Goal: Find contact information: Find contact information

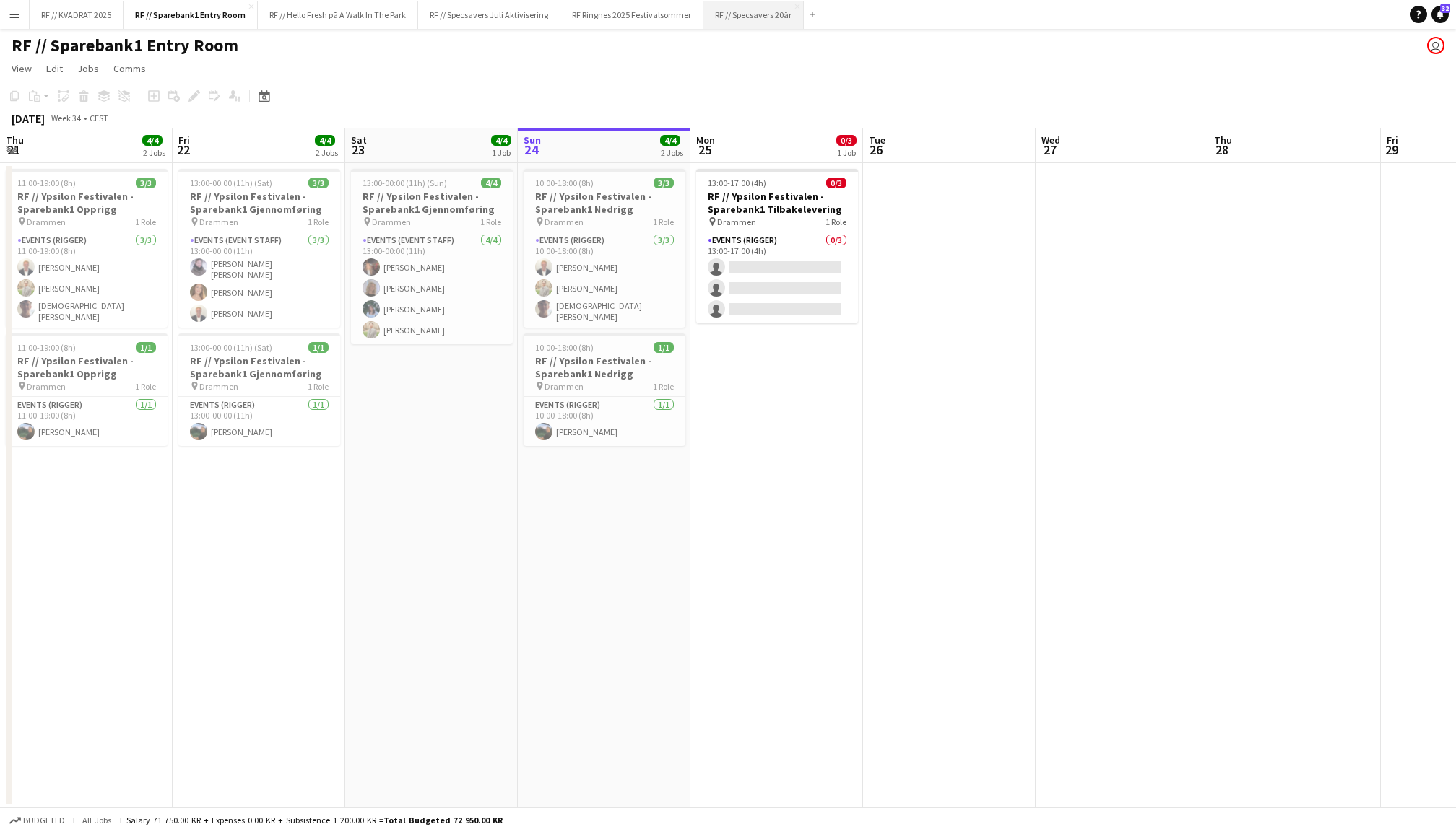
scroll to position [0, 344]
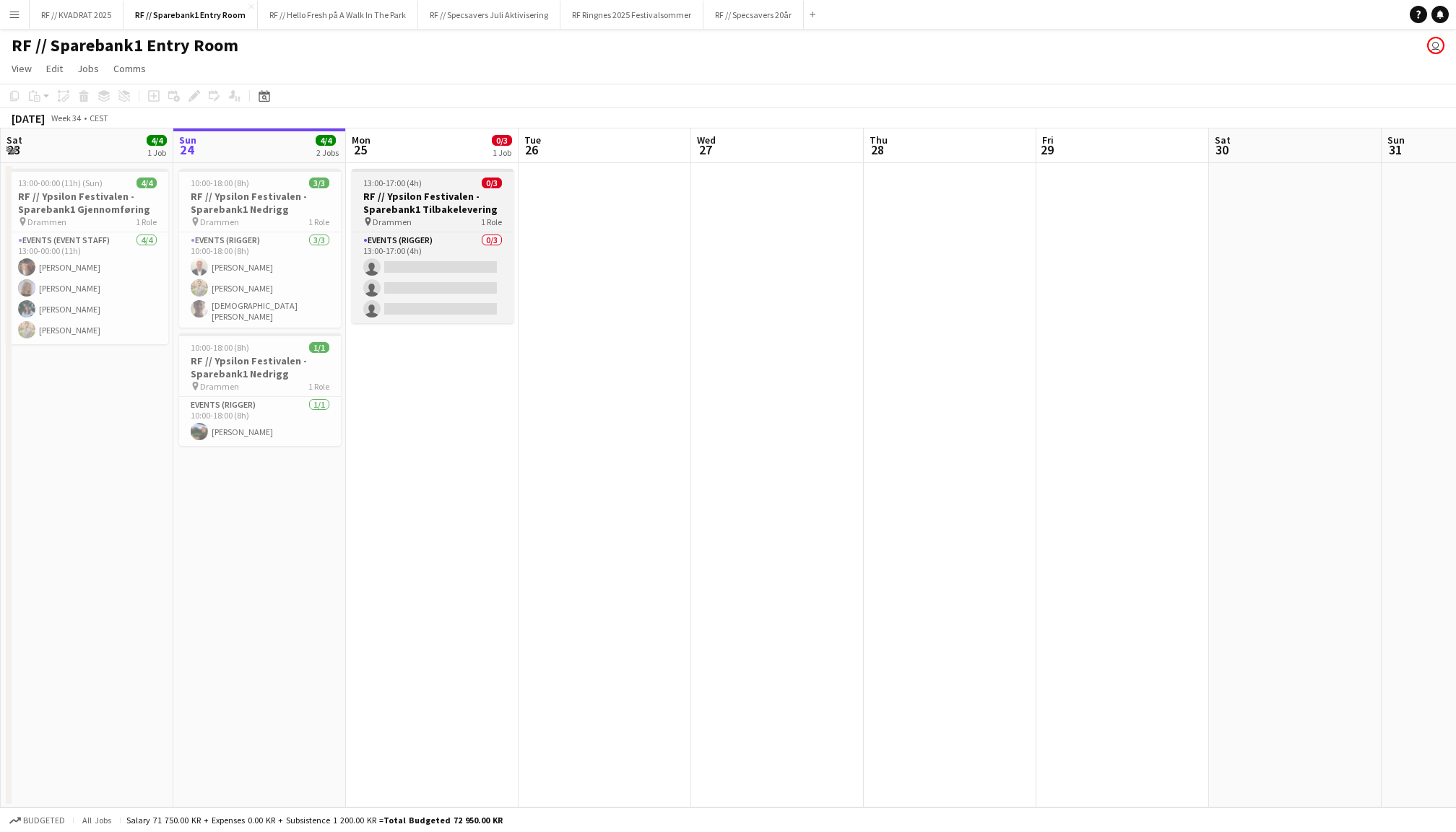
click at [434, 206] on h3 "RF // Ypsilon Festivalen - Sparebank1 Tilbakelevering" at bounding box center [432, 202] width 162 height 26
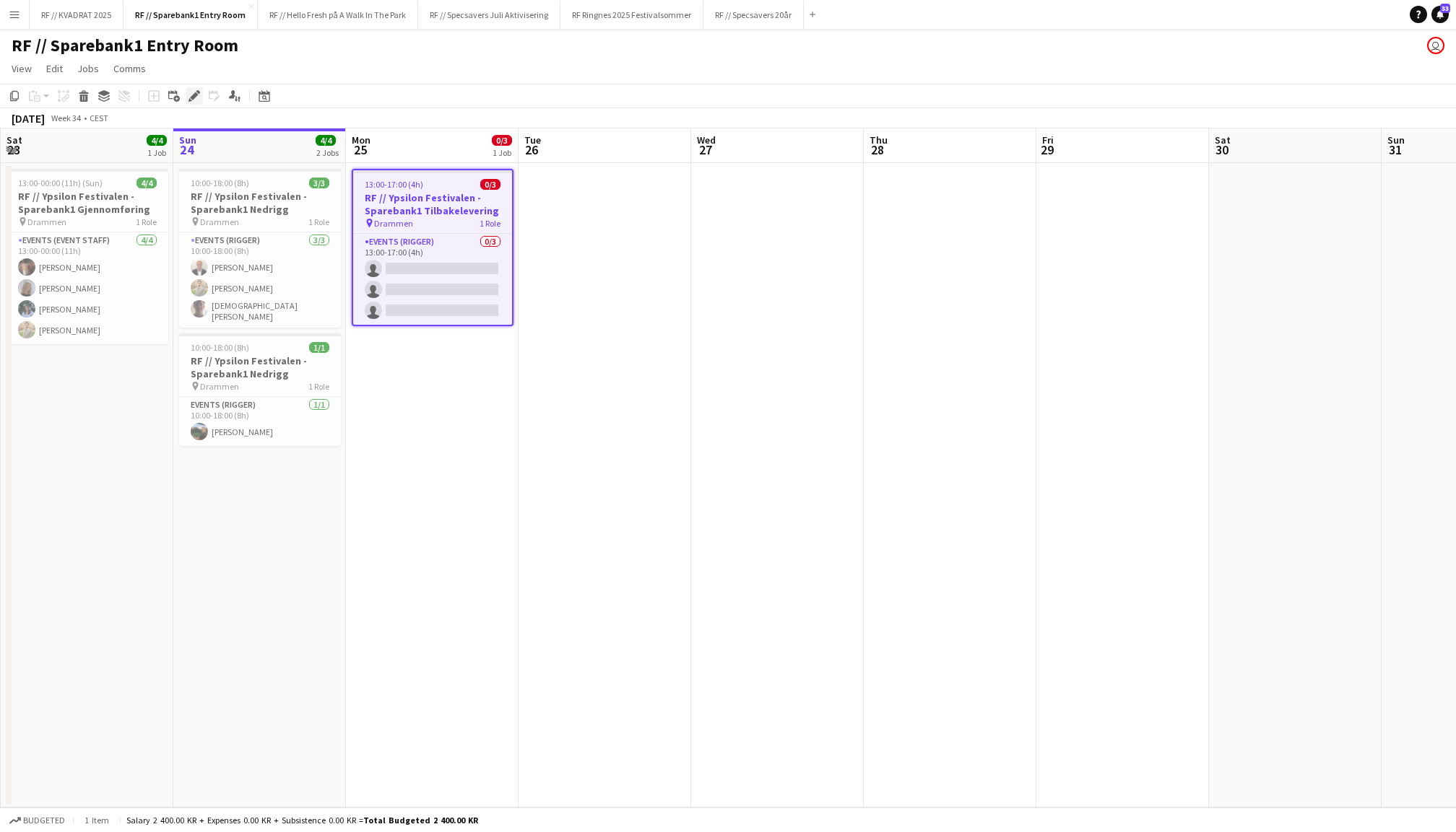
click at [194, 96] on icon at bounding box center [193, 97] width 8 height 8
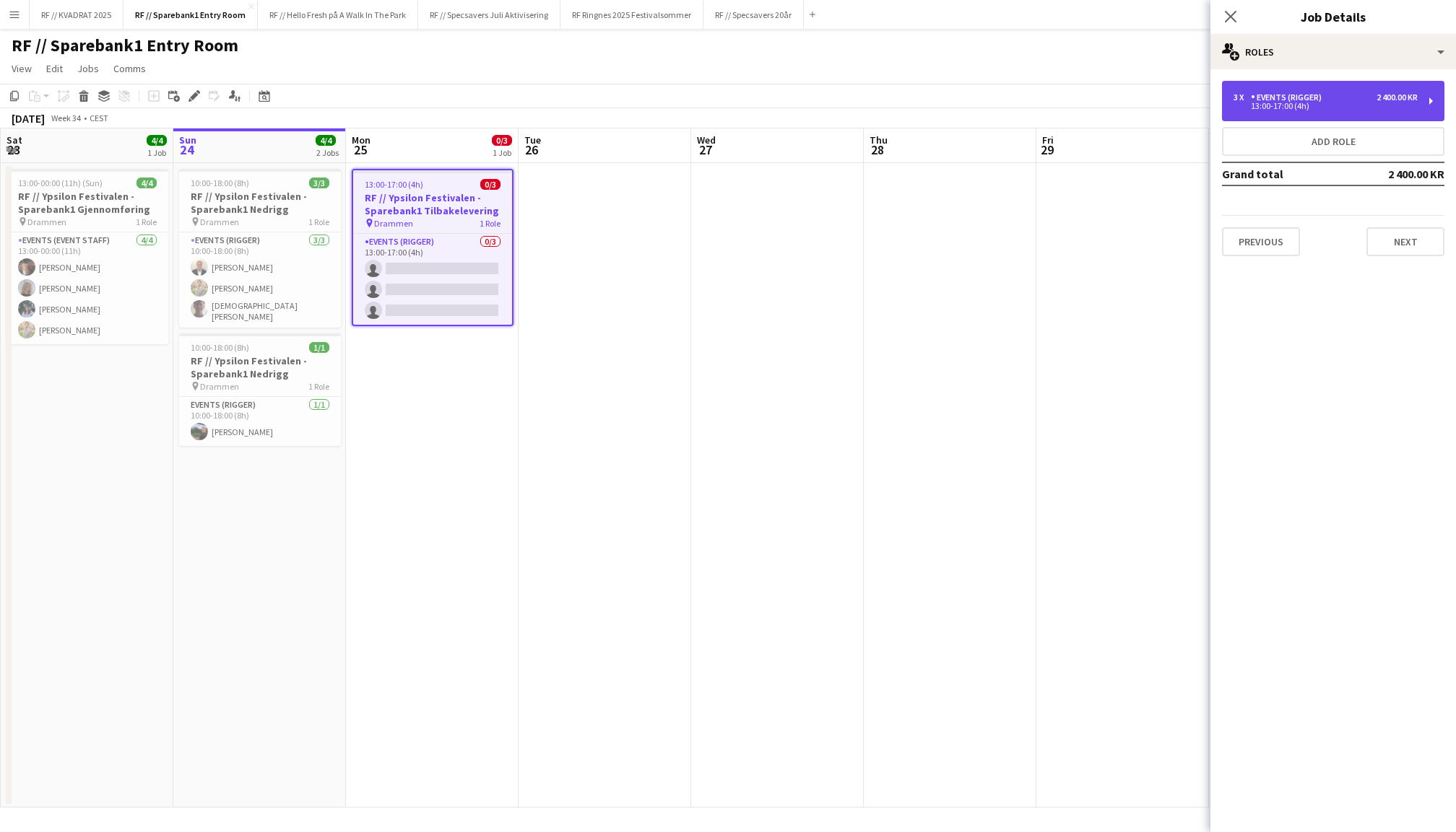
click at [1357, 99] on div "3 x Events (Rigger) 2 400.00 KR" at bounding box center [1325, 98] width 184 height 10
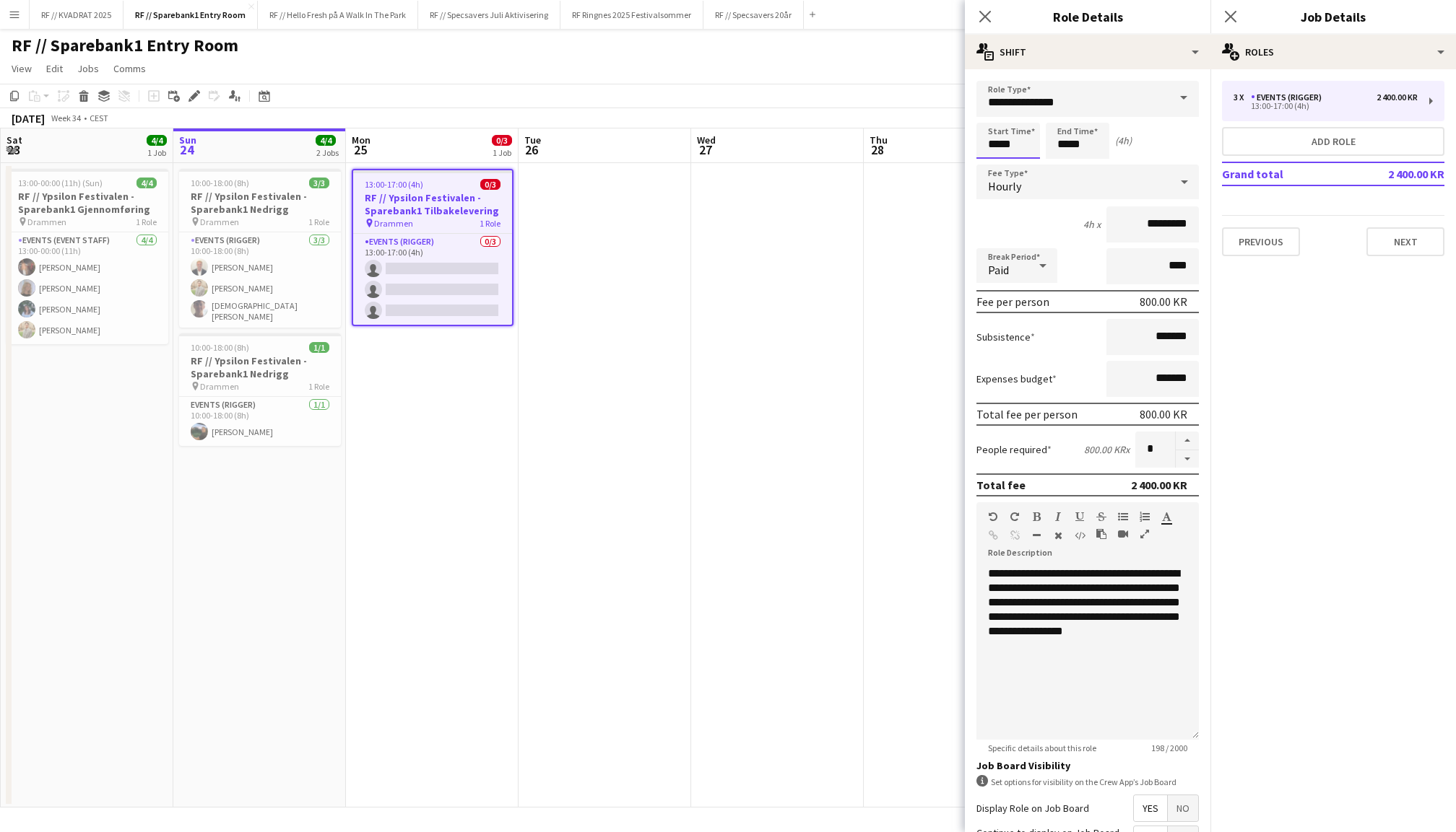
click at [999, 140] on input "*****" at bounding box center [1008, 141] width 64 height 36
click at [990, 169] on div at bounding box center [993, 166] width 28 height 14
type input "*****"
click at [990, 169] on div at bounding box center [993, 166] width 28 height 14
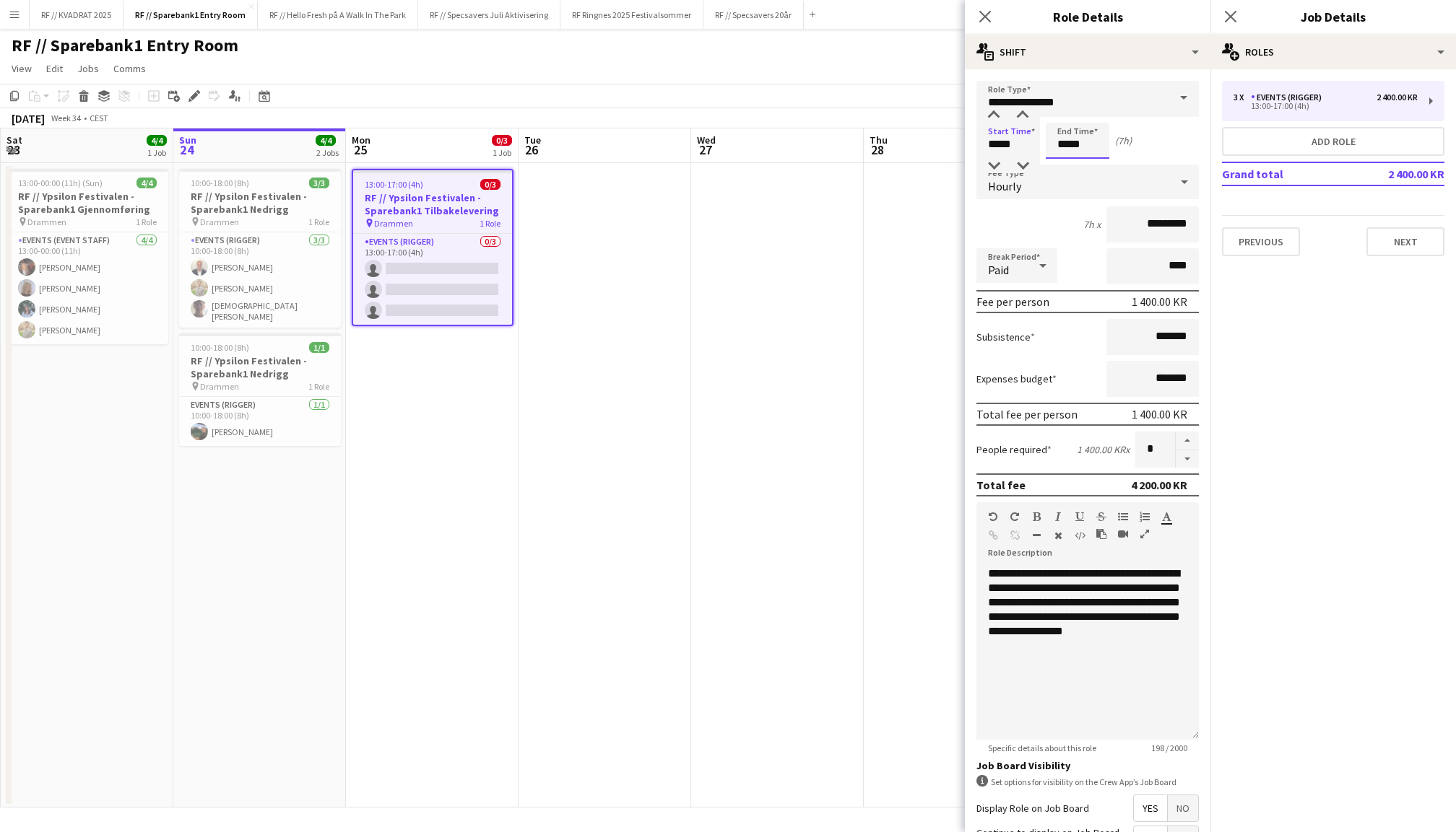
click at [1055, 151] on input "*****" at bounding box center [1077, 141] width 64 height 36
click at [1059, 169] on div at bounding box center [1063, 166] width 28 height 14
type input "*****"
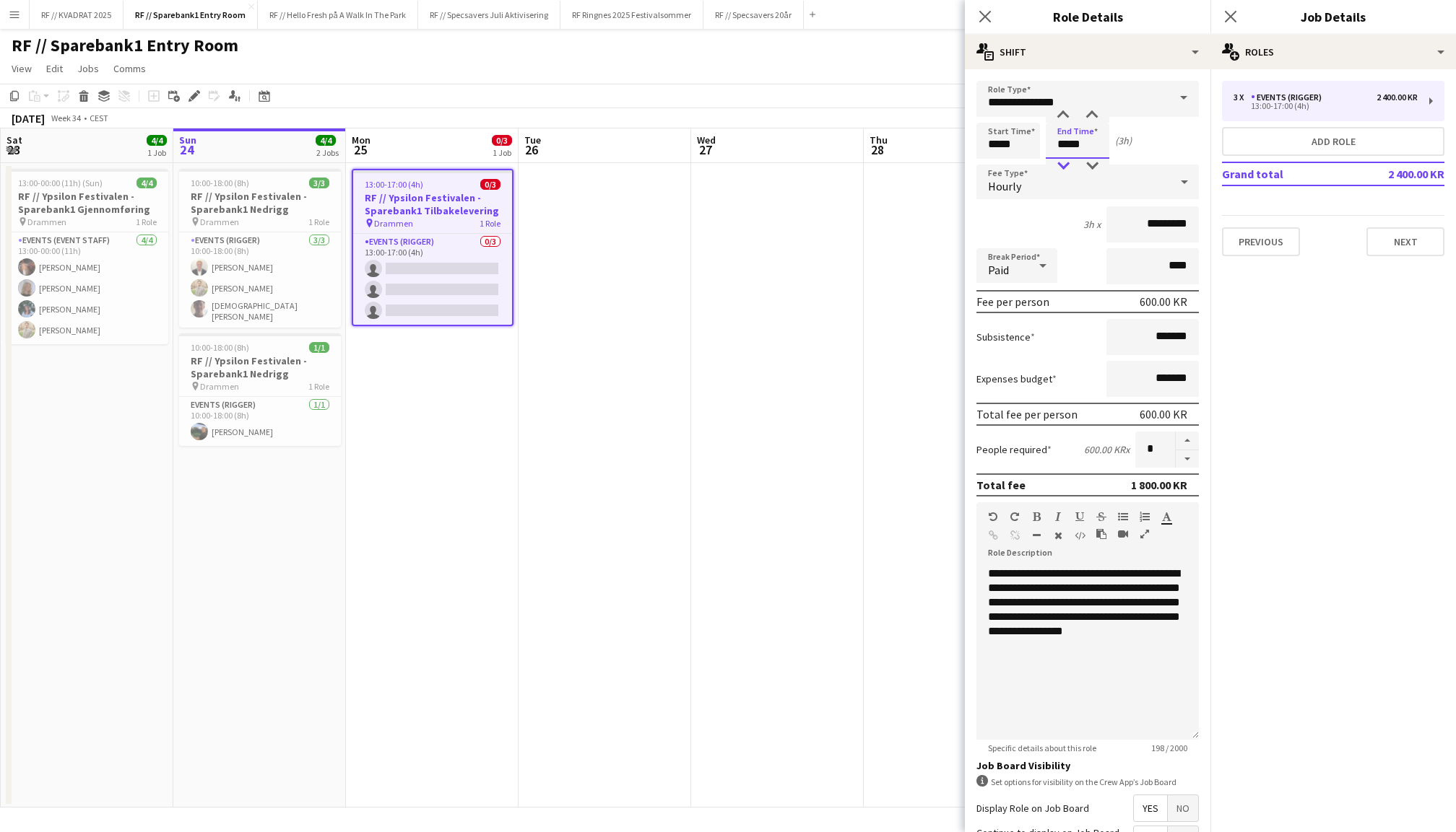
click at [1059, 169] on div at bounding box center [1063, 166] width 28 height 14
click at [1230, 14] on icon "Close pop-in" at bounding box center [1230, 16] width 13 height 13
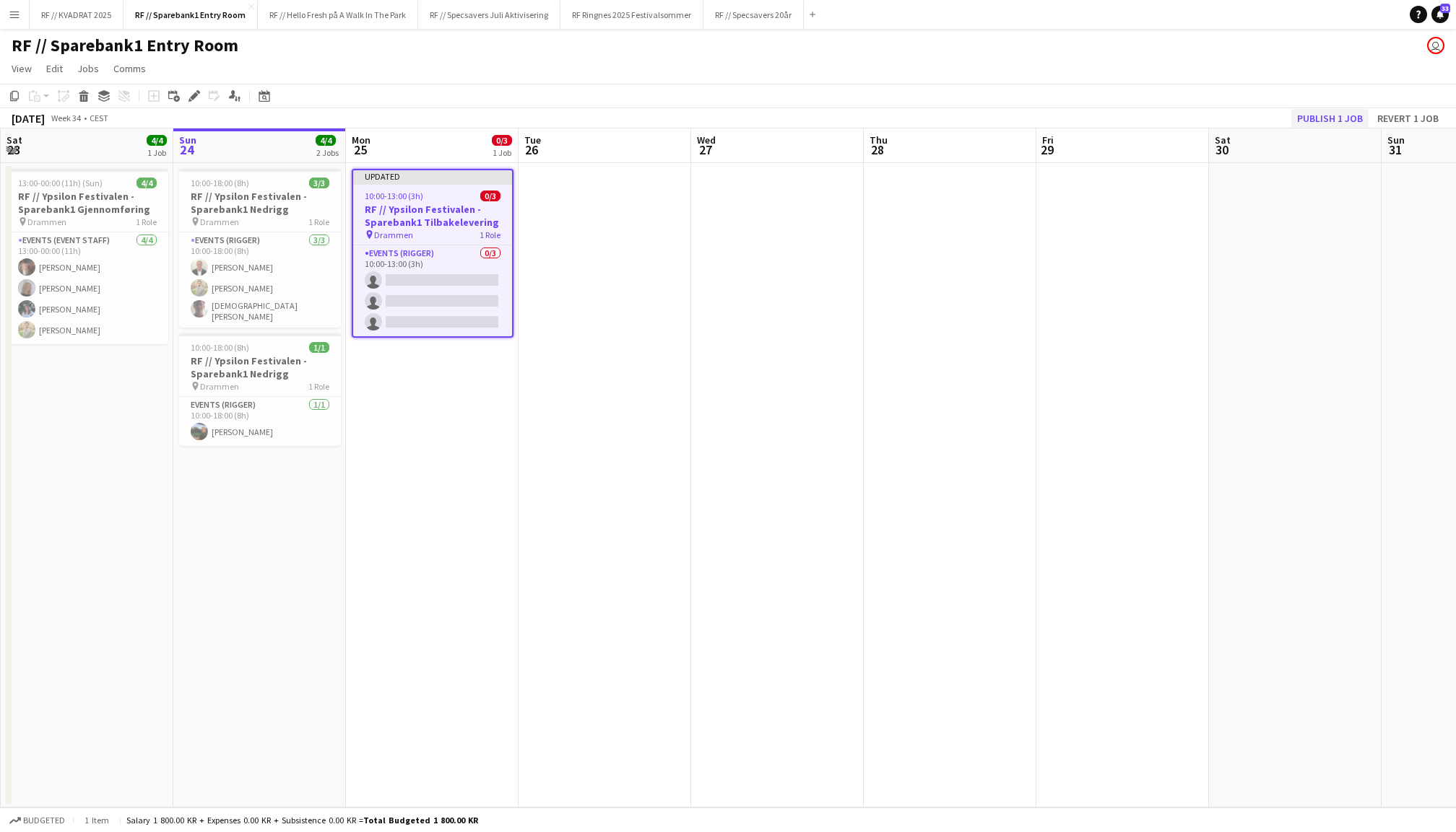
click at [1324, 114] on button "Publish 1 job" at bounding box center [1330, 118] width 78 height 19
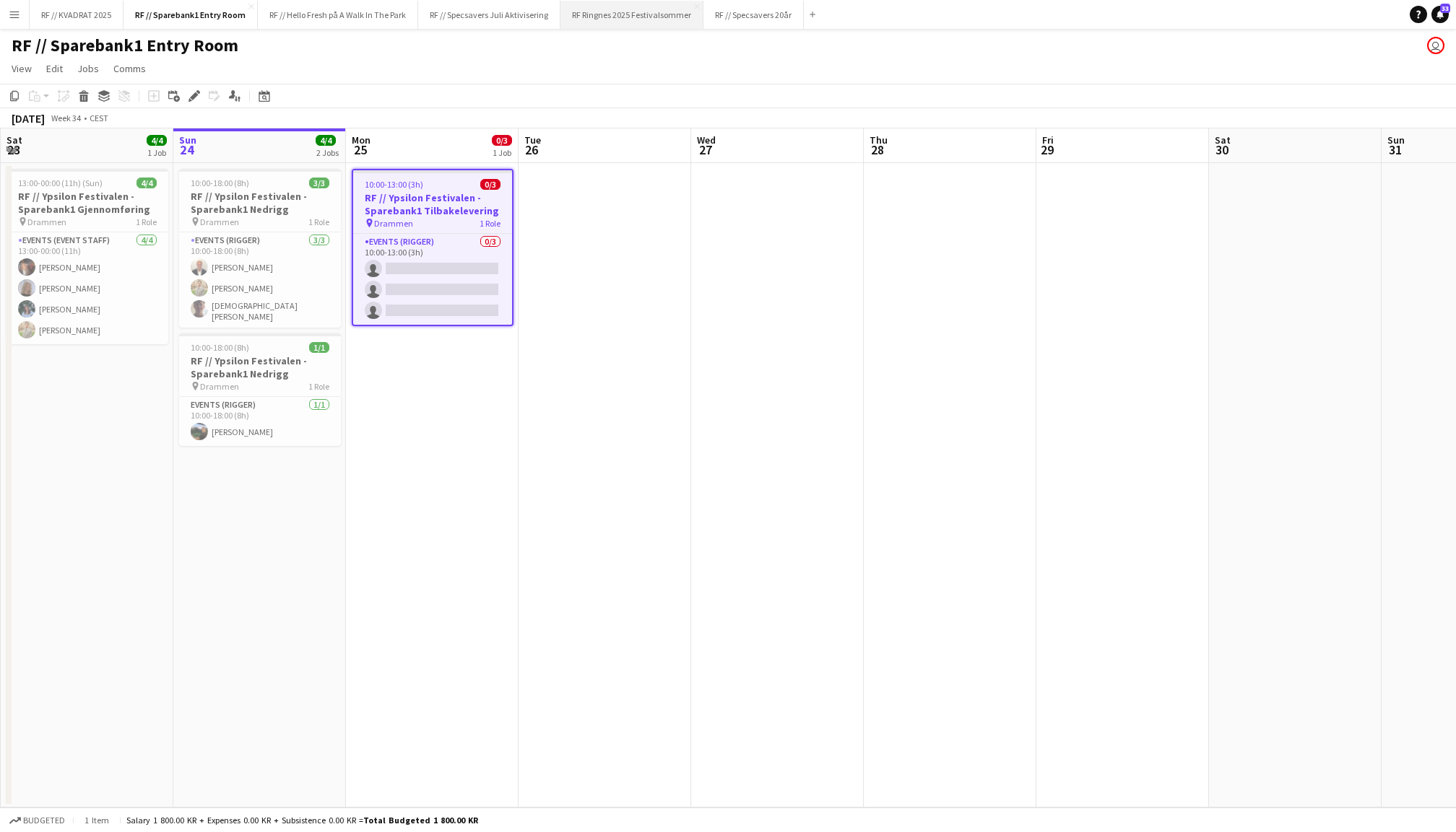
click at [662, 12] on button "RF Ringnes 2025 Festivalsommer Close" at bounding box center [631, 15] width 143 height 28
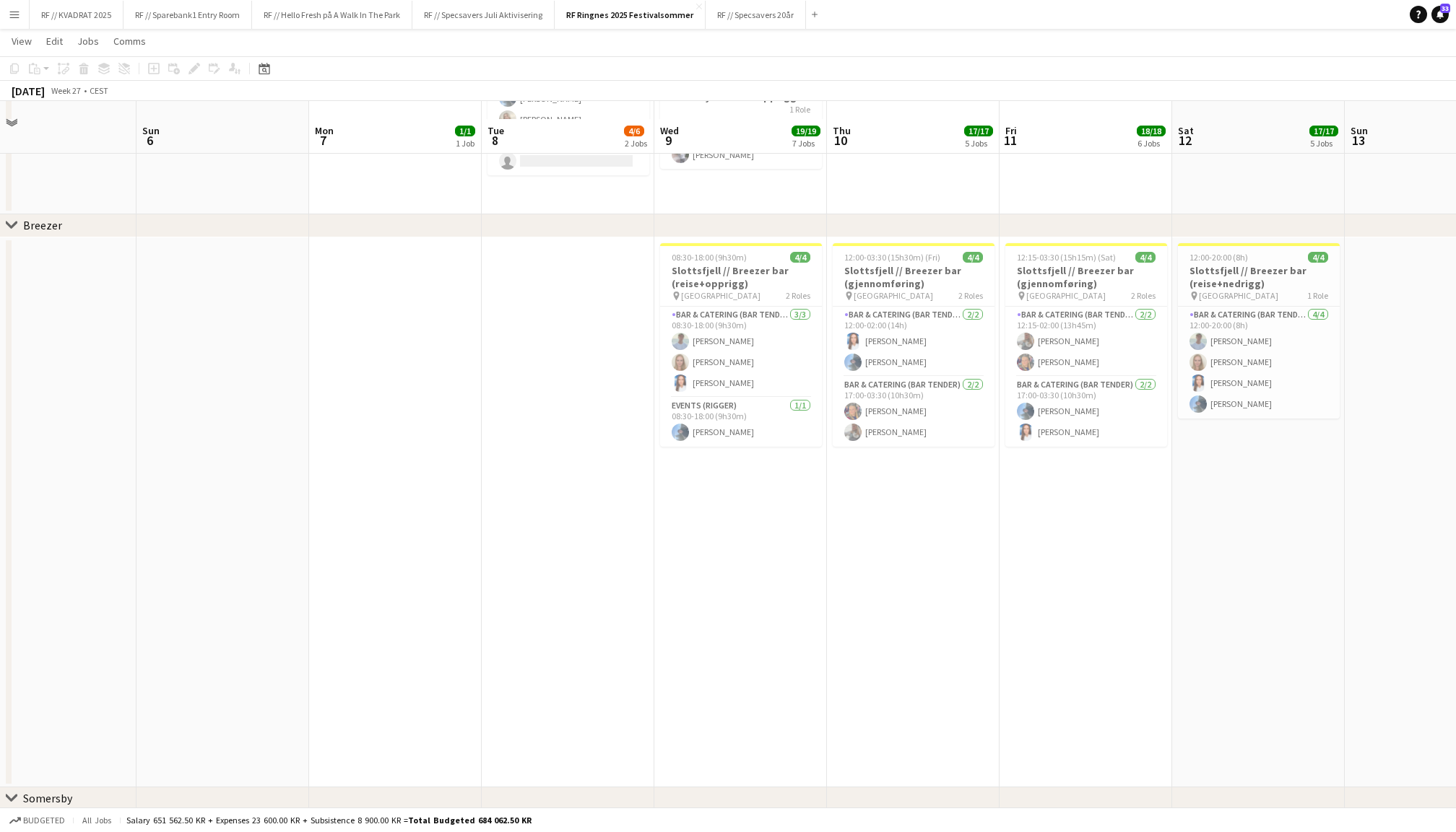
scroll to position [335, 0]
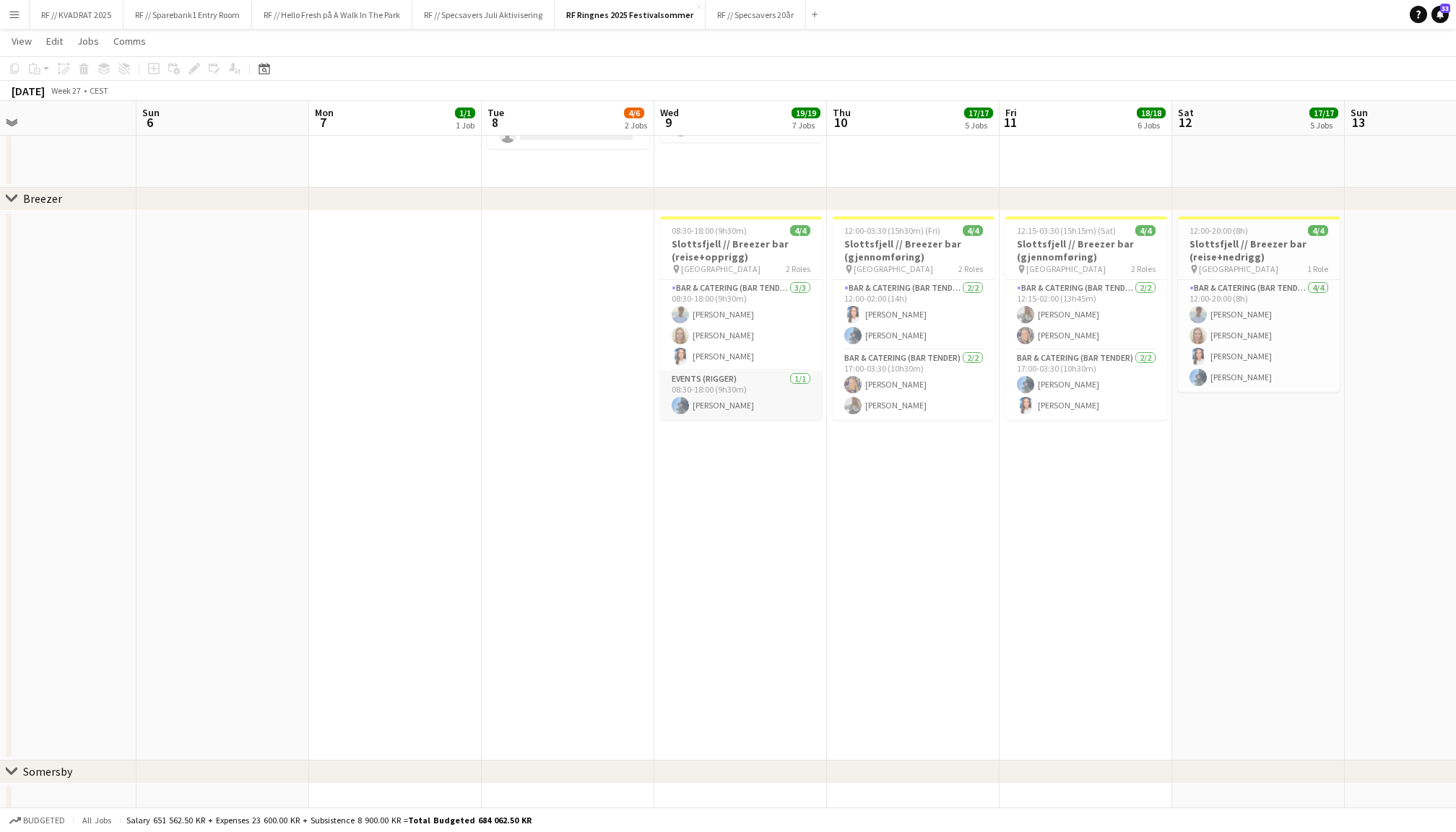
click at [773, 402] on app-card-role "Events (Rigger) 1/1 08:30-18:00 (9h30m) Aaron Moss" at bounding box center [740, 396] width 162 height 49
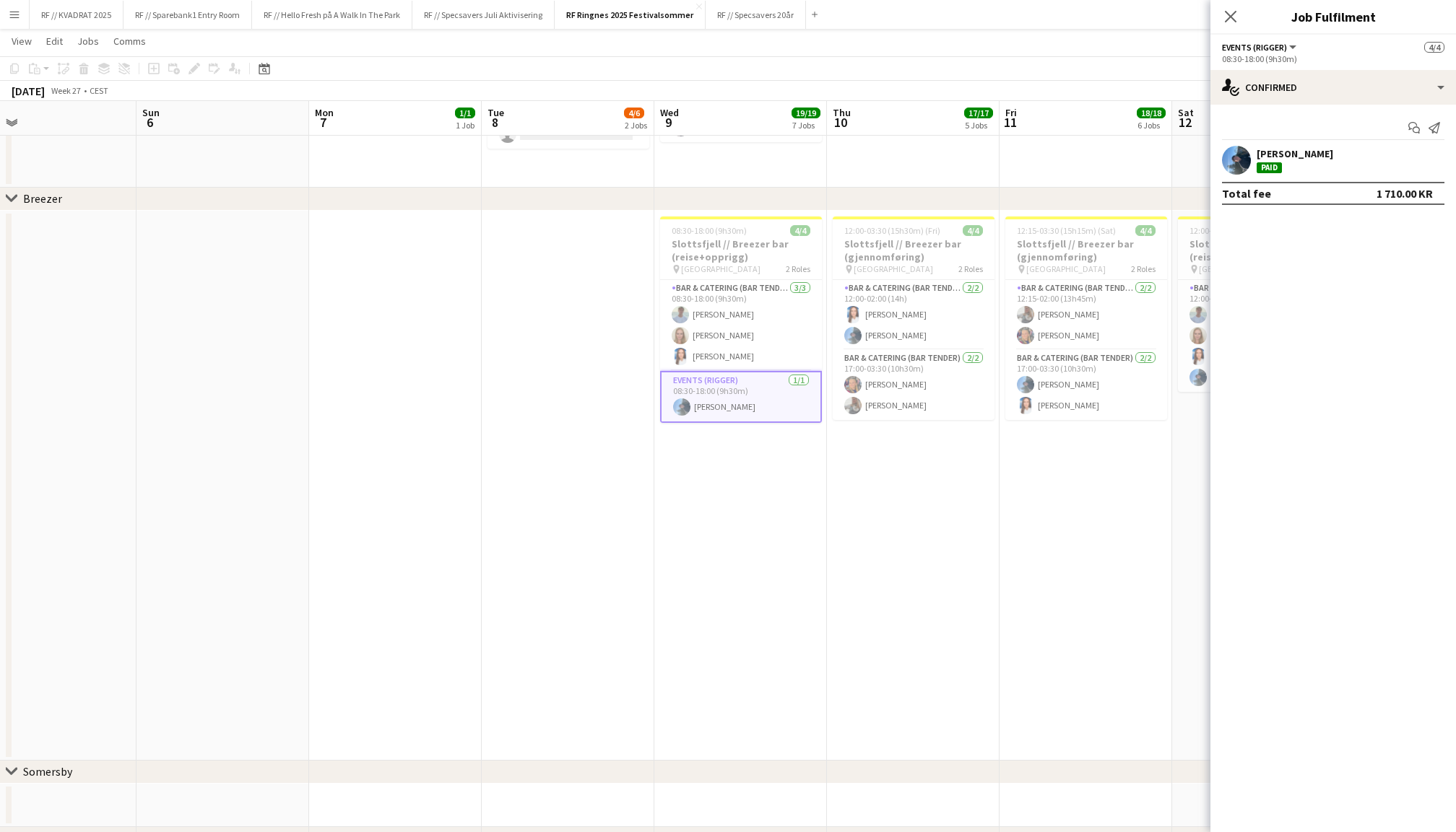
click at [1240, 152] on app-user-avatar at bounding box center [1236, 160] width 28 height 28
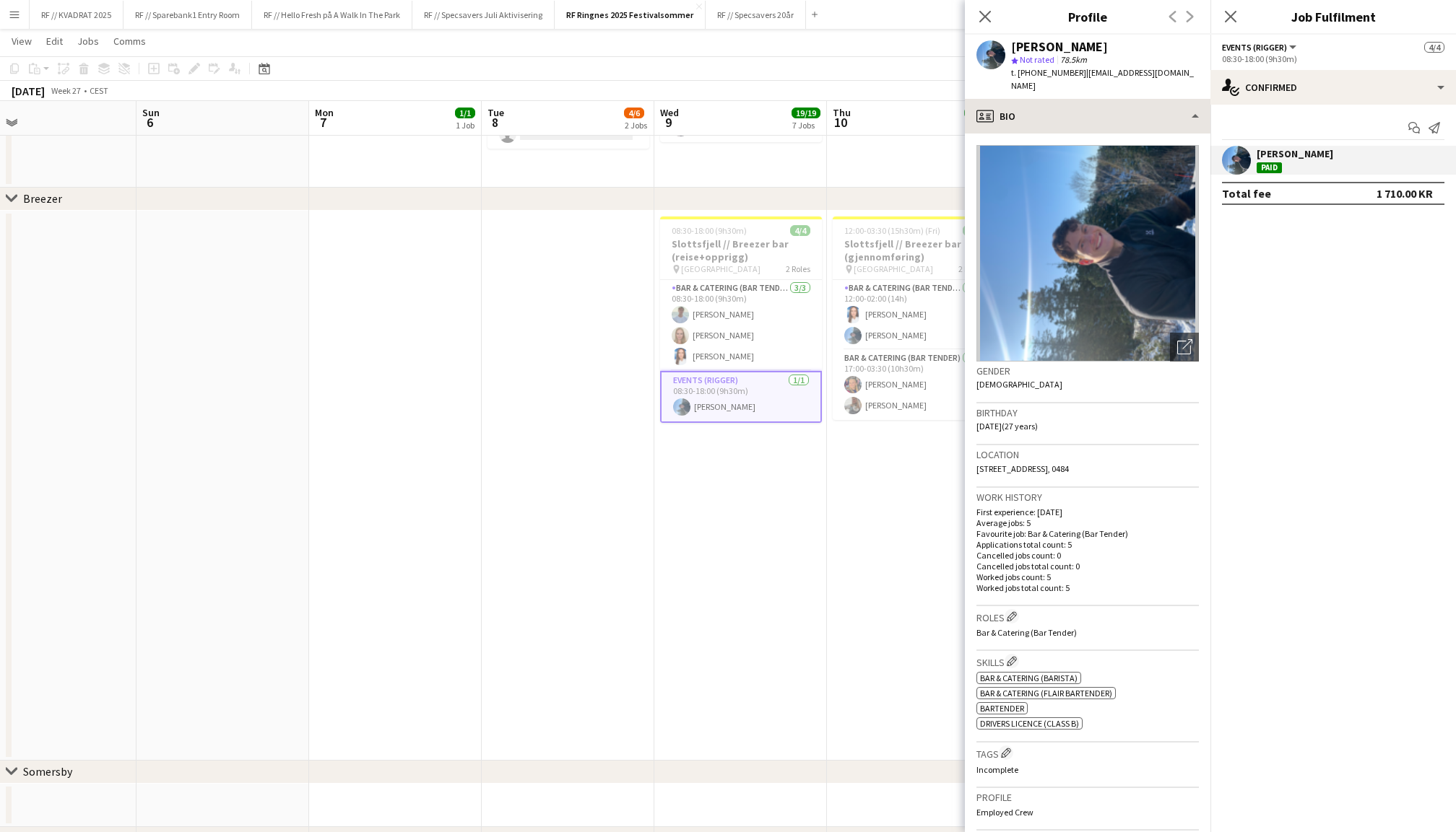
scroll to position [0, 0]
drag, startPoint x: 1066, startPoint y: 74, endPoint x: 1029, endPoint y: 76, distance: 37.1
click at [1029, 76] on span "t. +4746667223" at bounding box center [1048, 72] width 75 height 10
copy span "46667223"
click at [1230, 10] on icon "Close pop-in" at bounding box center [1230, 16] width 13 height 13
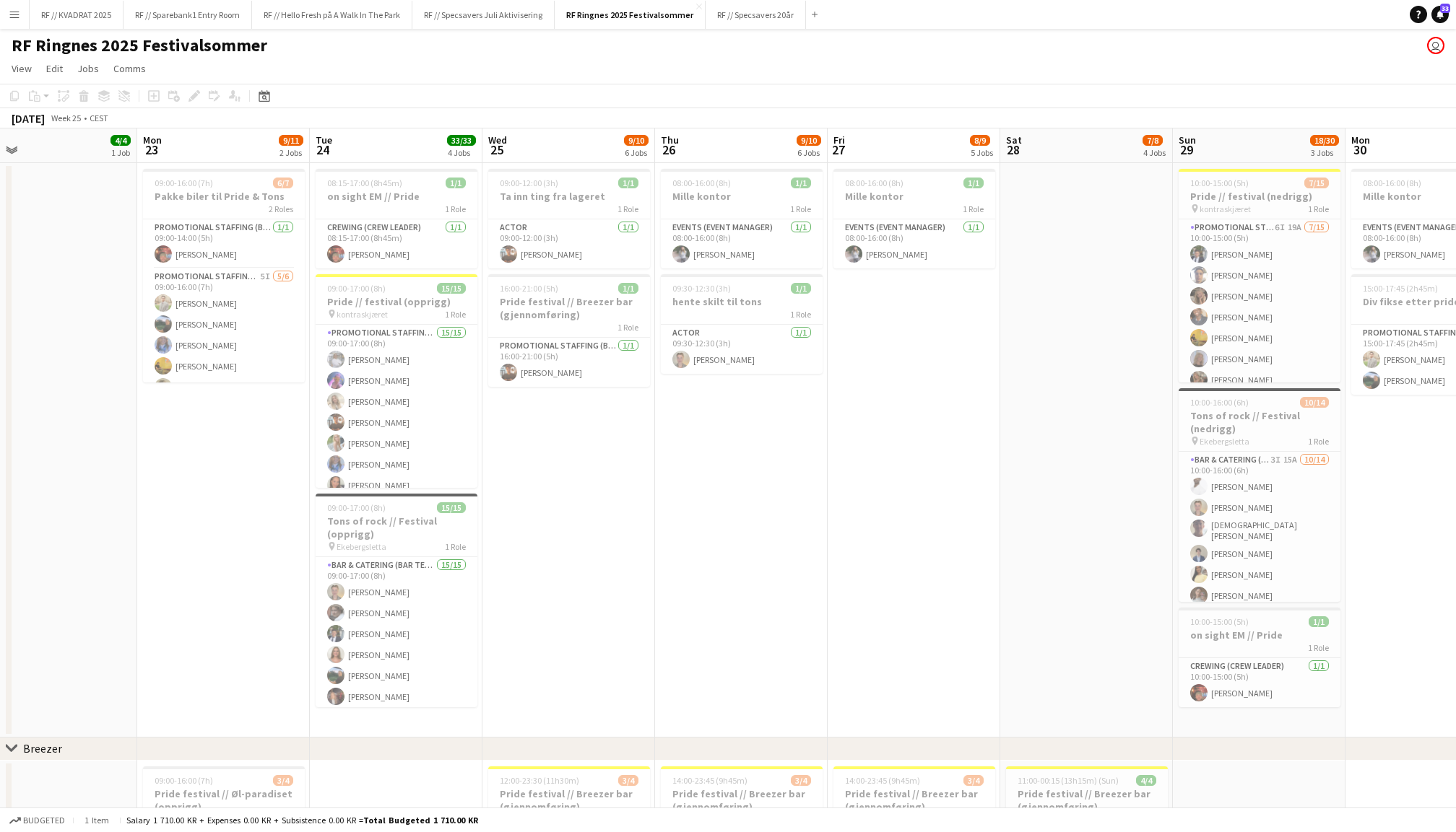
scroll to position [0, 558]
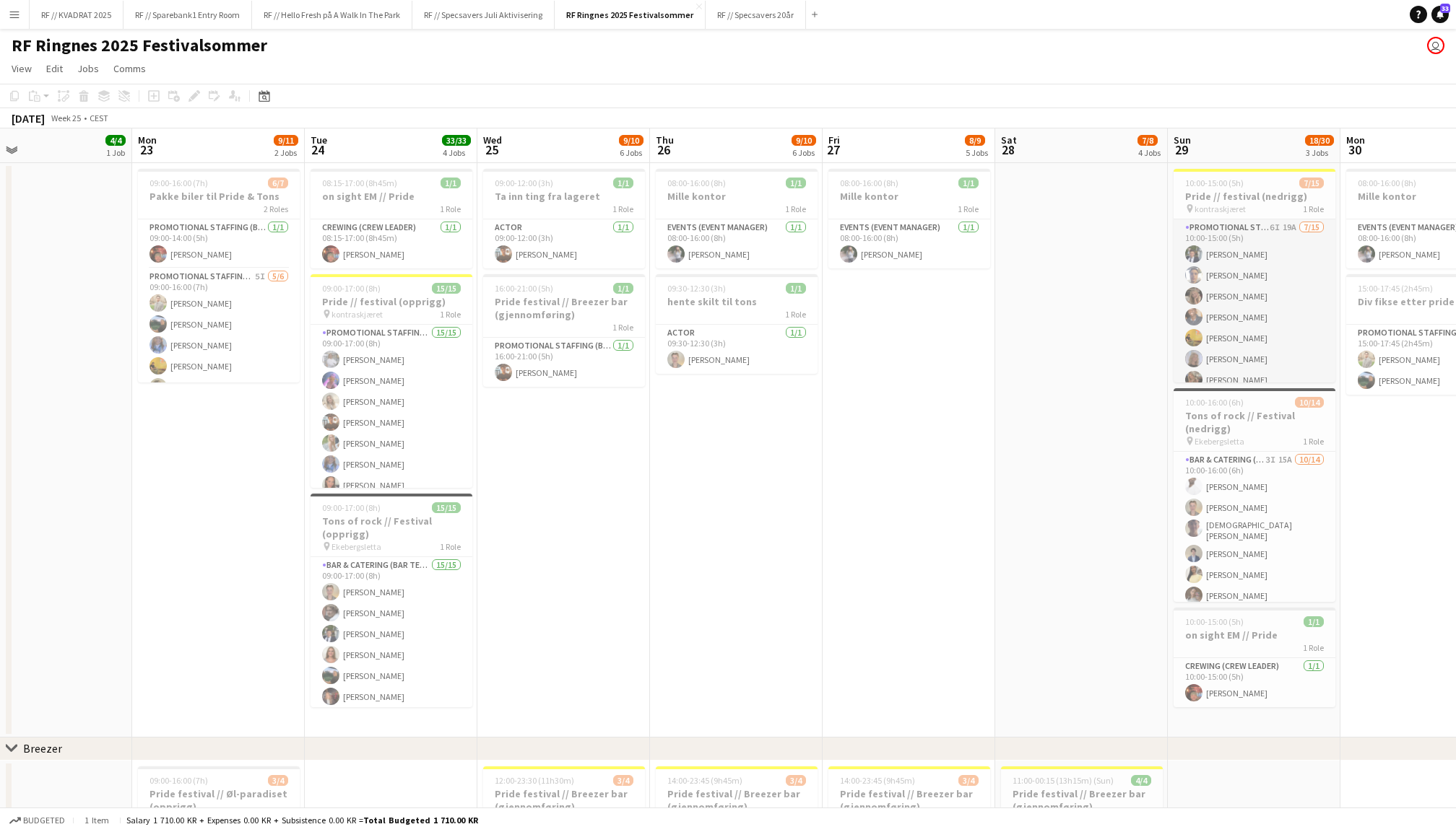
click at [1295, 350] on app-card-role "Promotional Staffing (Promotional Staff) 6I 19A 7/15 10:00-15:00 (5h) Ulrik Syv…" at bounding box center [1254, 390] width 162 height 342
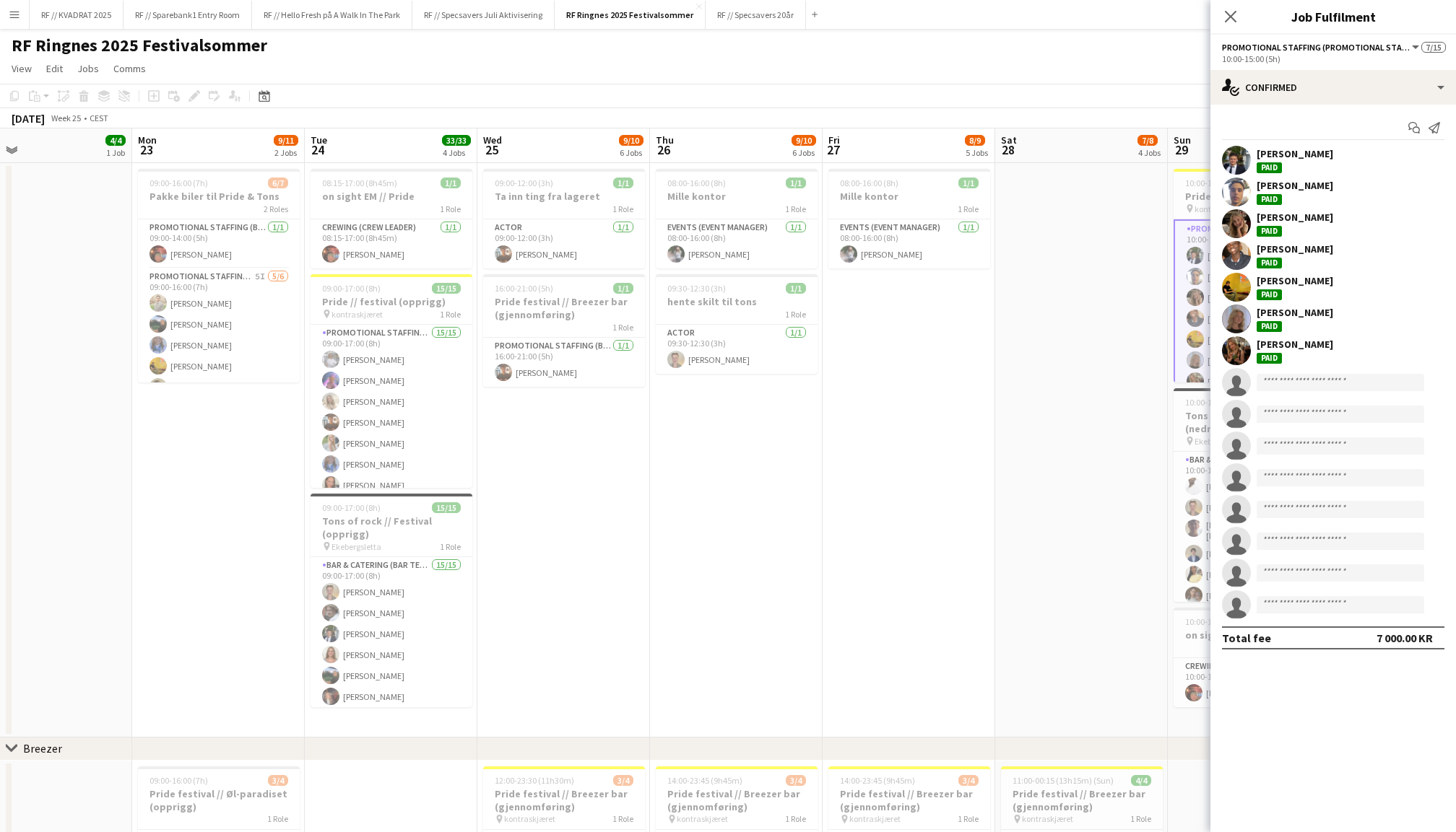
click at [1233, 185] on app-user-avatar at bounding box center [1236, 191] width 28 height 28
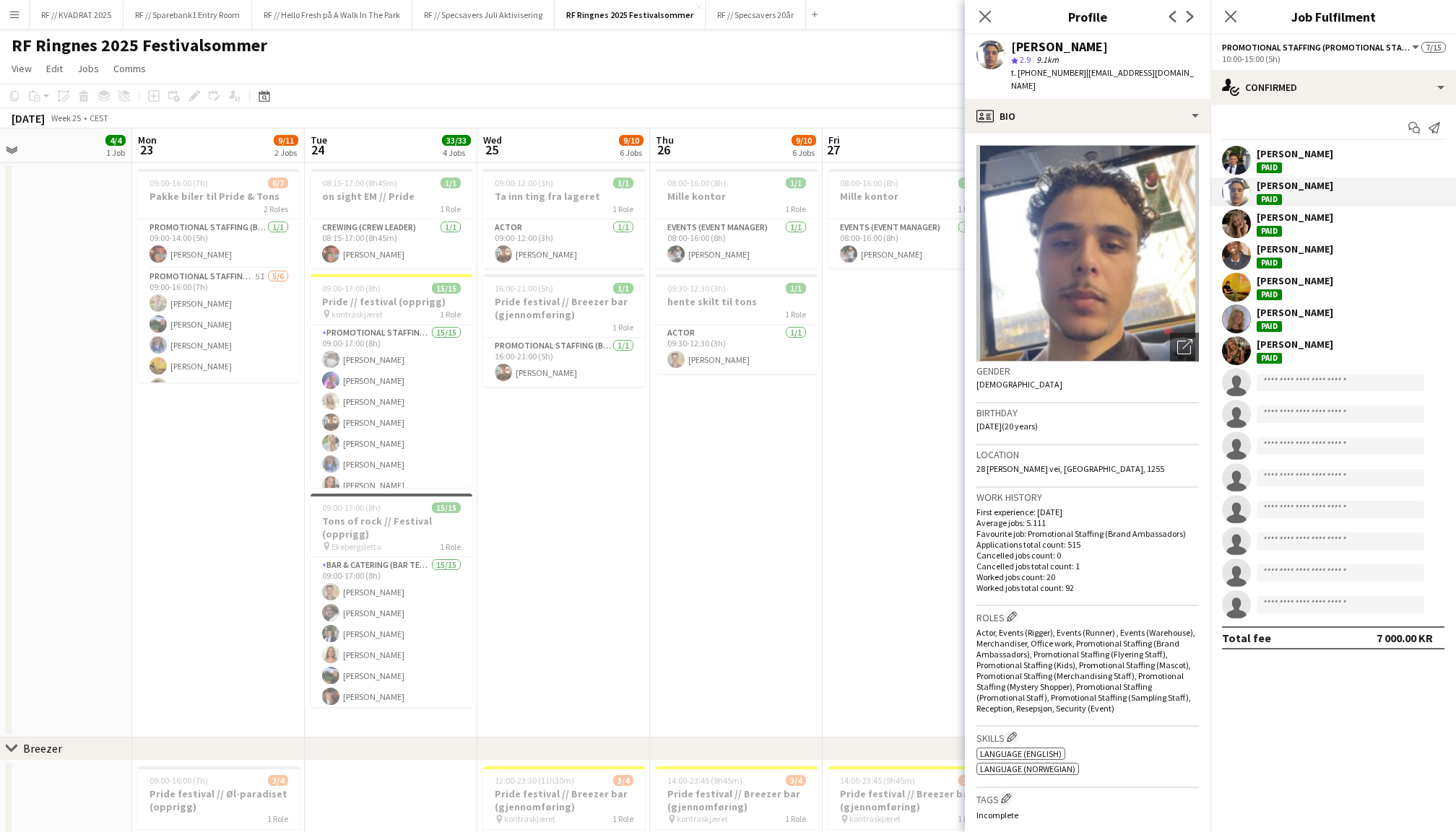
click at [1237, 154] on app-user-avatar at bounding box center [1236, 160] width 28 height 28
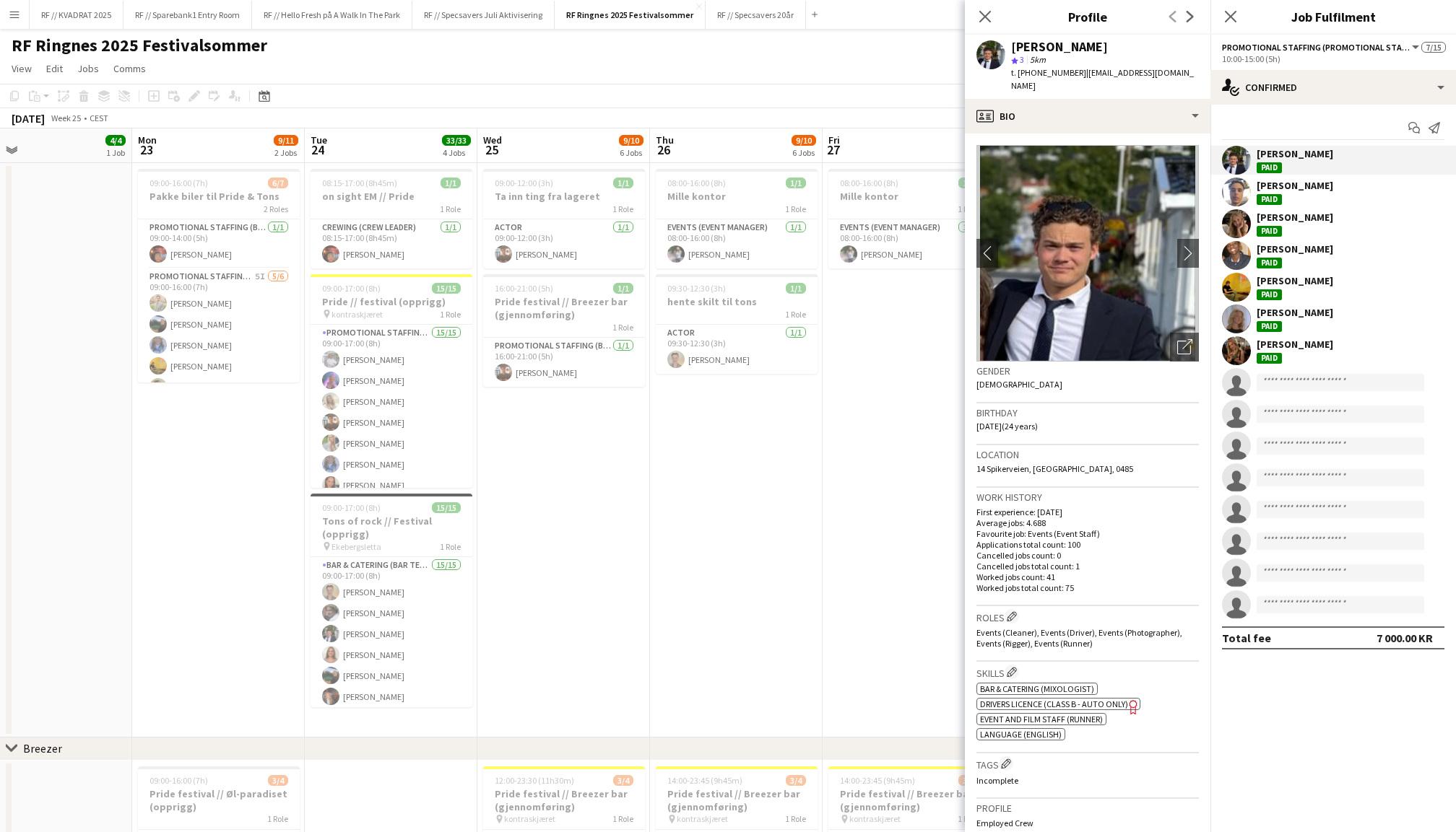
click at [1242, 347] on app-user-avatar at bounding box center [1236, 351] width 28 height 28
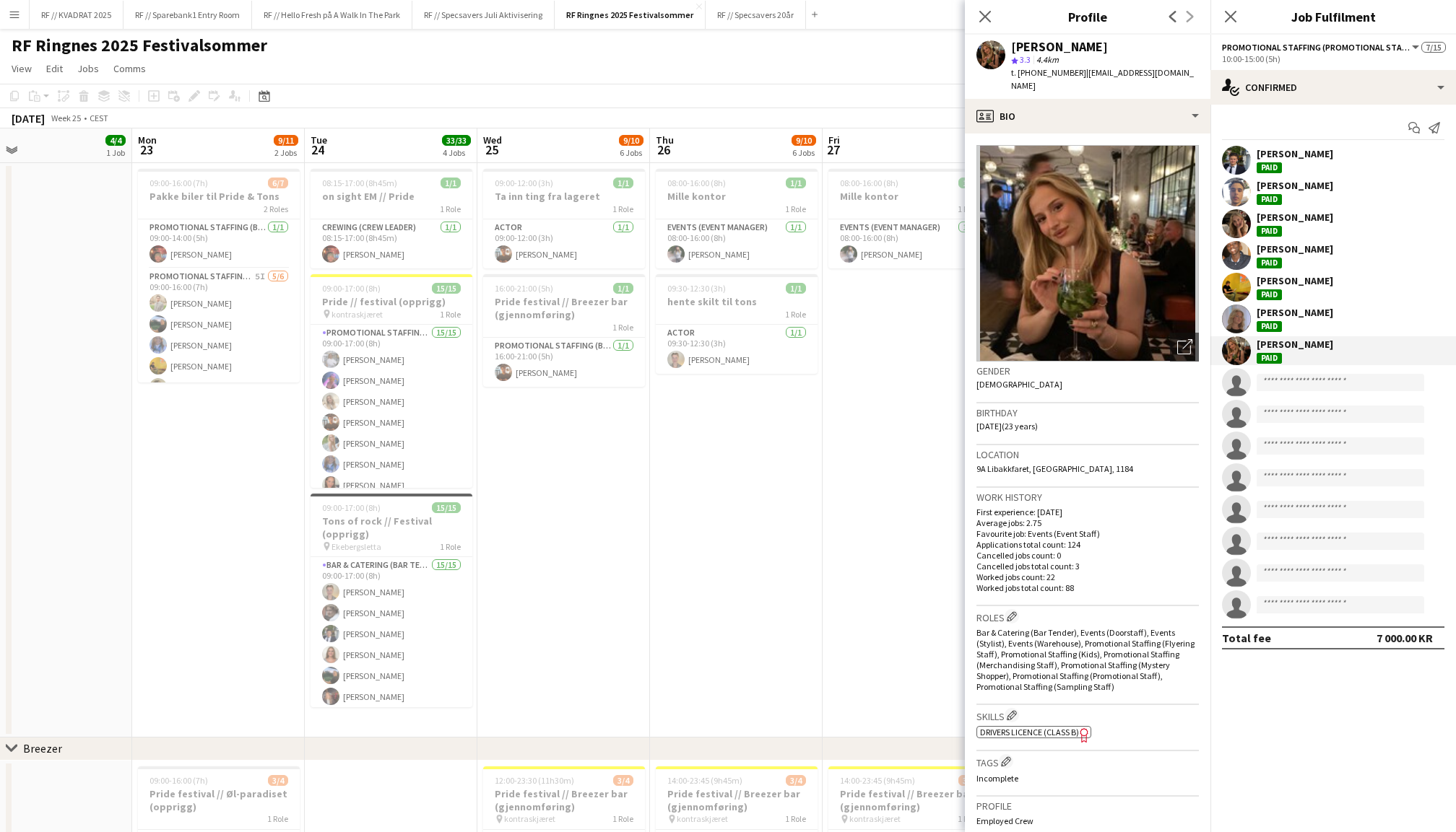
click at [1242, 283] on app-user-avatar at bounding box center [1236, 287] width 28 height 28
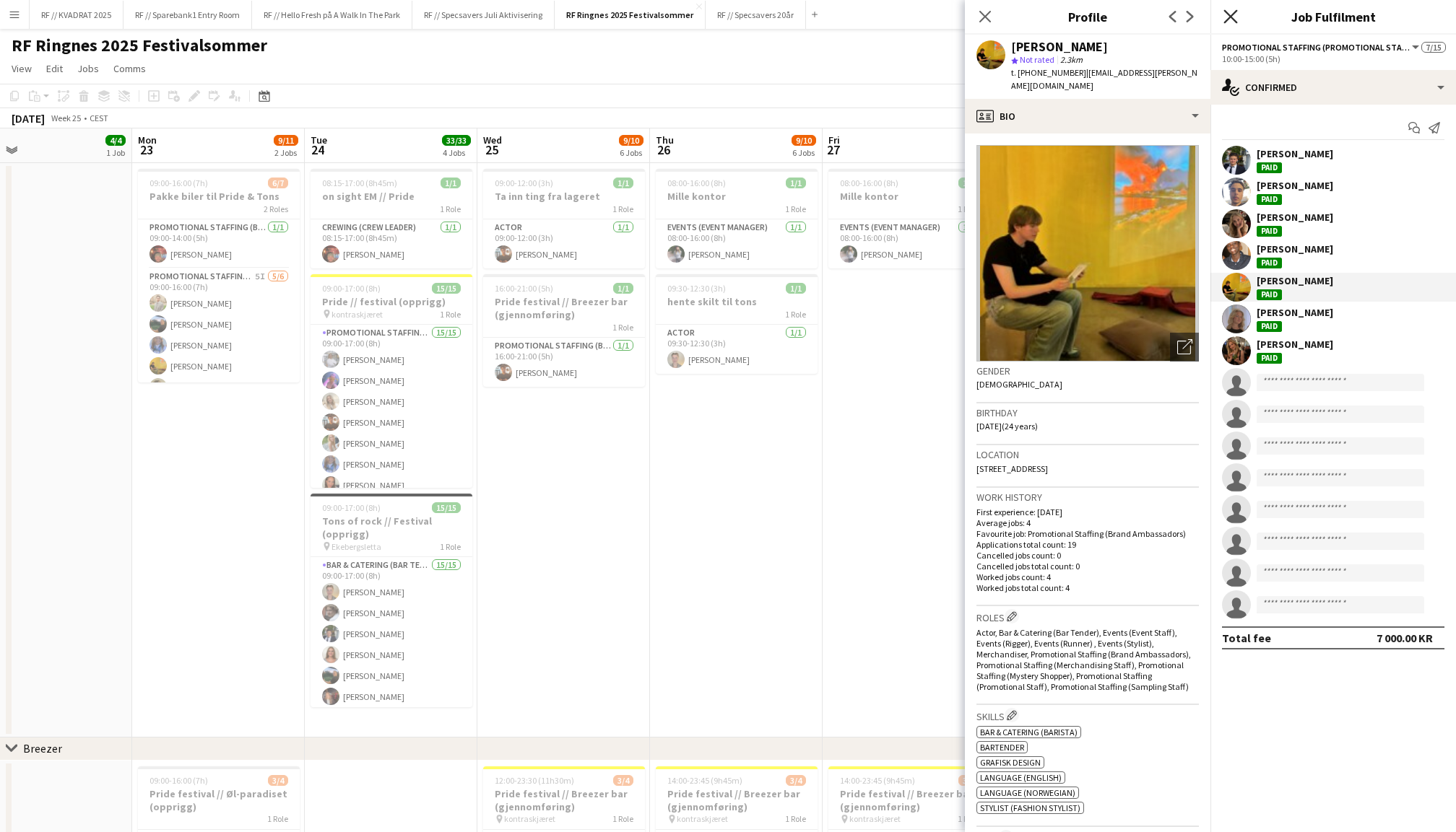
click at [1234, 22] on icon "Close pop-in" at bounding box center [1230, 16] width 13 height 13
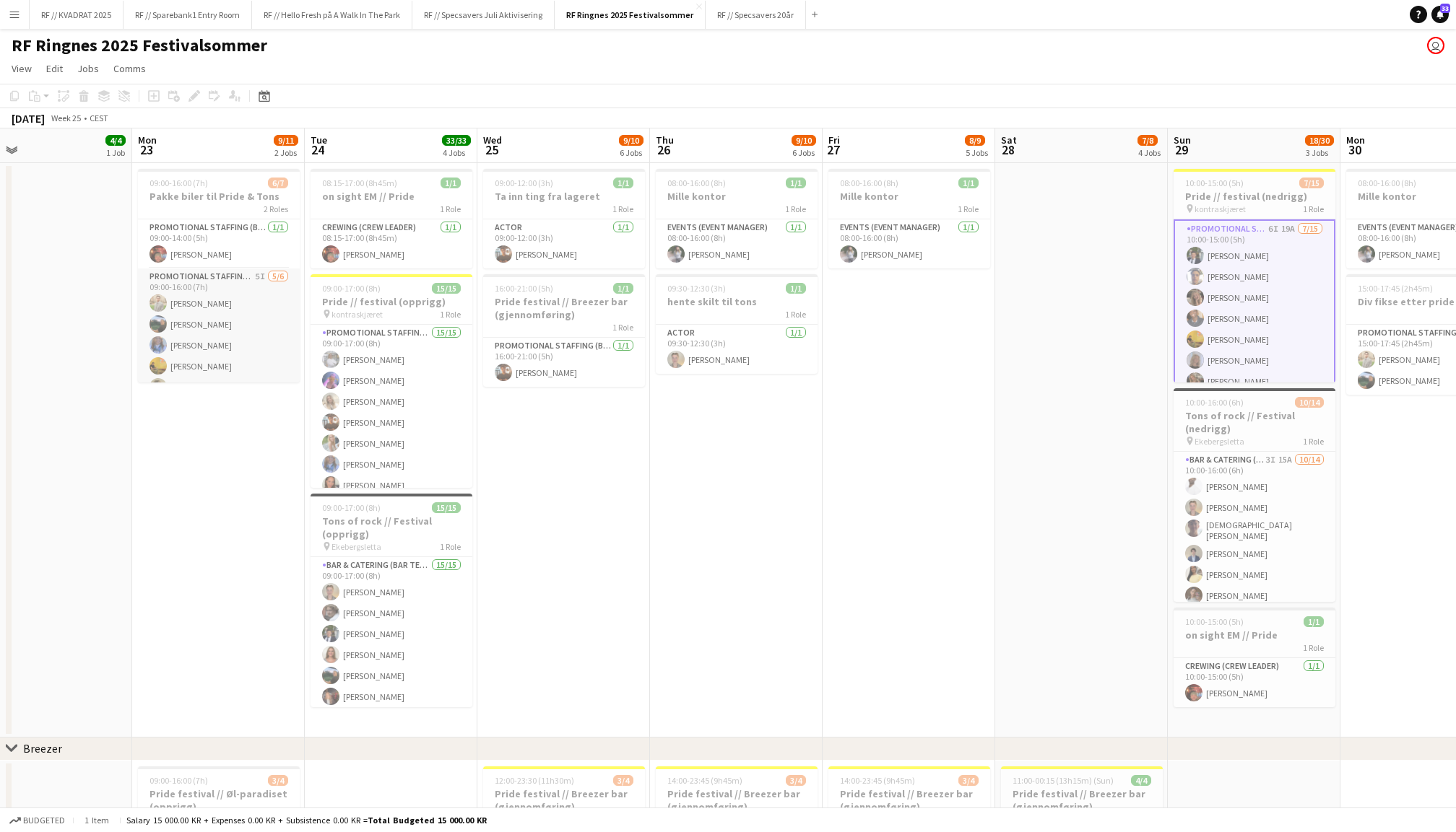
click at [232, 377] on app-card-role "Promotional Staffing (Brand Ambassadors) 5I 5/6 09:00-16:00 (7h) Alex Øyen Chri…" at bounding box center [219, 345] width 162 height 154
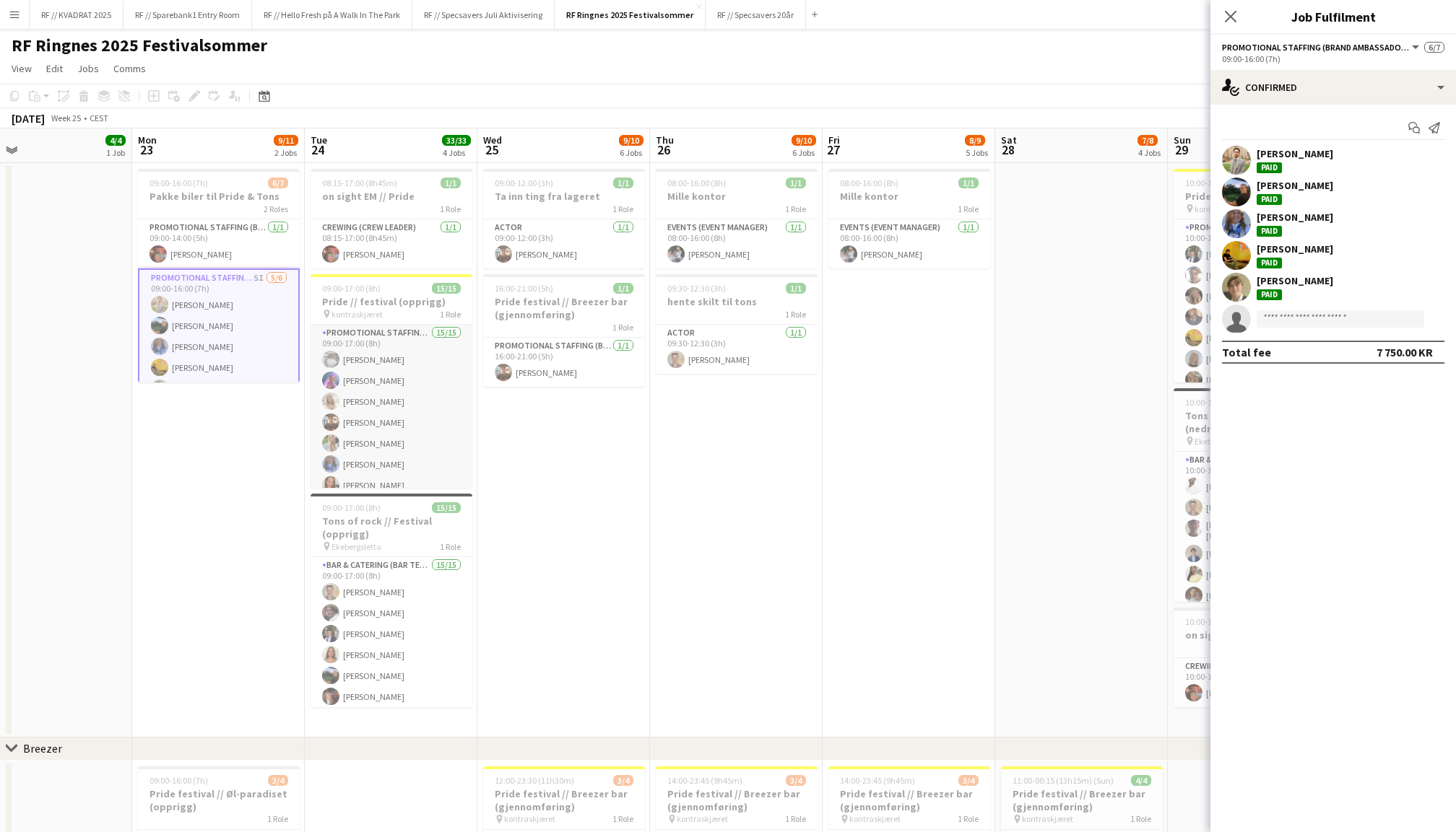
click at [422, 378] on app-card-role "Promotional Staffing (Promotional Staff) 15/15 09:00-17:00 (8h) Tina Raugstad F…" at bounding box center [391, 496] width 162 height 342
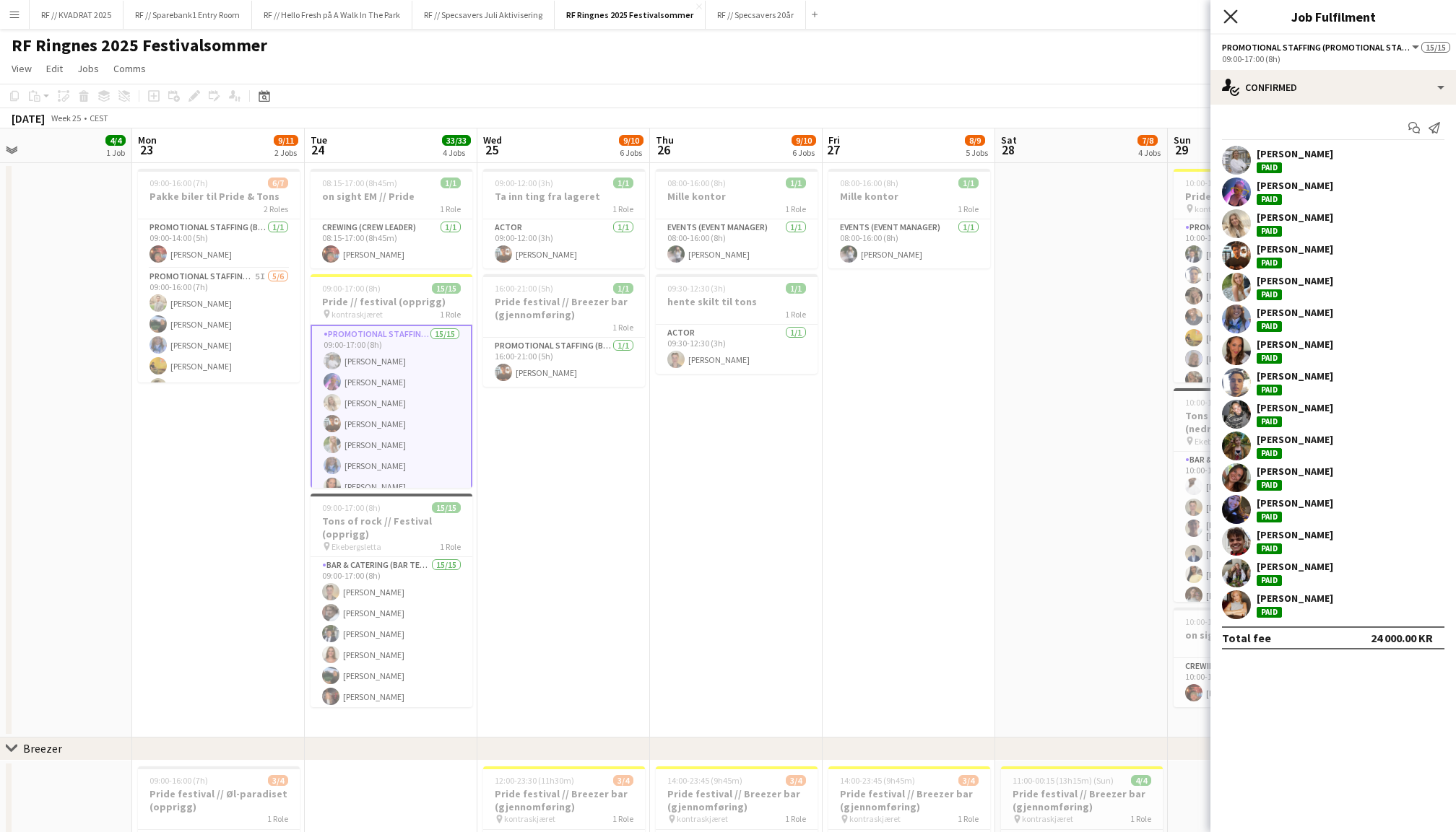
click at [1230, 17] on icon at bounding box center [1230, 16] width 13 height 13
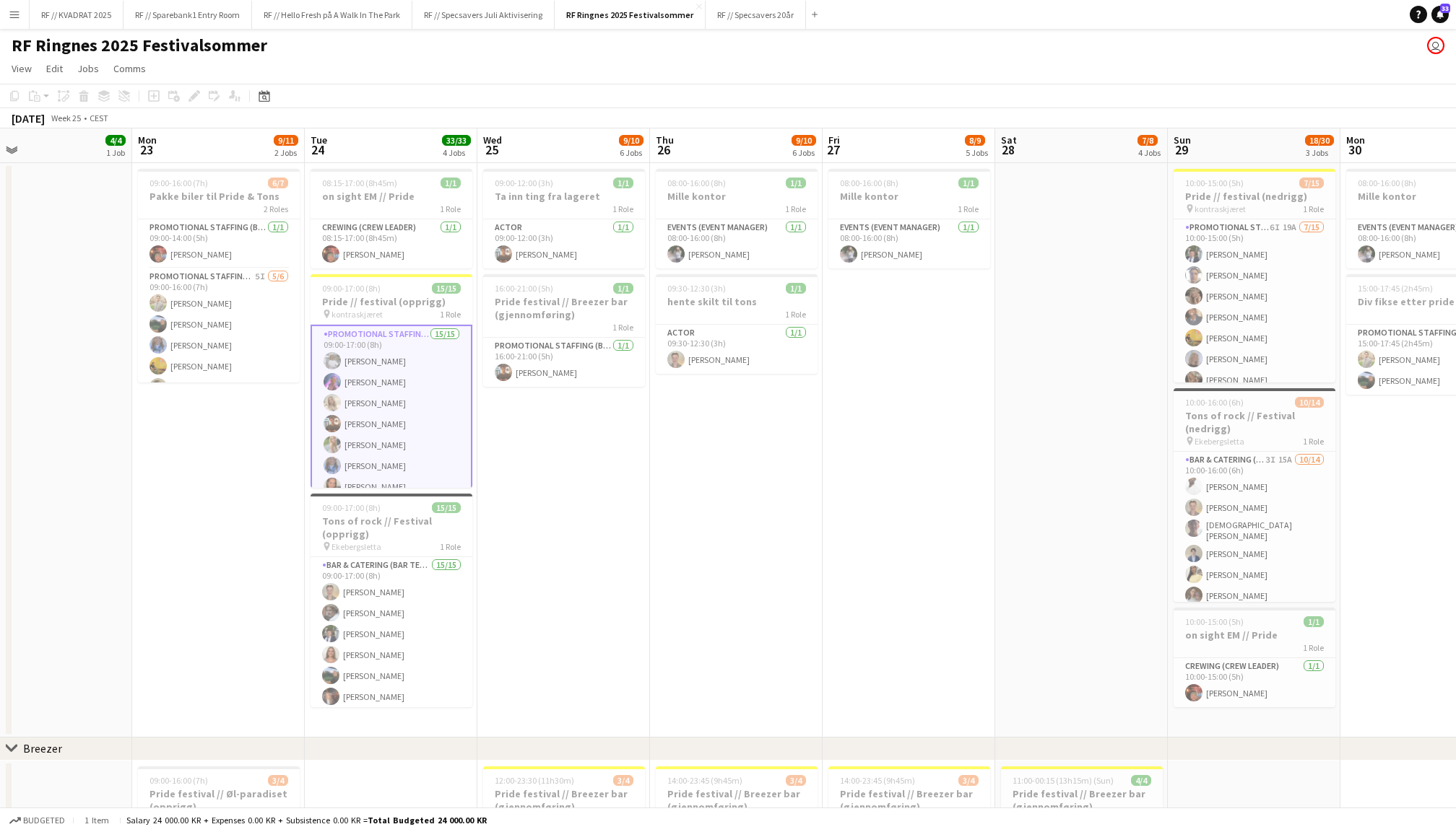
click at [902, 362] on app-date-cell "08:00-16:00 (8h) 1/1 Mille kontor 1 Role Events (Event Manager) 1/1 08:00-16:00…" at bounding box center [909, 450] width 173 height 574
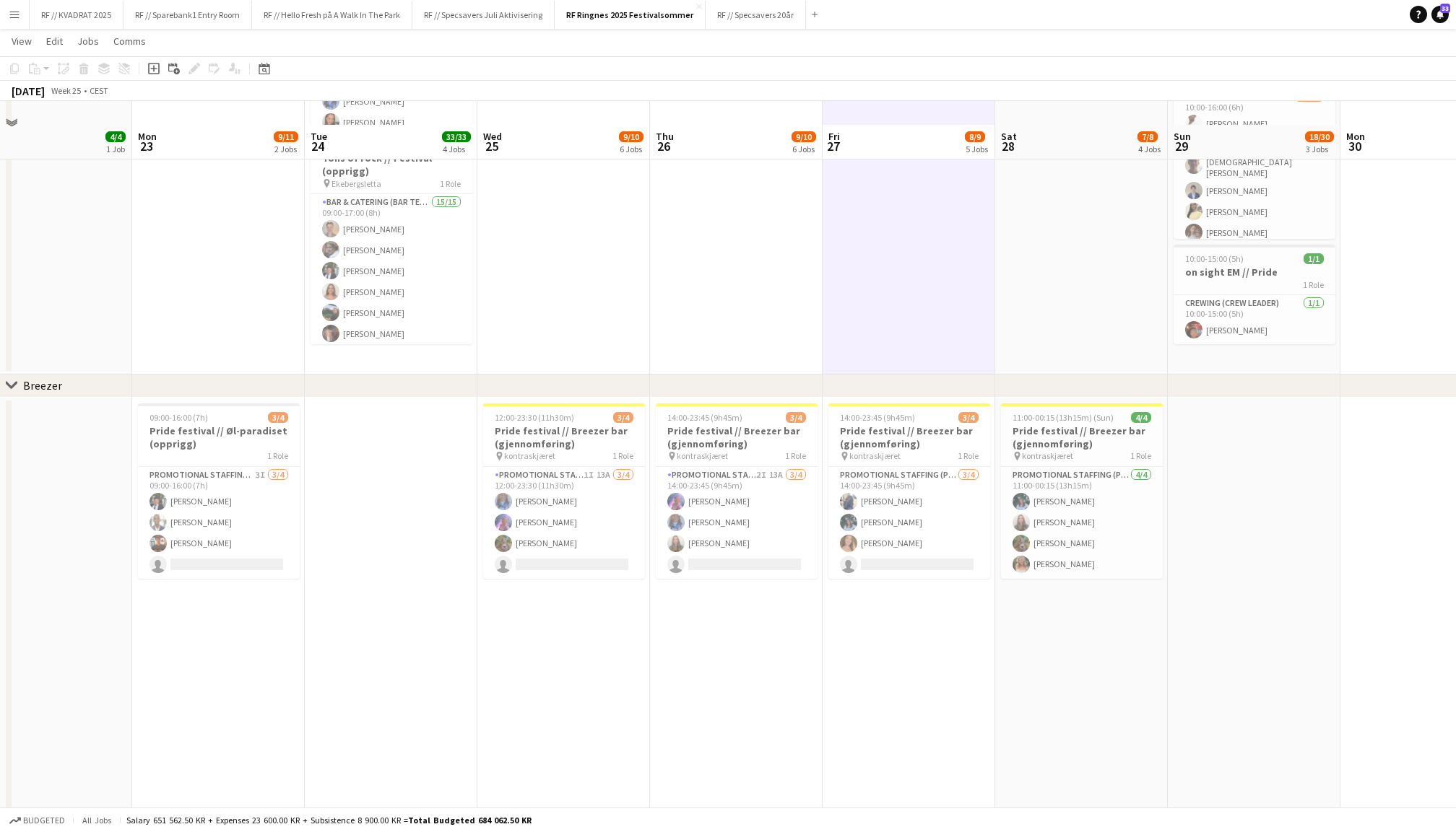
scroll to position [386, 0]
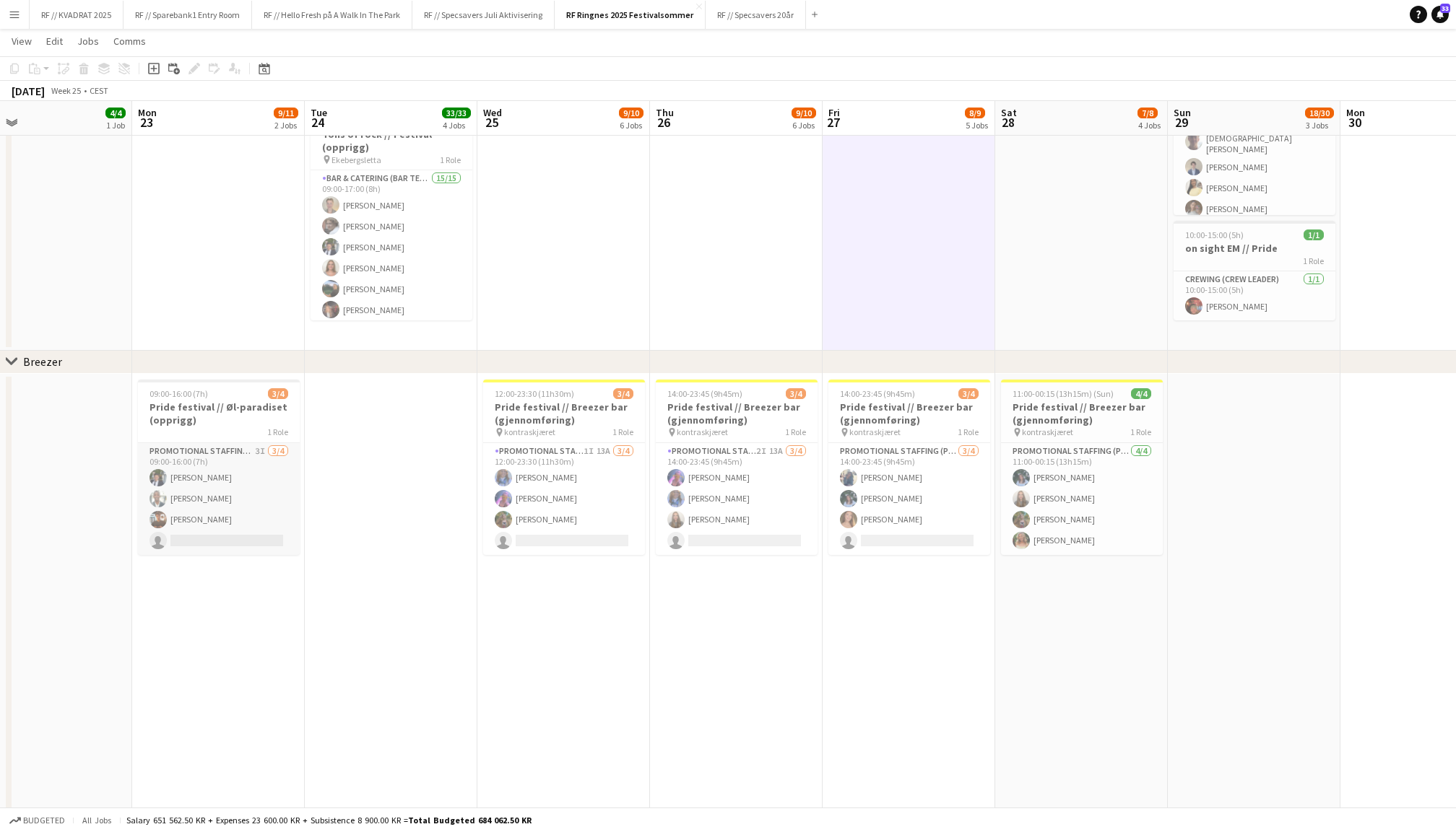
click at [234, 496] on app-card-role "Promotional Staffing (Brand Ambassadors) 3I 3/4 09:00-16:00 (7h) Ulrik Syversen…" at bounding box center [219, 499] width 162 height 112
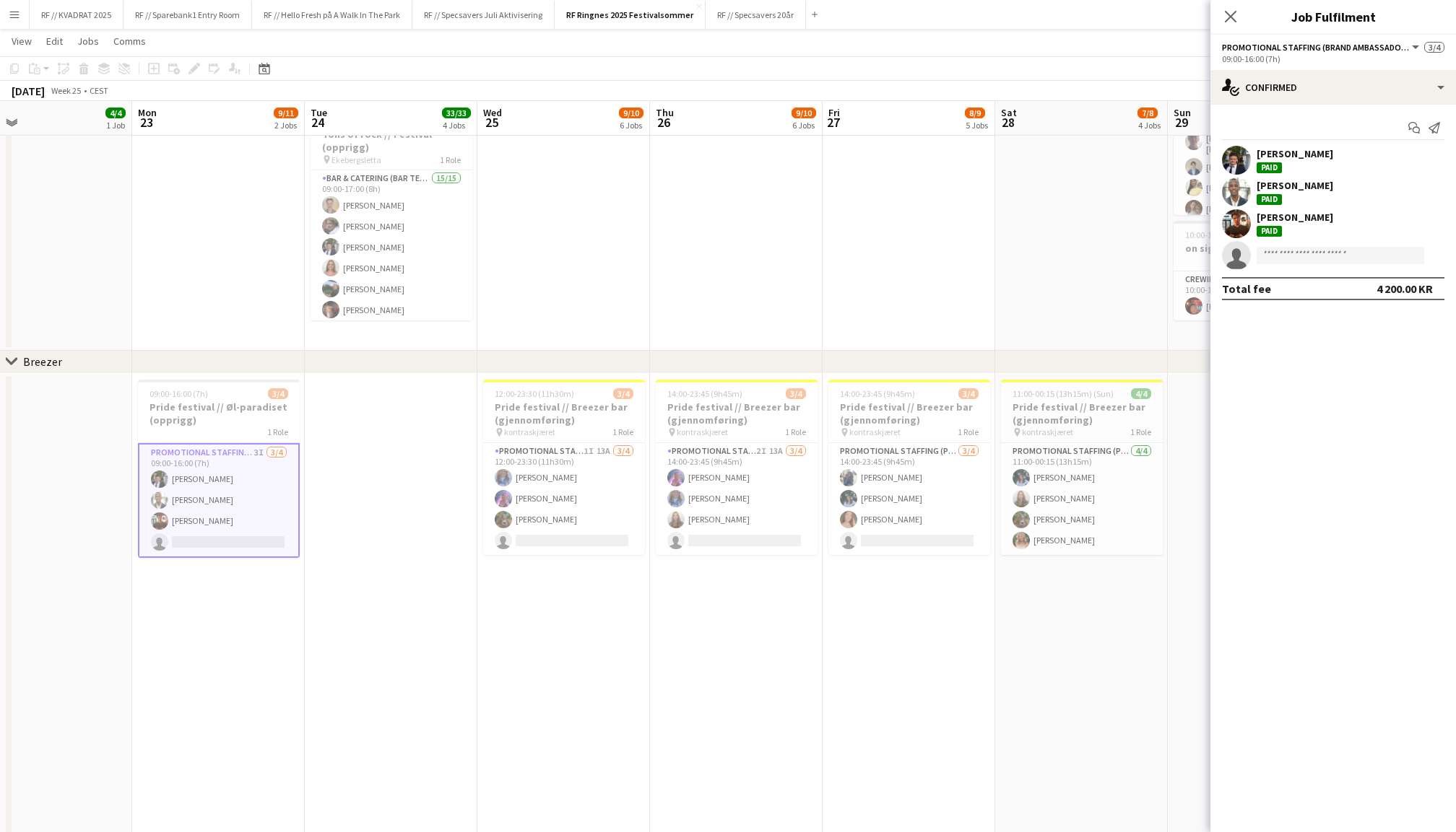
click at [1241, 189] on app-user-avatar at bounding box center [1236, 191] width 28 height 28
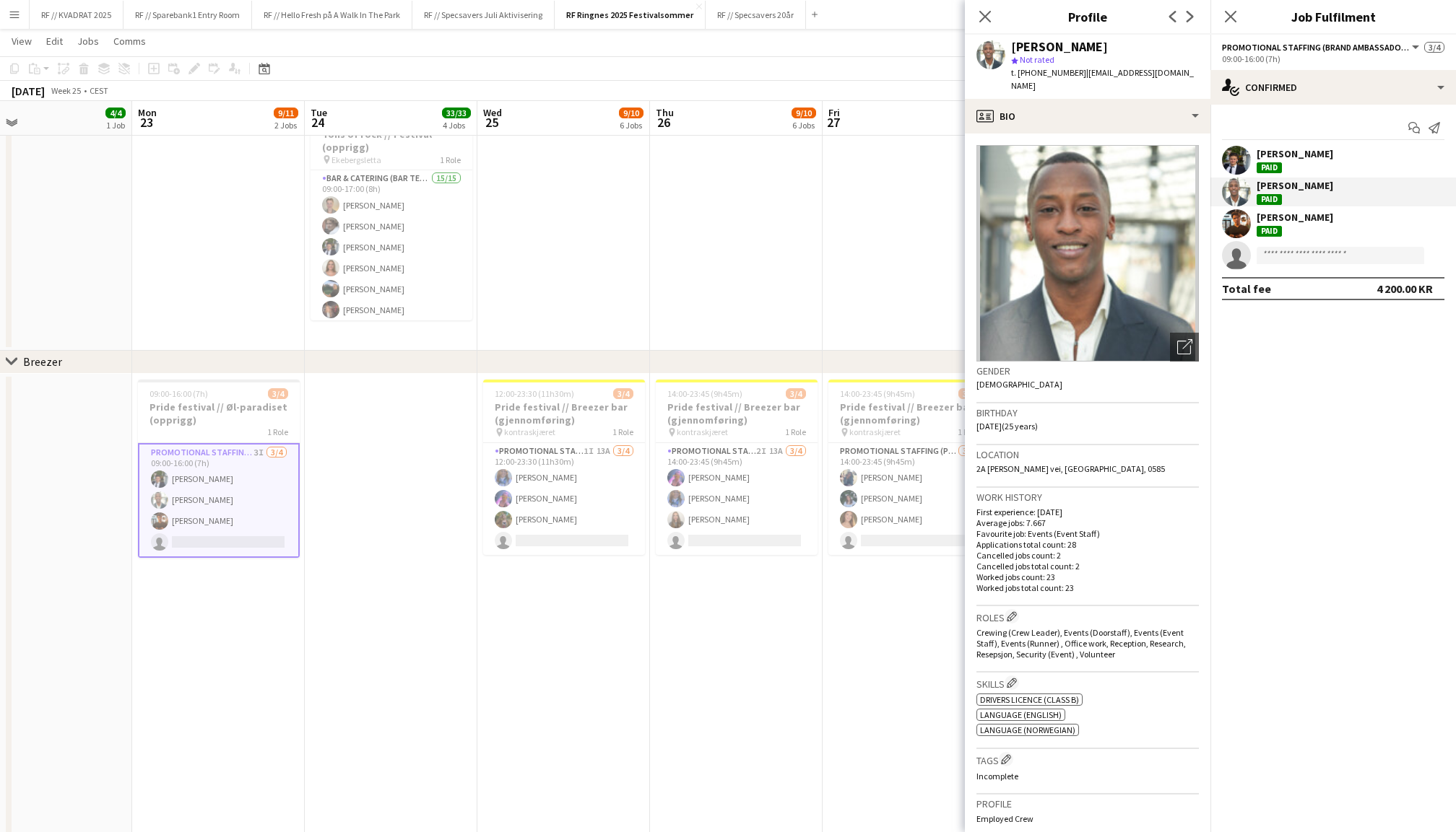
drag, startPoint x: 1065, startPoint y: 71, endPoint x: 1032, endPoint y: 71, distance: 33.0
click at [1032, 71] on span "t. +4790281763" at bounding box center [1048, 72] width 75 height 10
copy span "90281763"
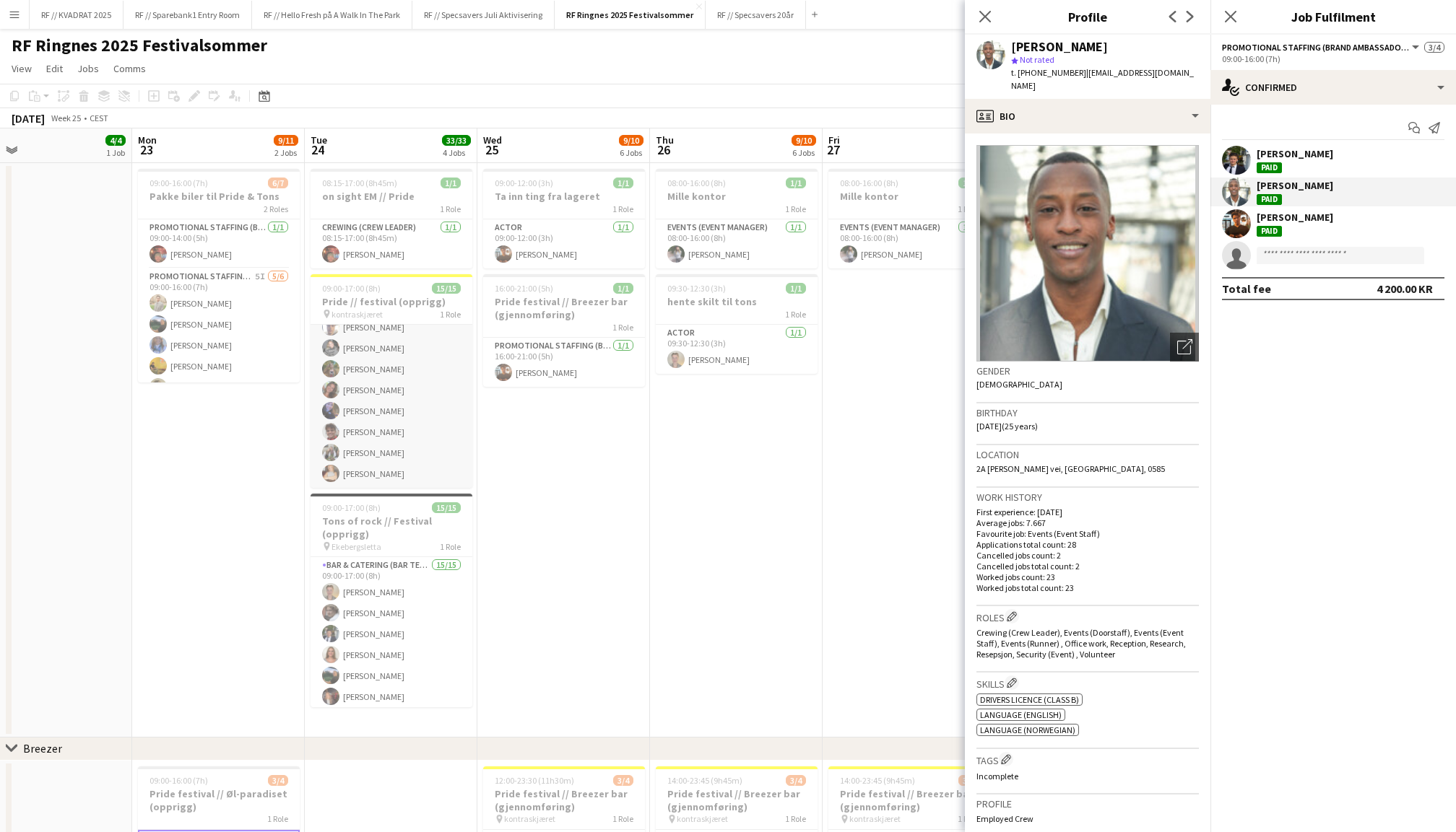
scroll to position [179, 0]
click at [405, 423] on app-card-role "Promotional Staffing (Promotional Staff) 15/15 09:00-17:00 (8h) Tina Raugstad F…" at bounding box center [391, 317] width 162 height 342
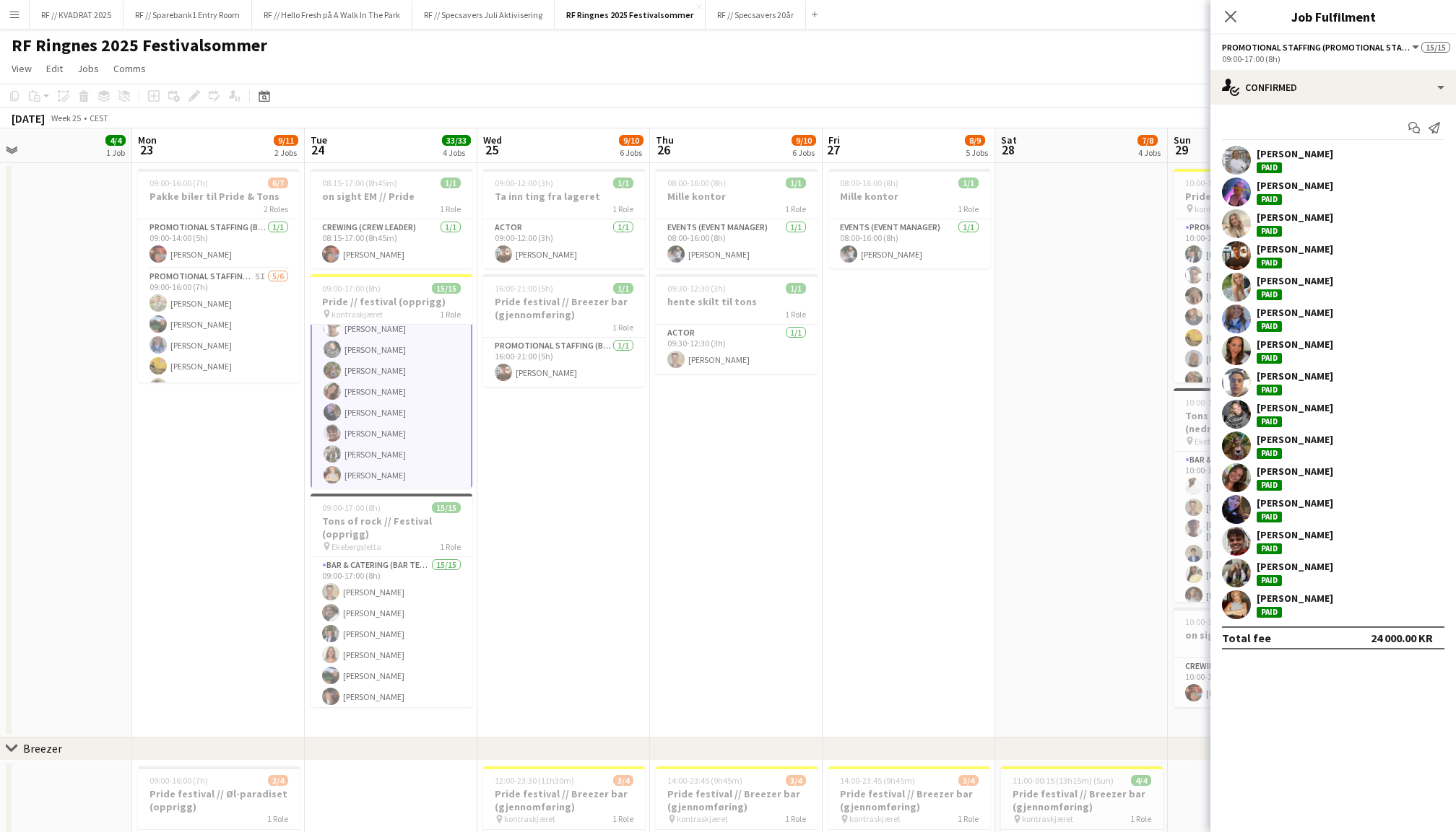
click at [1243, 547] on app-user-avatar at bounding box center [1236, 541] width 28 height 28
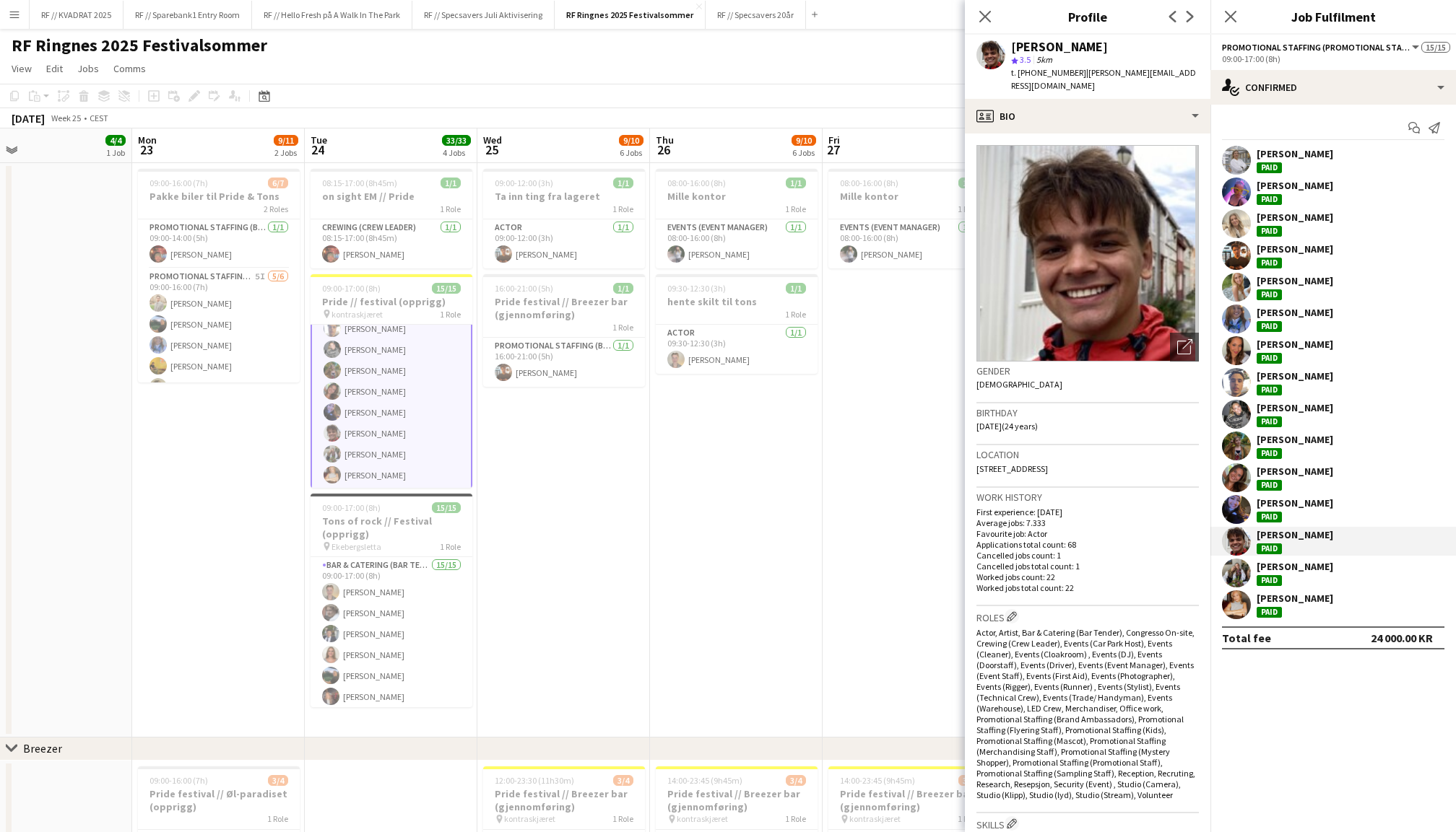
scroll to position [0, 0]
drag, startPoint x: 1063, startPoint y: 74, endPoint x: 1032, endPoint y: 74, distance: 31.0
click at [1032, 74] on span "t. +4795416669" at bounding box center [1048, 72] width 75 height 10
click at [1053, 66] on div "t. +4795416669 | albert.eek.minassian@hotmail.com" at bounding box center [1105, 79] width 188 height 26
drag, startPoint x: 1064, startPoint y: 76, endPoint x: 1031, endPoint y: 76, distance: 33.0
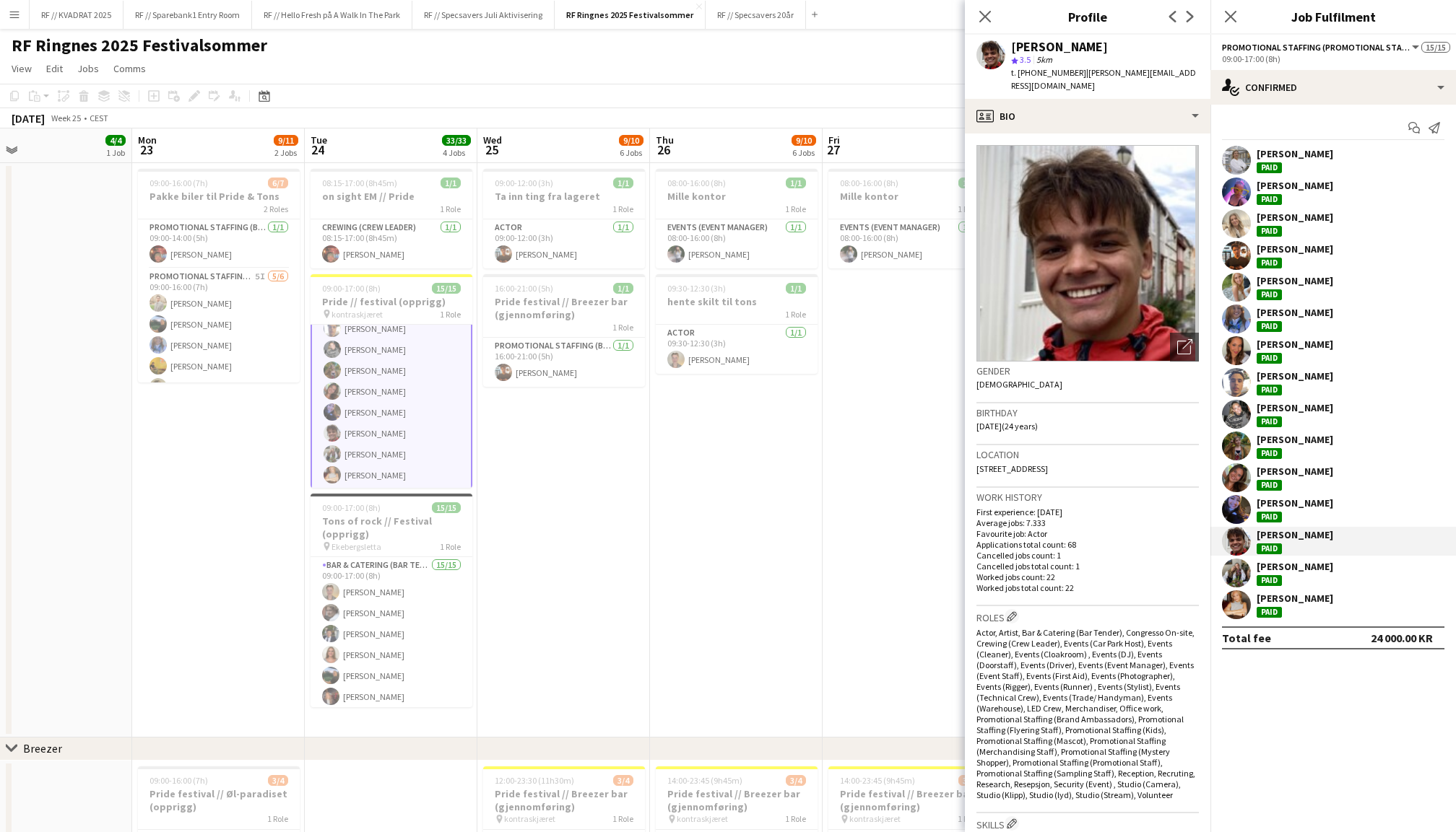
click at [1031, 76] on span "t. +4795416669" at bounding box center [1048, 72] width 75 height 10
copy span "95416669"
click at [1127, 63] on div "star 3.5 5km" at bounding box center [1105, 60] width 188 height 13
click at [1230, 19] on icon "Close pop-in" at bounding box center [1230, 16] width 13 height 13
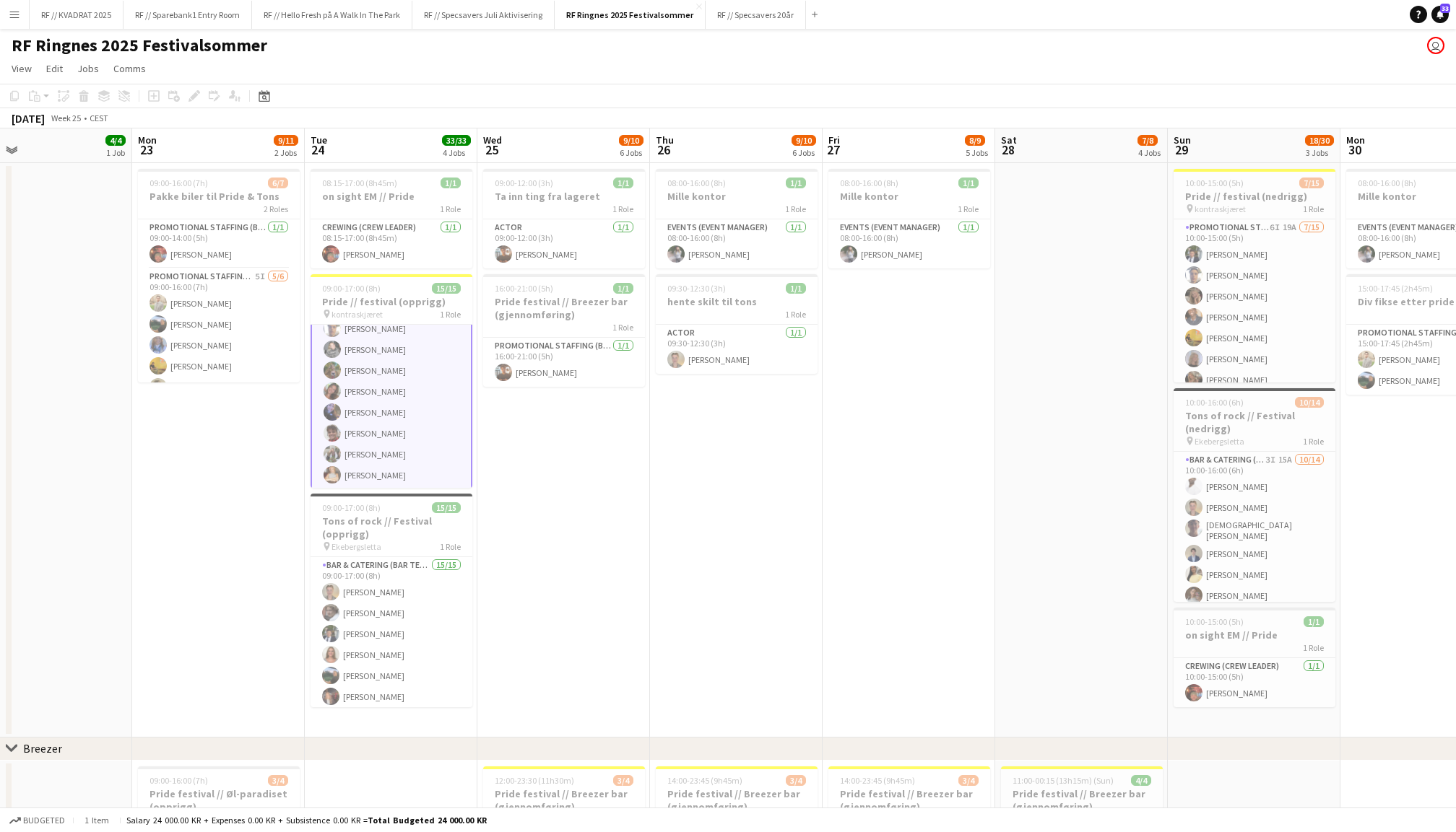
click at [1097, 443] on app-date-cell at bounding box center [1082, 450] width 173 height 574
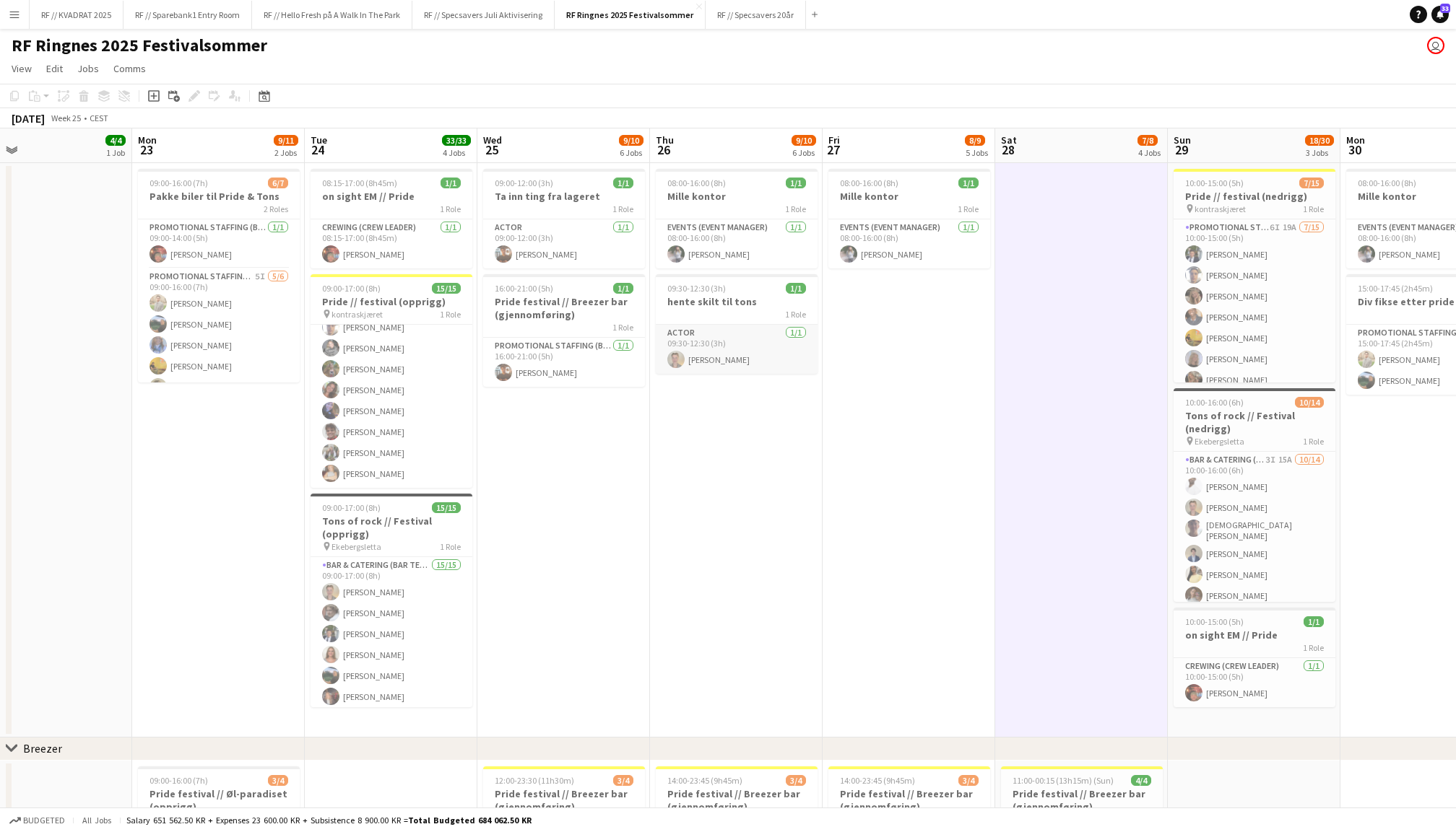
click at [767, 353] on app-card-role "Actor 1/1 09:30-12:30 (3h) jonathan lund grøholdt" at bounding box center [737, 350] width 162 height 49
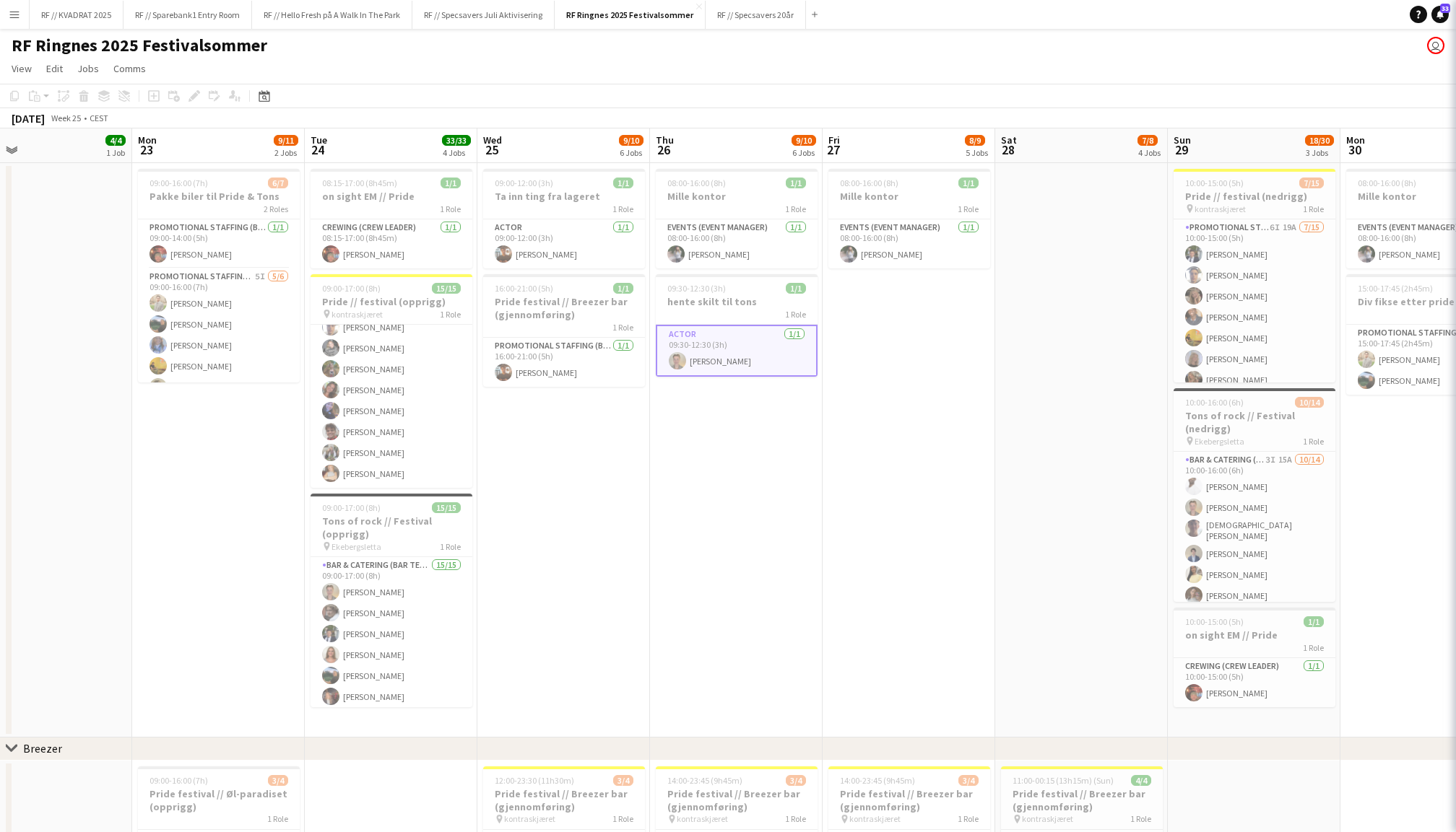
scroll to position [0, 557]
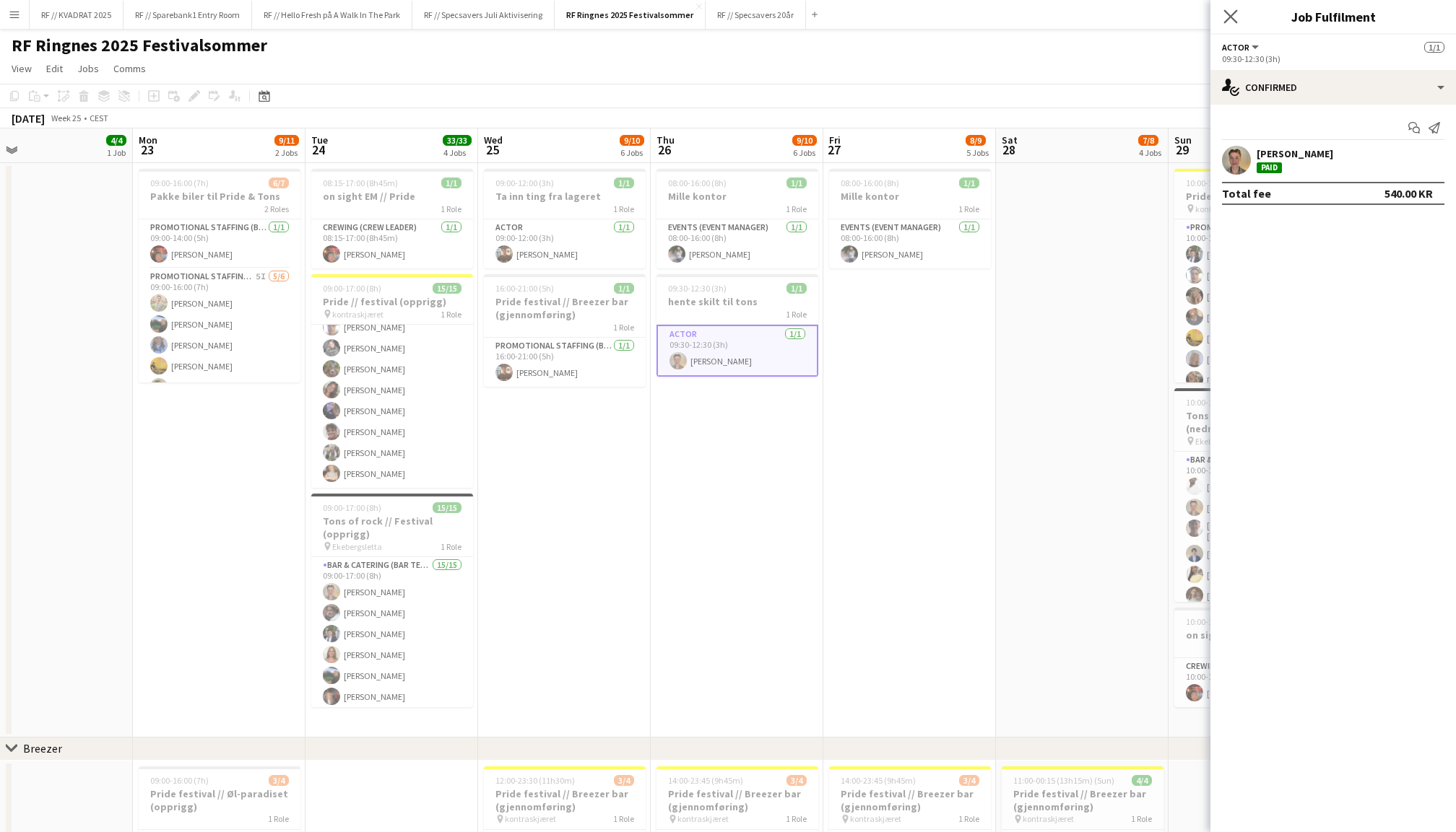
click at [1224, 22] on icon "Close pop-in" at bounding box center [1230, 16] width 13 height 13
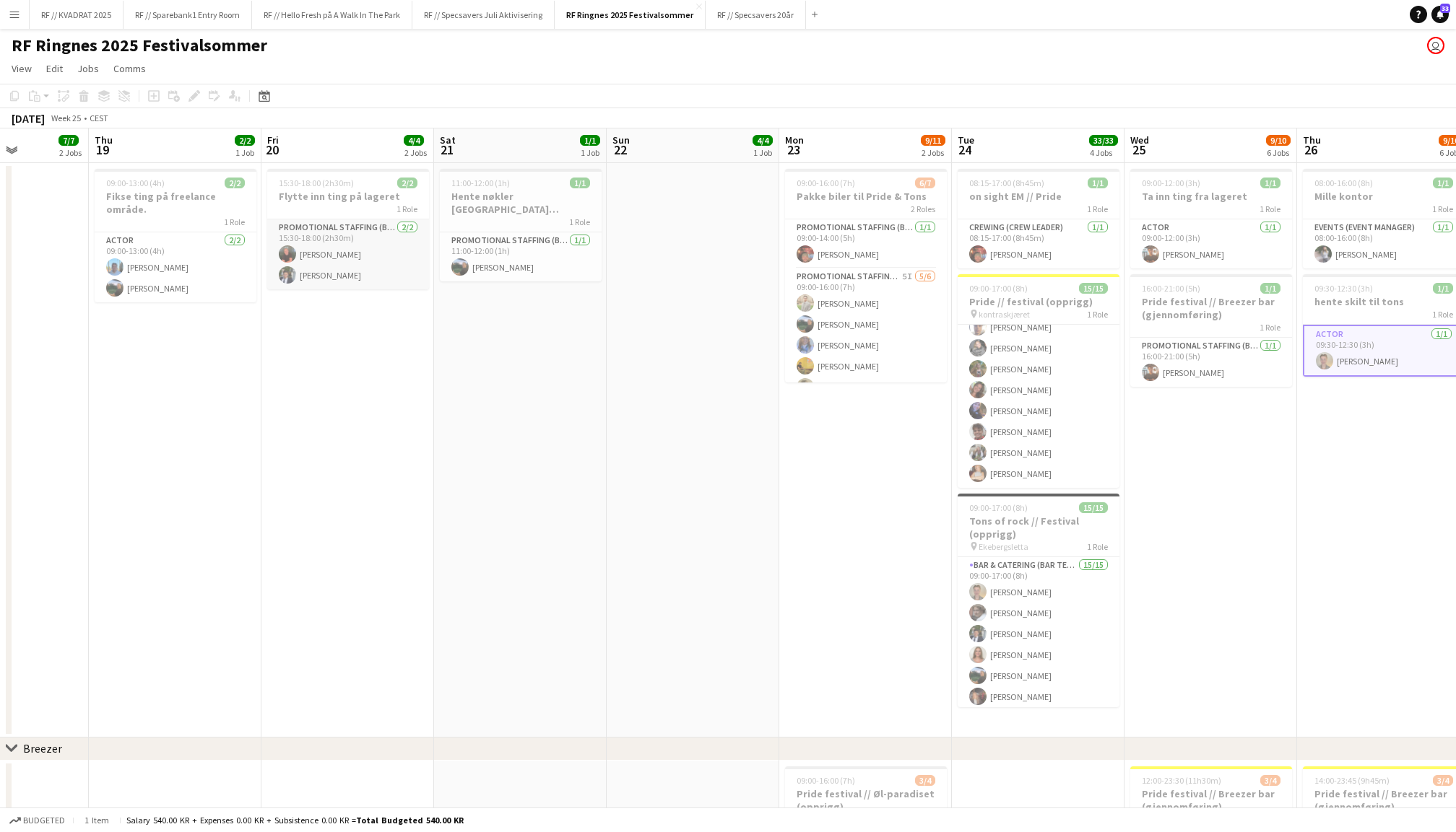
scroll to position [0, 428]
click at [375, 247] on app-card-role "Promotional Staffing (Brand Ambassadors) 2/2 15:30-18:00 (2h30m) Karl Fredrik R…" at bounding box center [349, 255] width 162 height 70
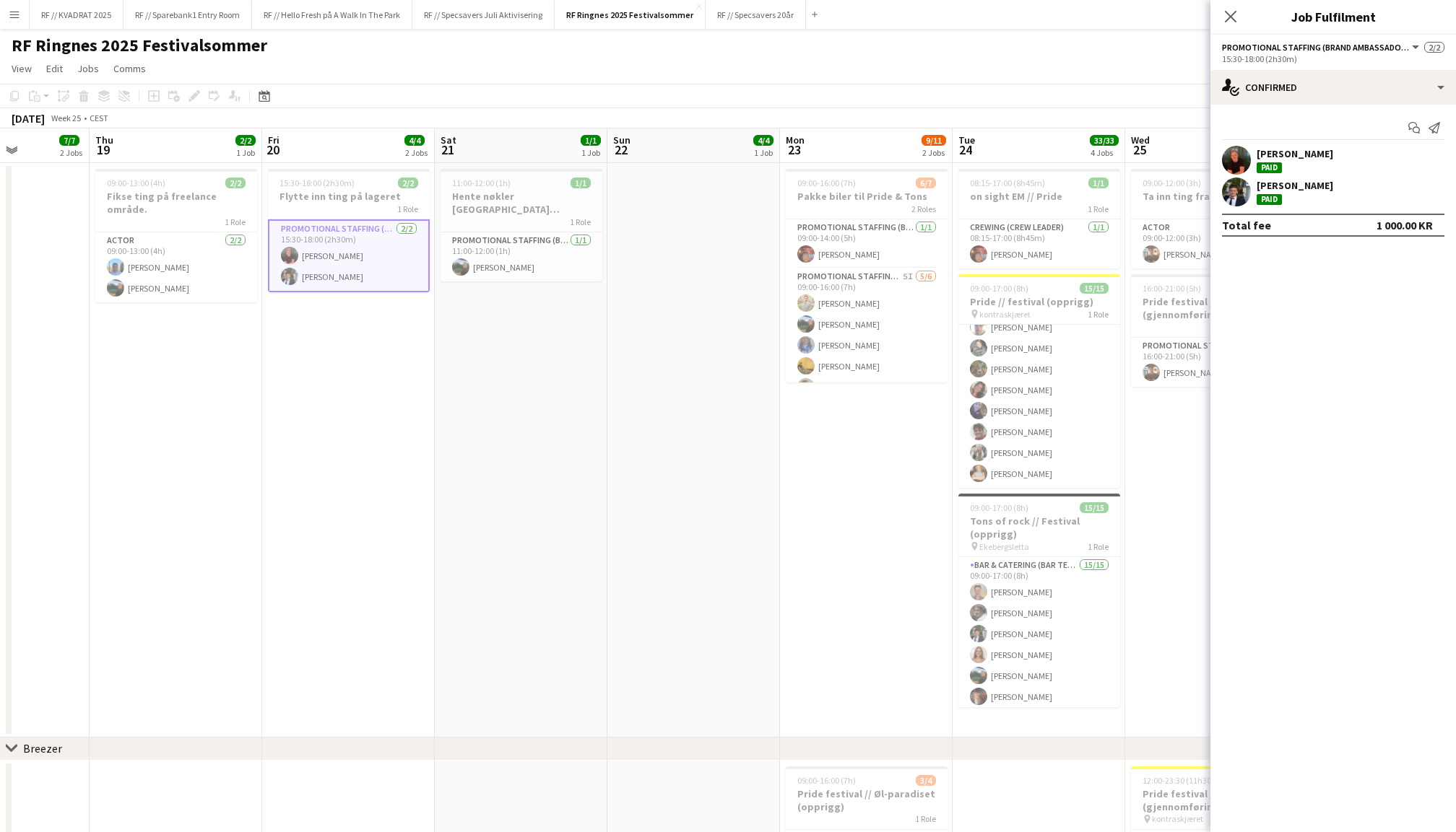
click at [1287, 146] on div "Karl Fredrik Roos Paid" at bounding box center [1333, 160] width 246 height 28
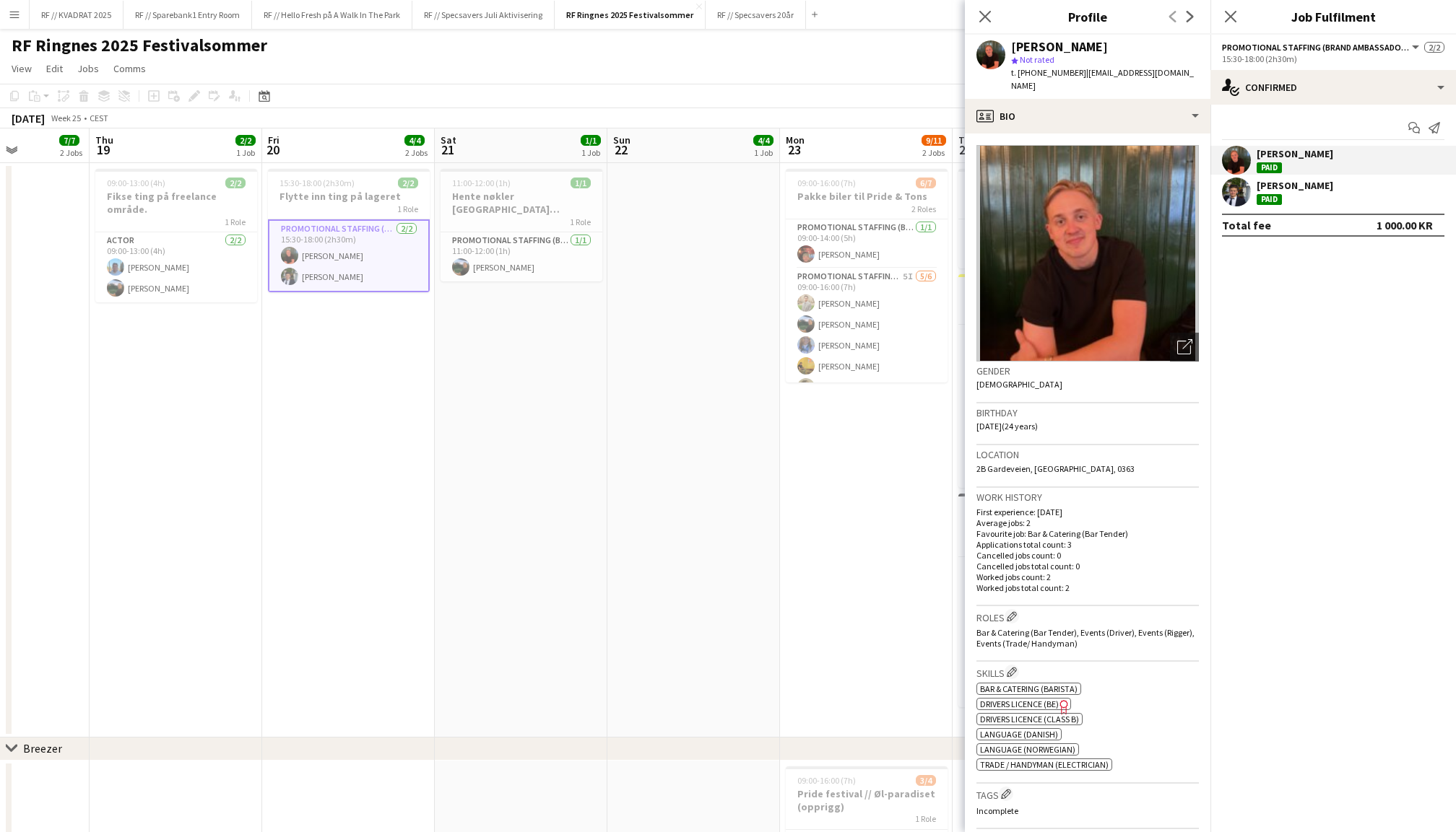
drag, startPoint x: 1065, startPoint y: 74, endPoint x: 1032, endPoint y: 70, distance: 33.2
click at [1032, 70] on span "t. +4740601751" at bounding box center [1048, 72] width 75 height 10
copy span "40601751"
click at [1231, 14] on icon "Close pop-in" at bounding box center [1230, 16] width 13 height 13
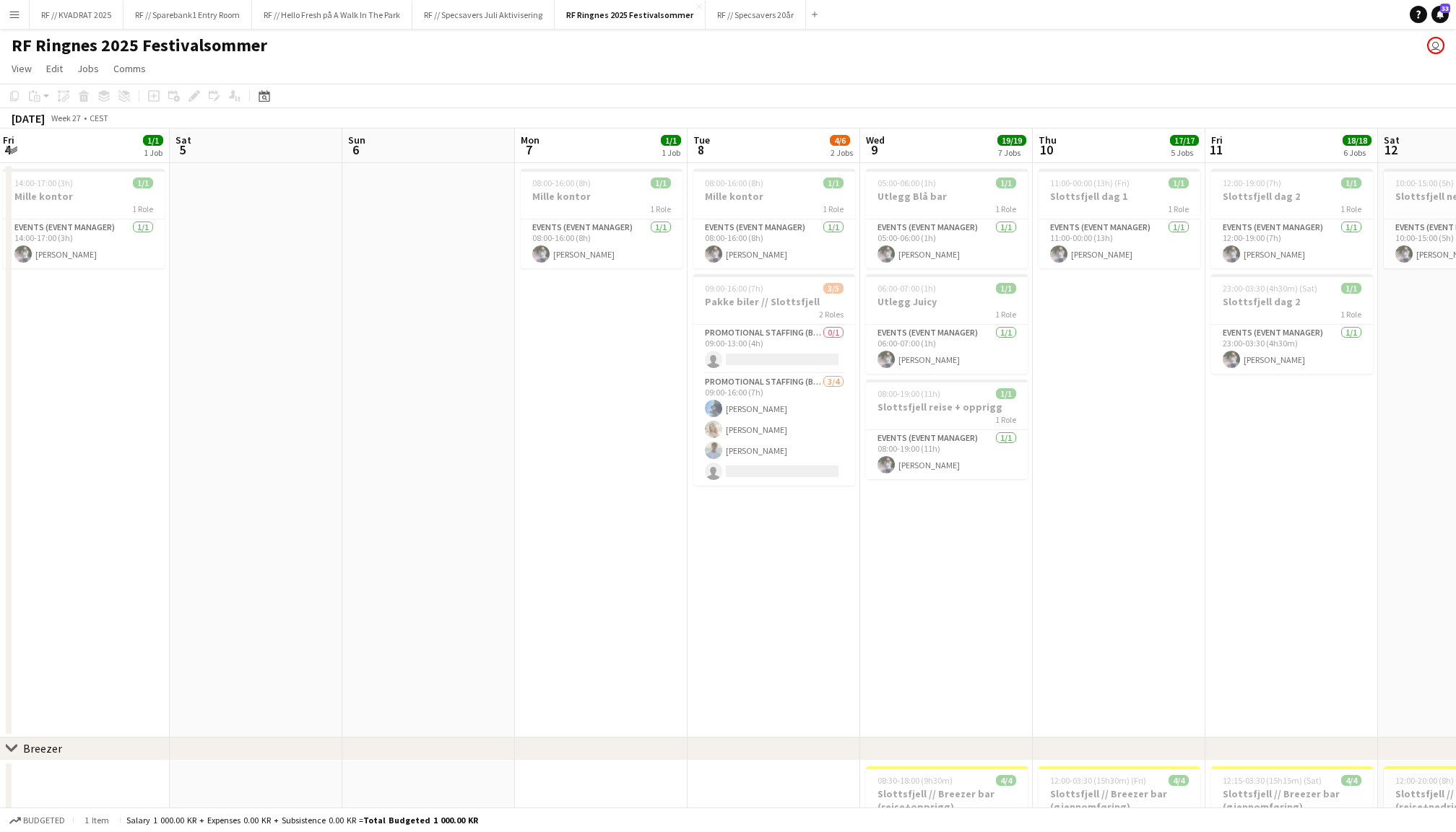
scroll to position [0, 367]
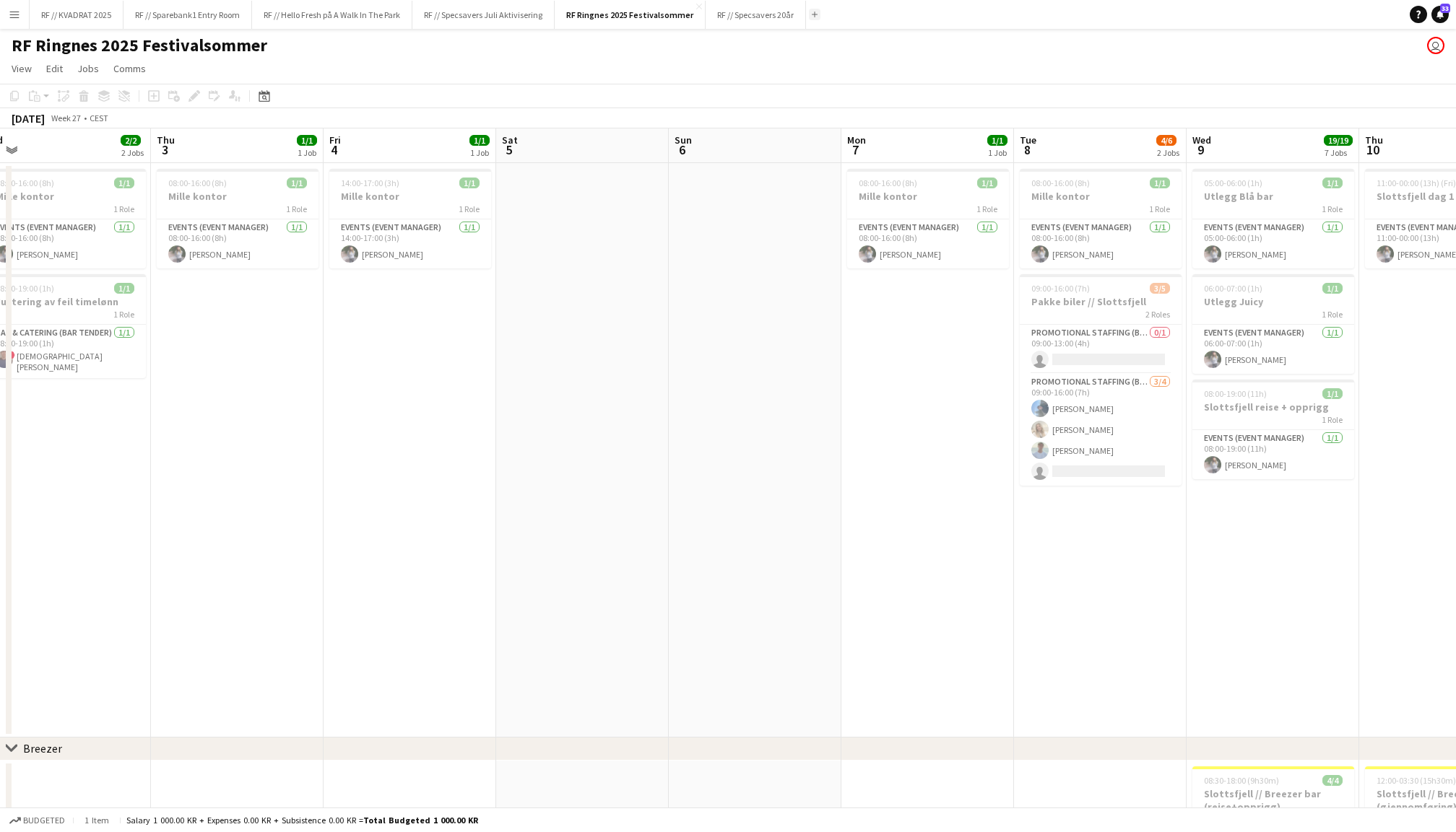
click at [816, 16] on app-icon "Add" at bounding box center [814, 14] width 6 height 6
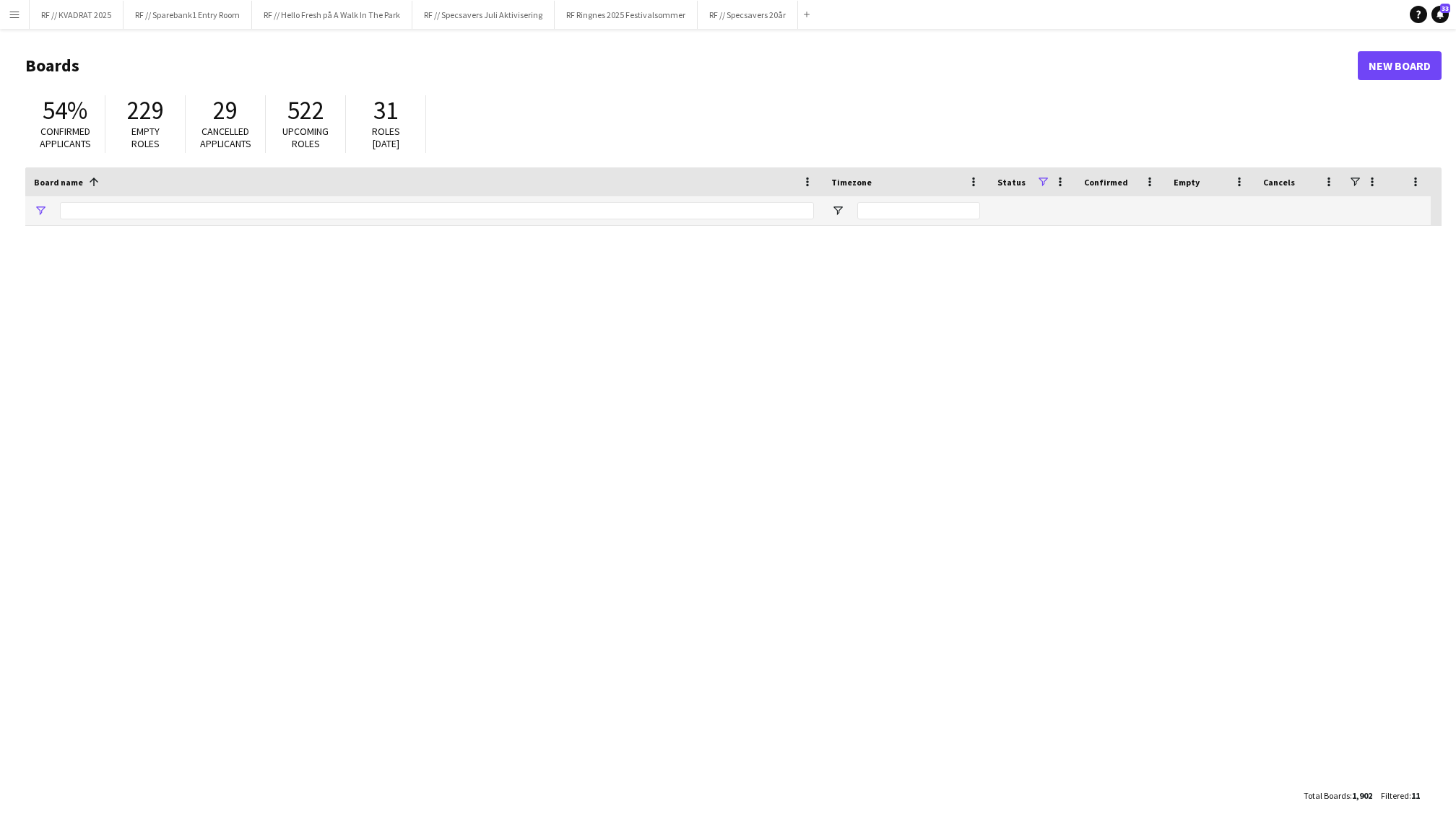
type input "*******"
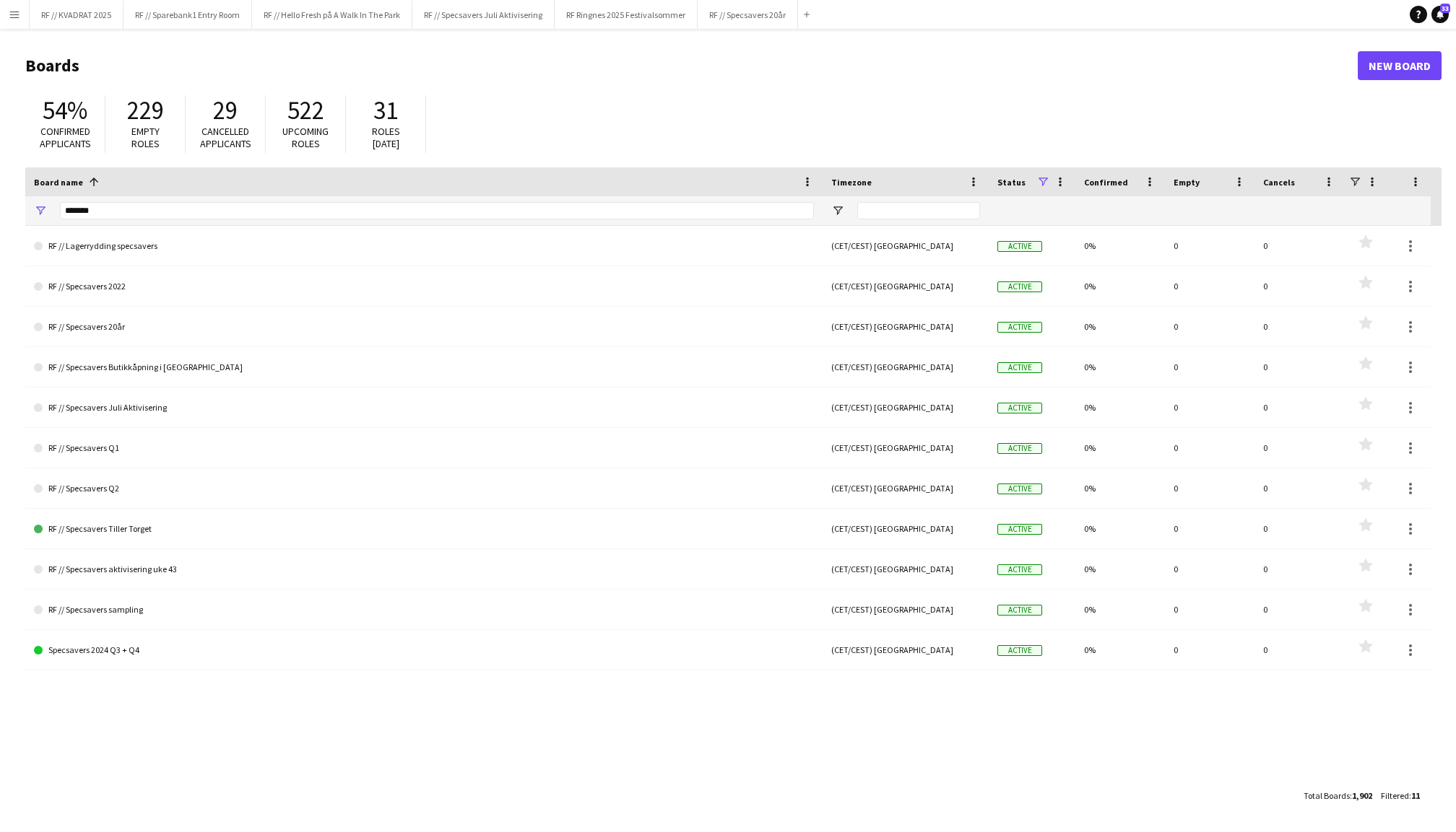
click at [47, 65] on h1 "Boards" at bounding box center [692, 65] width 1333 height 22
click at [7, 4] on button "Menu" at bounding box center [14, 14] width 28 height 28
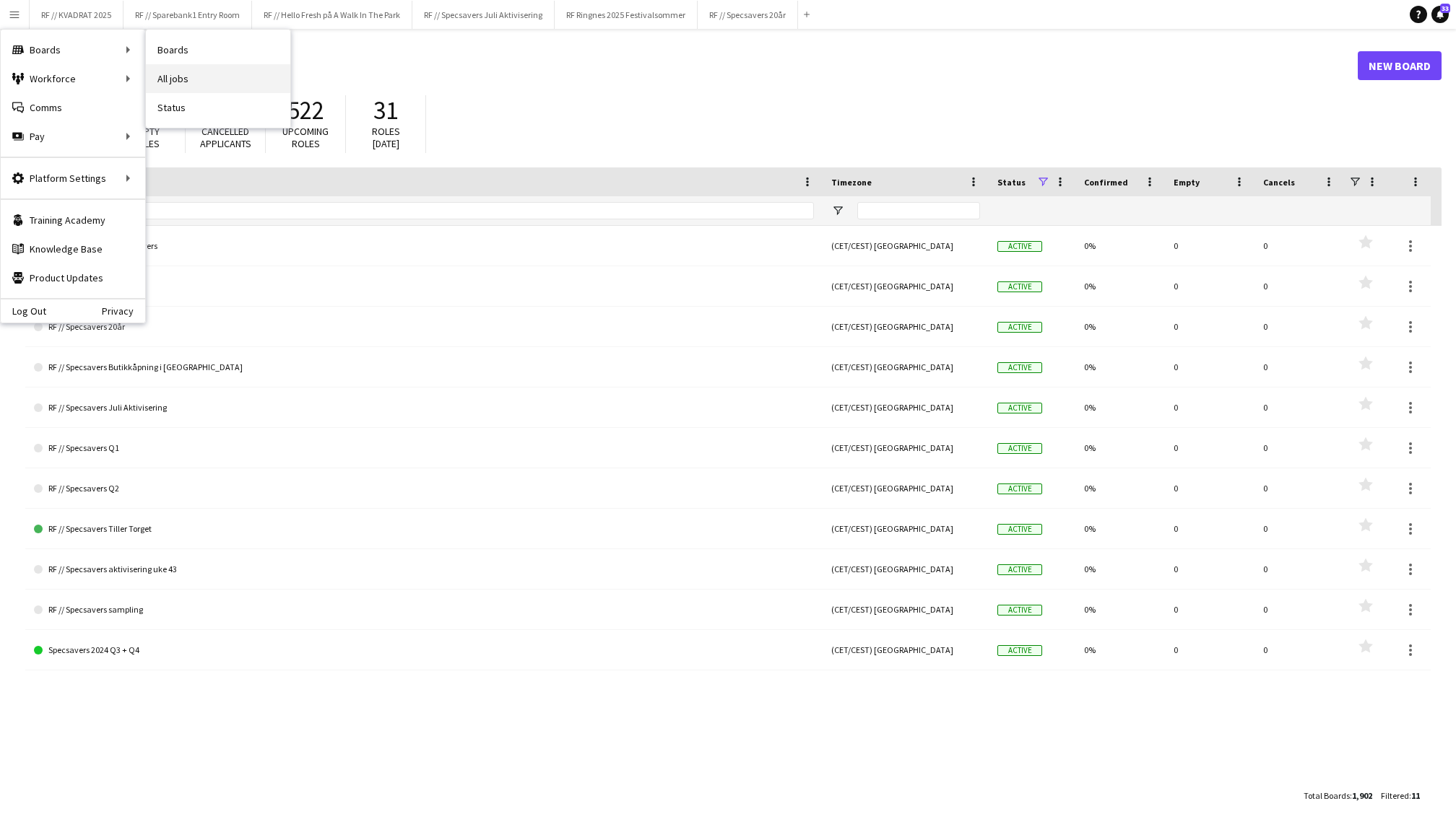
click at [187, 84] on link "All jobs" at bounding box center [218, 79] width 144 height 28
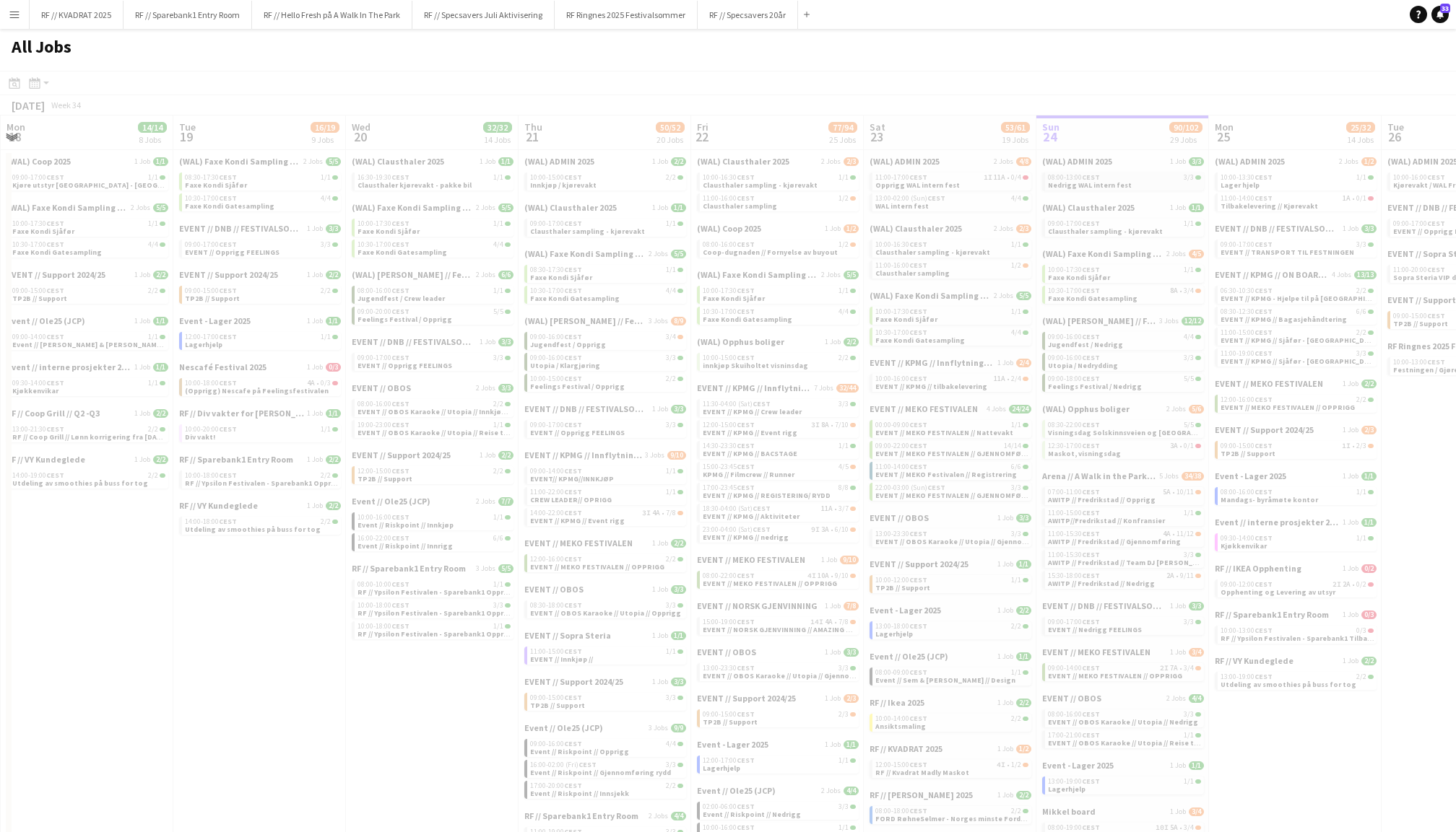
scroll to position [0, 498]
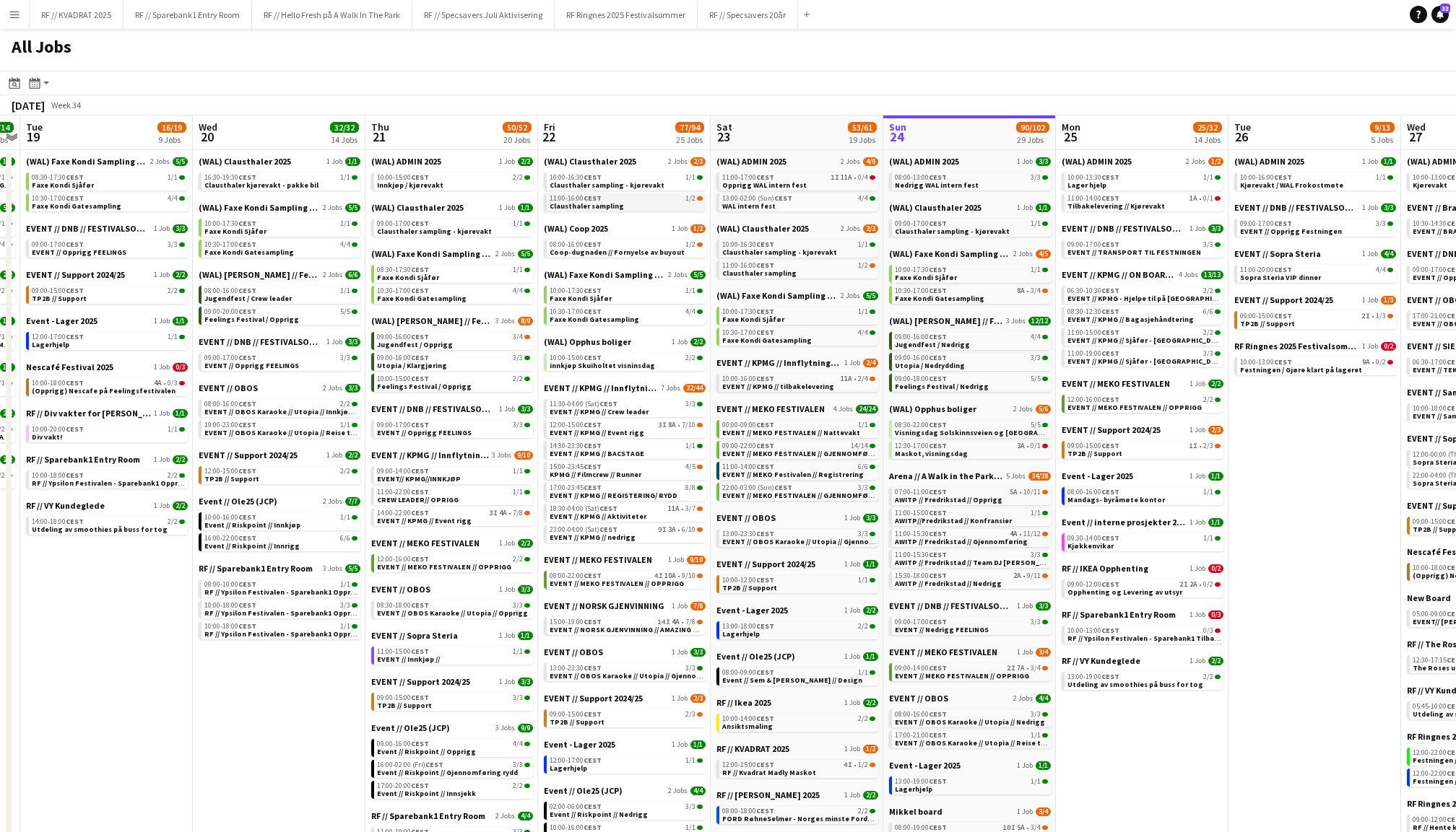
click at [601, 203] on span "Clausthaler sampling" at bounding box center [587, 207] width 74 height 9
click at [469, 336] on link "09:00-16:00 CEST 3/4 Jugendfest / Opprigg" at bounding box center [454, 340] width 154 height 17
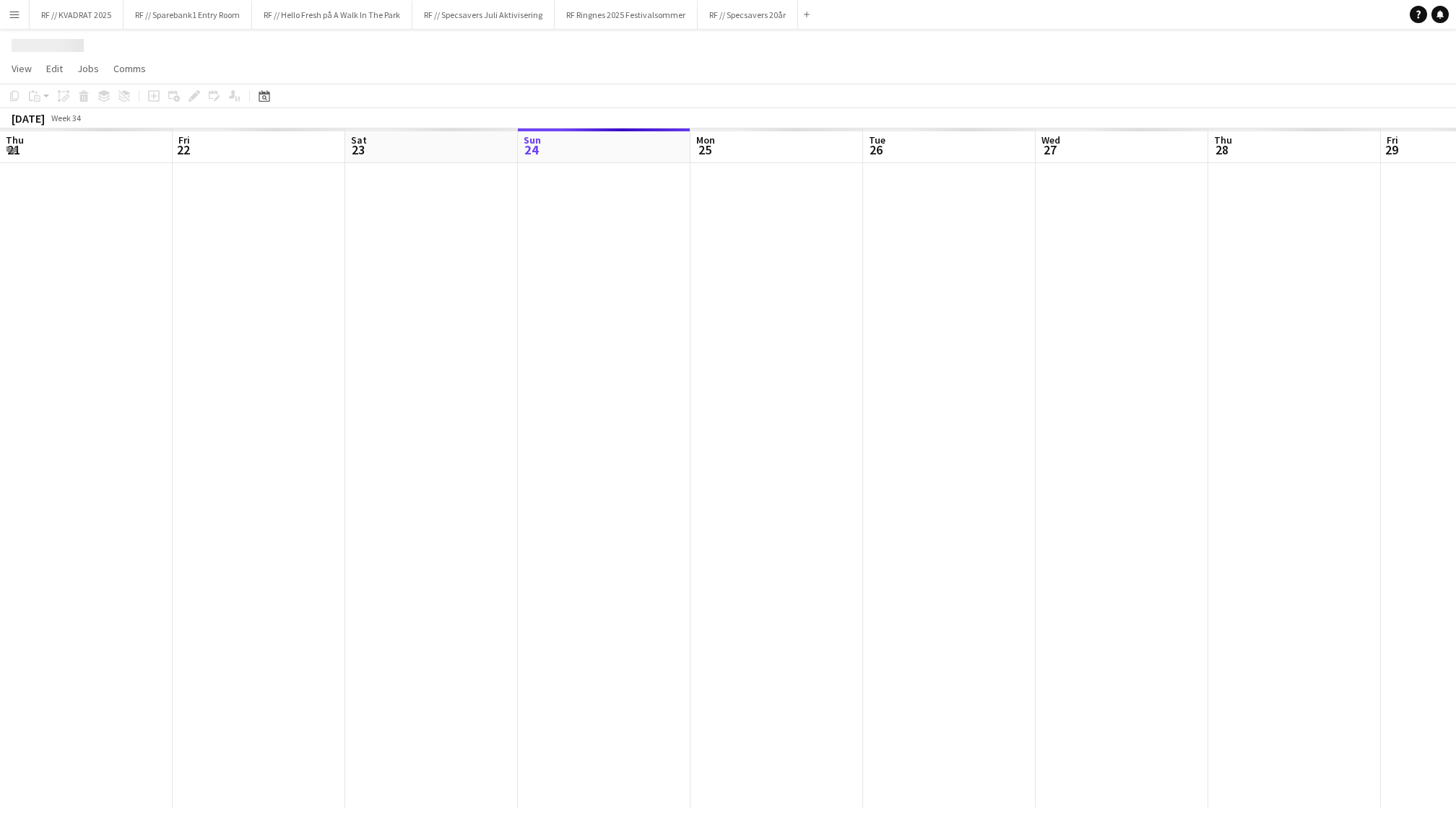
scroll to position [0, 344]
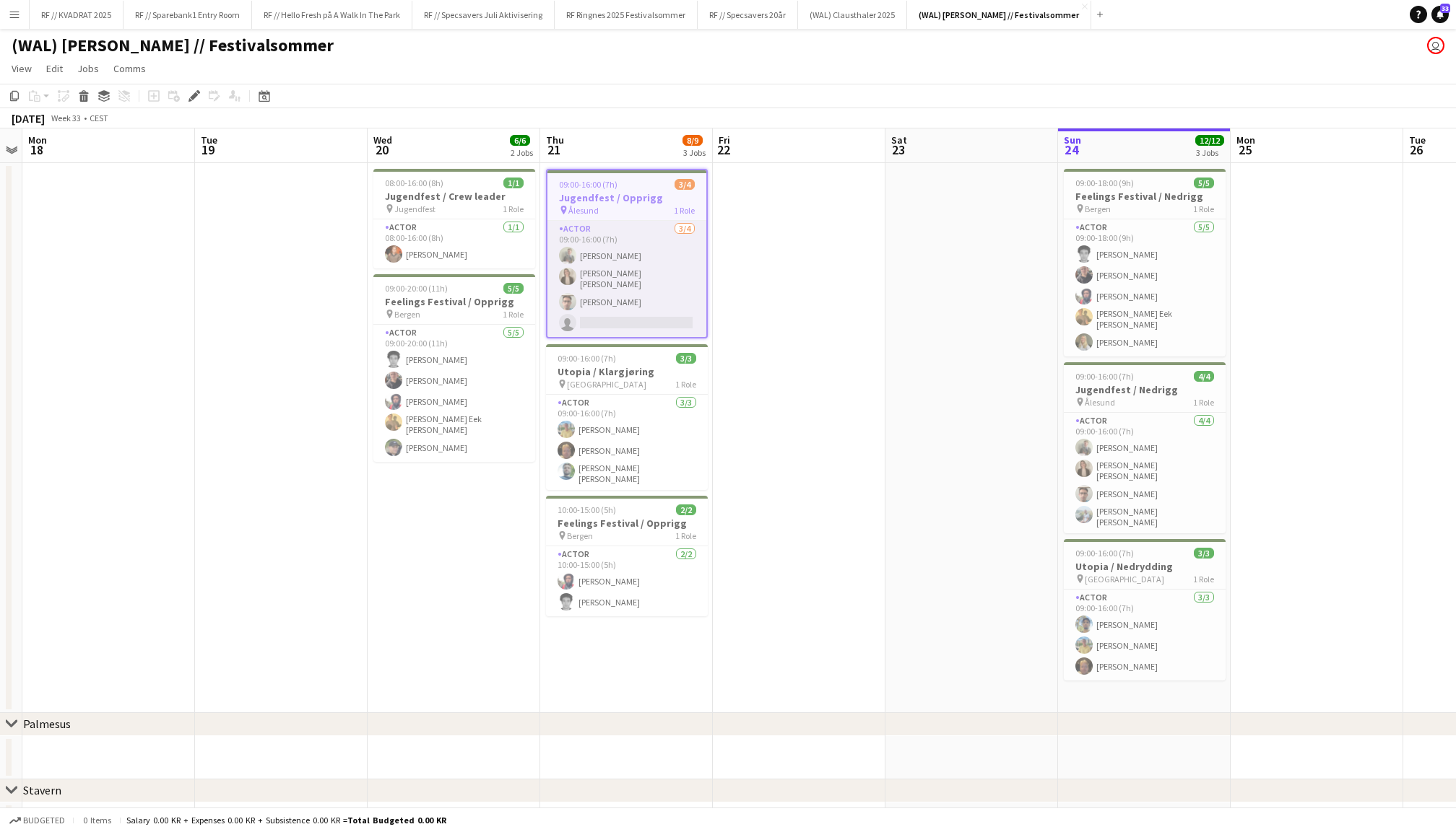
click at [660, 284] on app-card-role "Actor 3/4 09:00-16:00 (7h) Martin Heed Marte Aarsand Vik Alexander Hestnes sing…" at bounding box center [627, 279] width 159 height 117
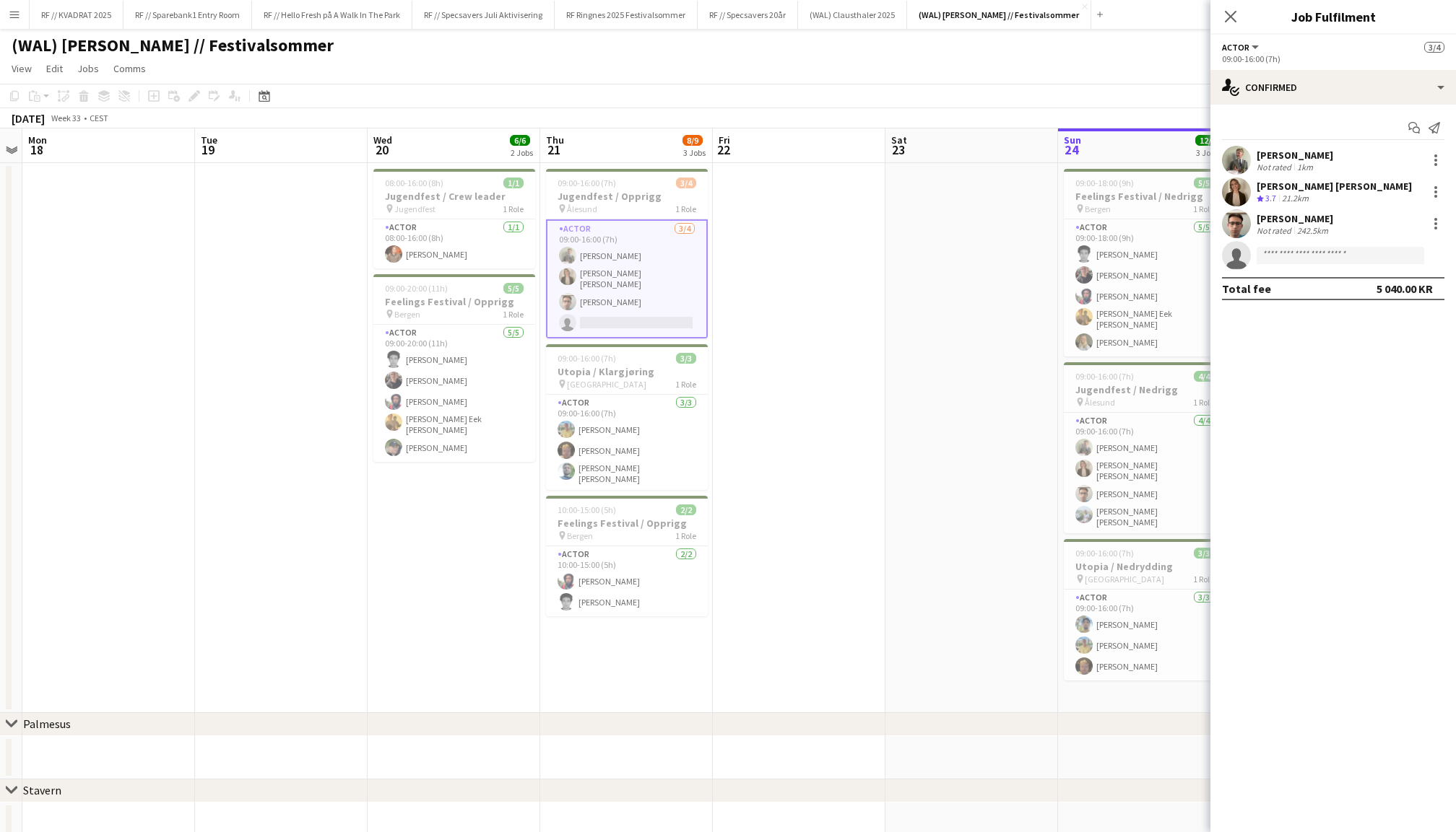
click at [1239, 172] on app-user-avatar at bounding box center [1236, 160] width 28 height 28
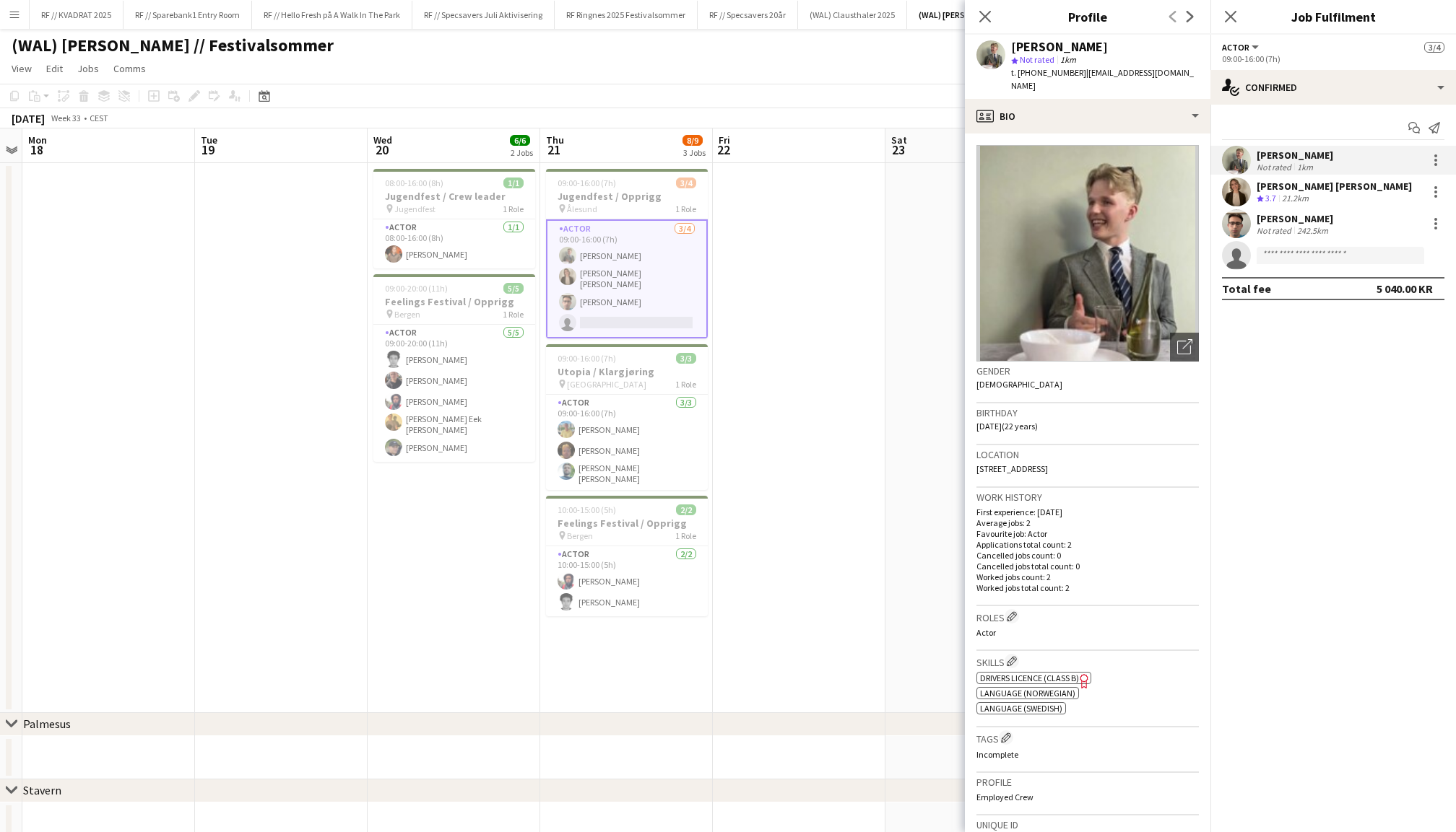
click at [1234, 223] on app-user-avatar at bounding box center [1236, 224] width 28 height 28
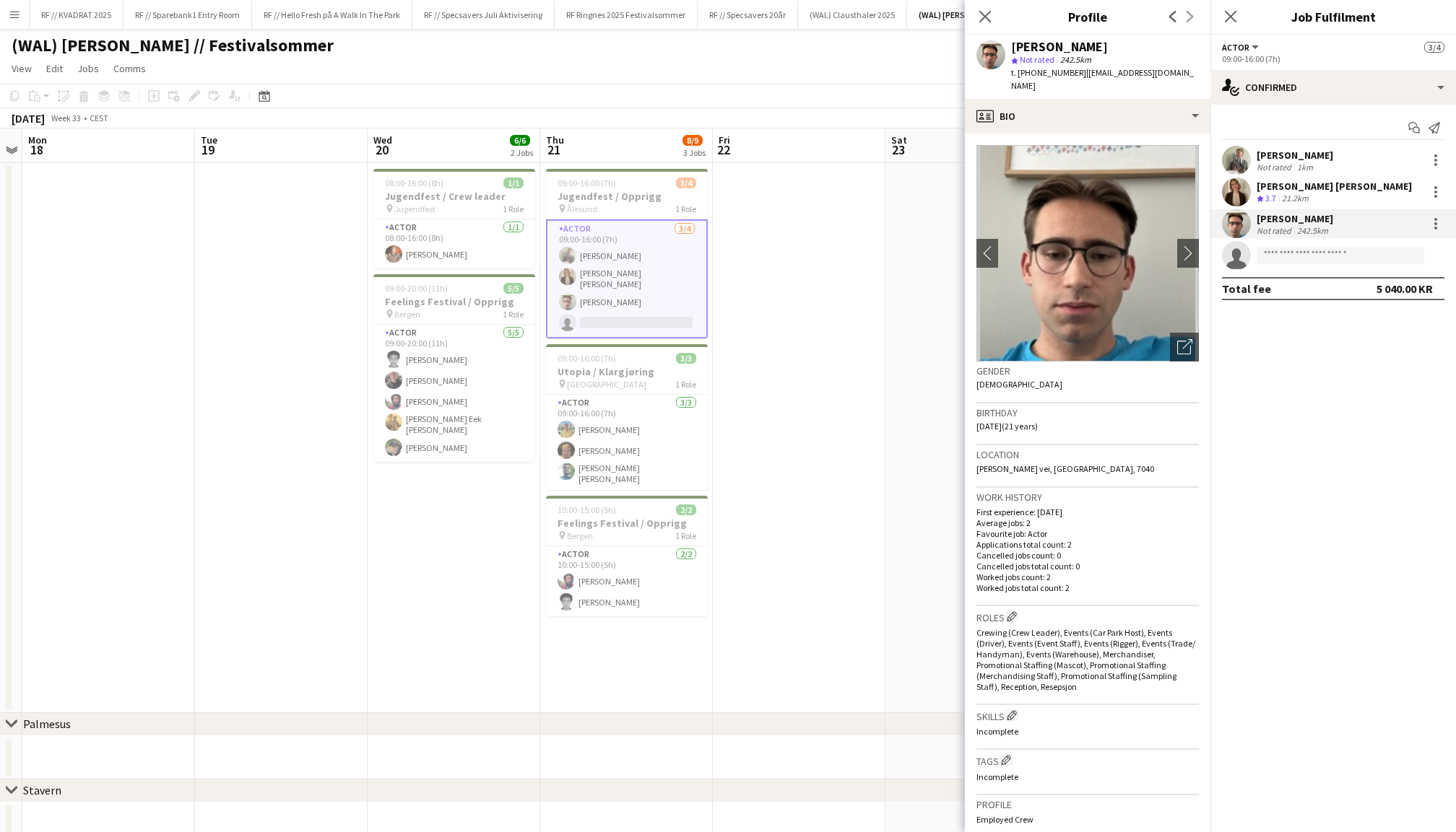
click at [1240, 157] on app-user-avatar at bounding box center [1236, 160] width 28 height 28
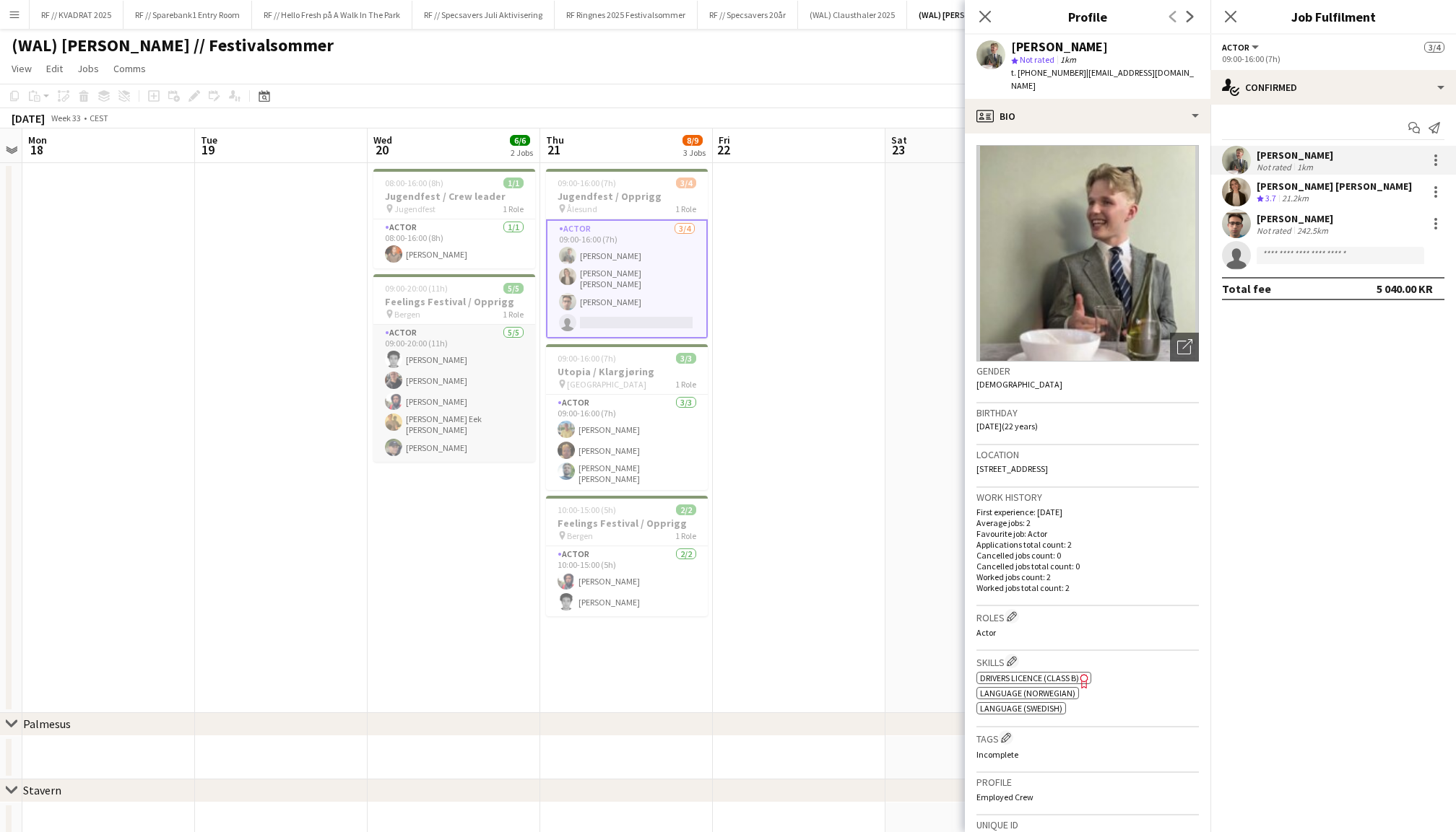
click at [463, 364] on app-card-role "Actor 5/5 09:00-20:00 (11h) Hakim Andersen Dag Eirik Nilsson Noah Andreassen Vi…" at bounding box center [454, 393] width 162 height 137
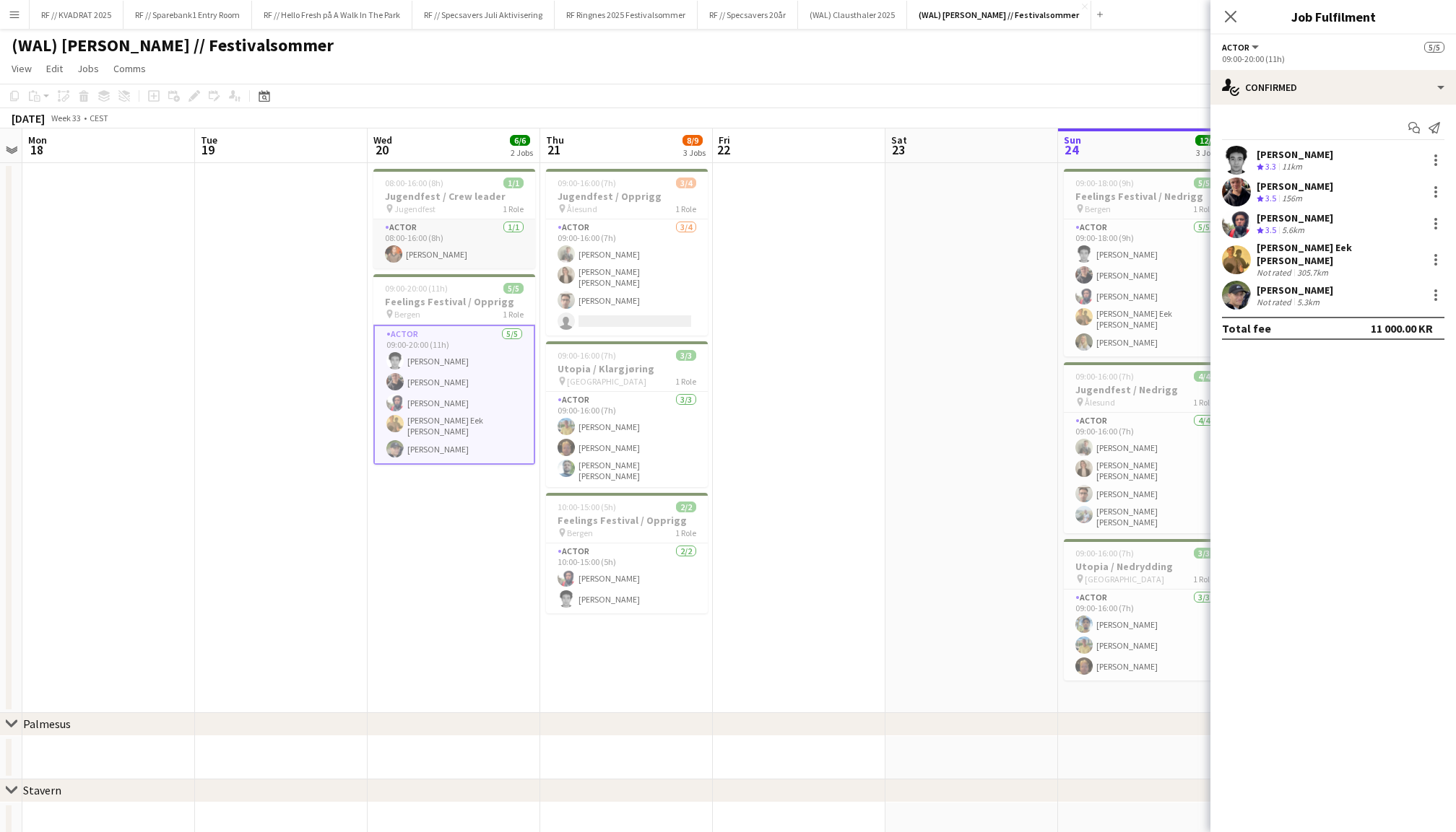
click at [435, 252] on app-card-role "Actor 1/1 08:00-16:00 (8h) Herman Torsnes" at bounding box center [454, 244] width 162 height 49
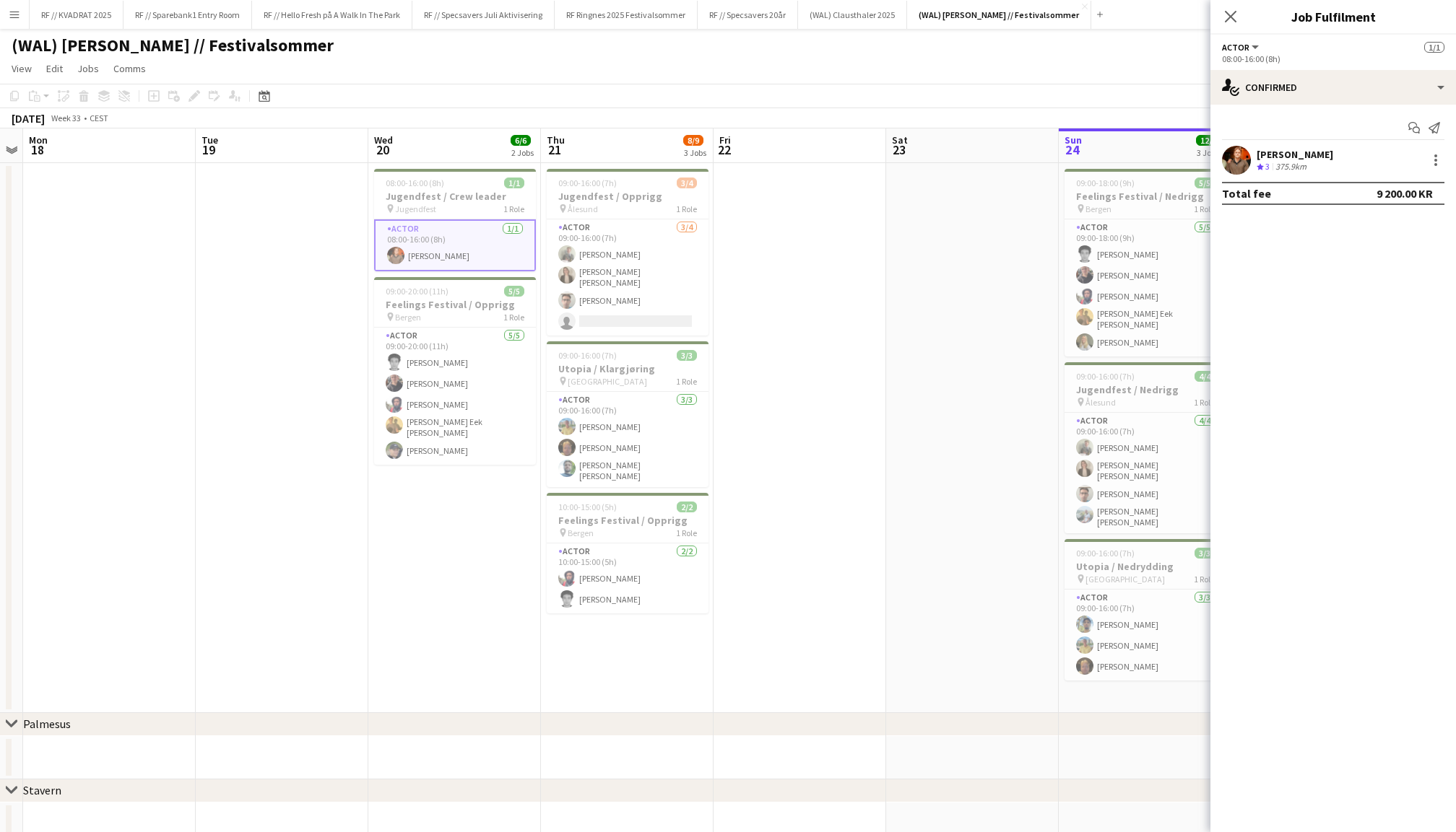
click at [1228, 149] on app-user-avatar at bounding box center [1236, 160] width 28 height 28
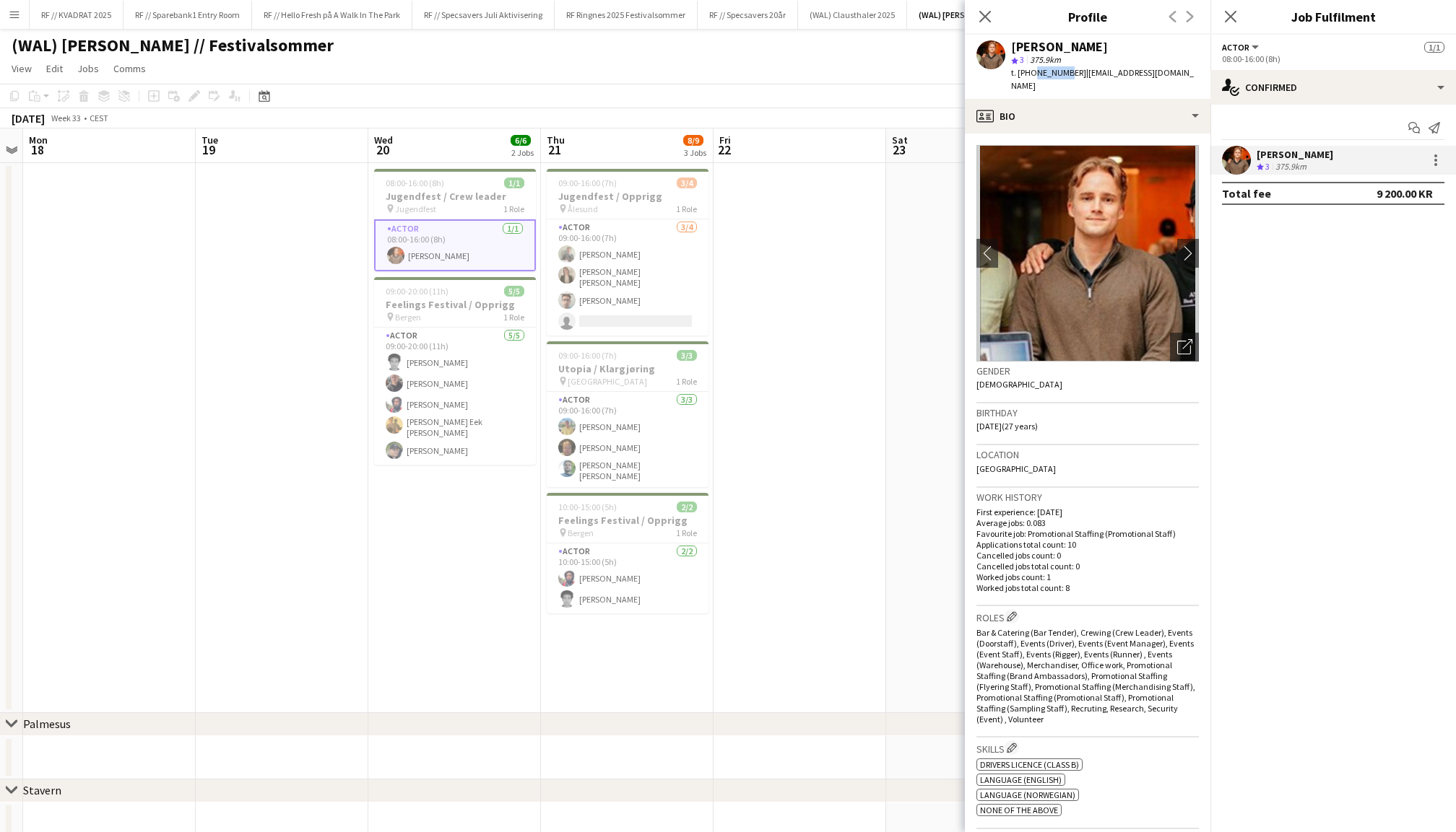
drag, startPoint x: 1063, startPoint y: 73, endPoint x: 1031, endPoint y: 73, distance: 32.0
click at [1031, 73] on span "t. +4741300949" at bounding box center [1048, 72] width 75 height 10
click at [1052, 71] on span "t. +4741300949" at bounding box center [1048, 72] width 75 height 10
drag, startPoint x: 1066, startPoint y: 72, endPoint x: 1029, endPoint y: 71, distance: 37.0
click at [1029, 71] on span "t. +4741300949" at bounding box center [1048, 72] width 75 height 10
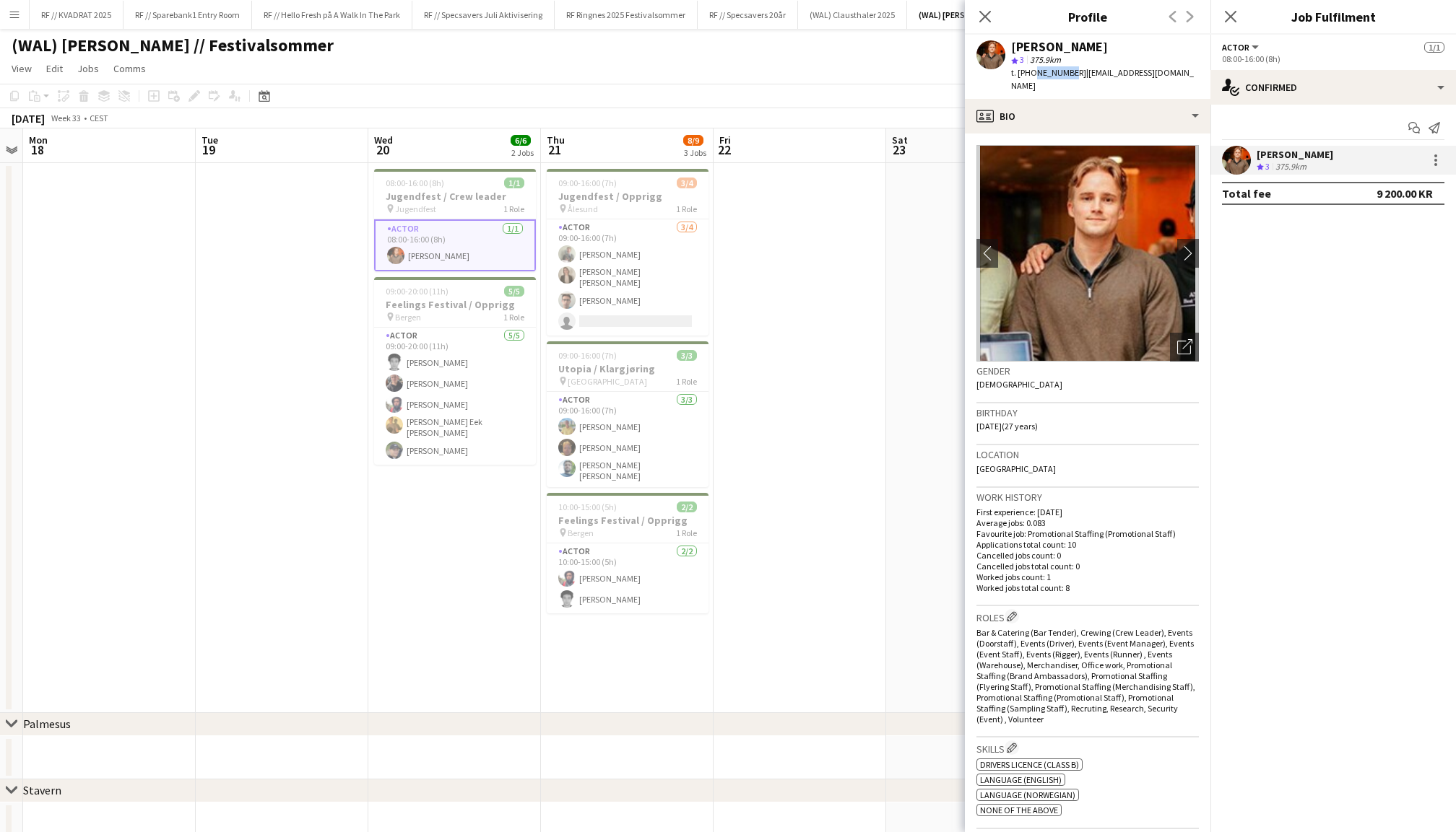
copy span "41300949"
click at [653, 292] on app-card-role "Actor 3/4 09:00-16:00 (7h) Martin Heed Marte Aarsand Vik Alexander Hestnes sing…" at bounding box center [628, 278] width 162 height 117
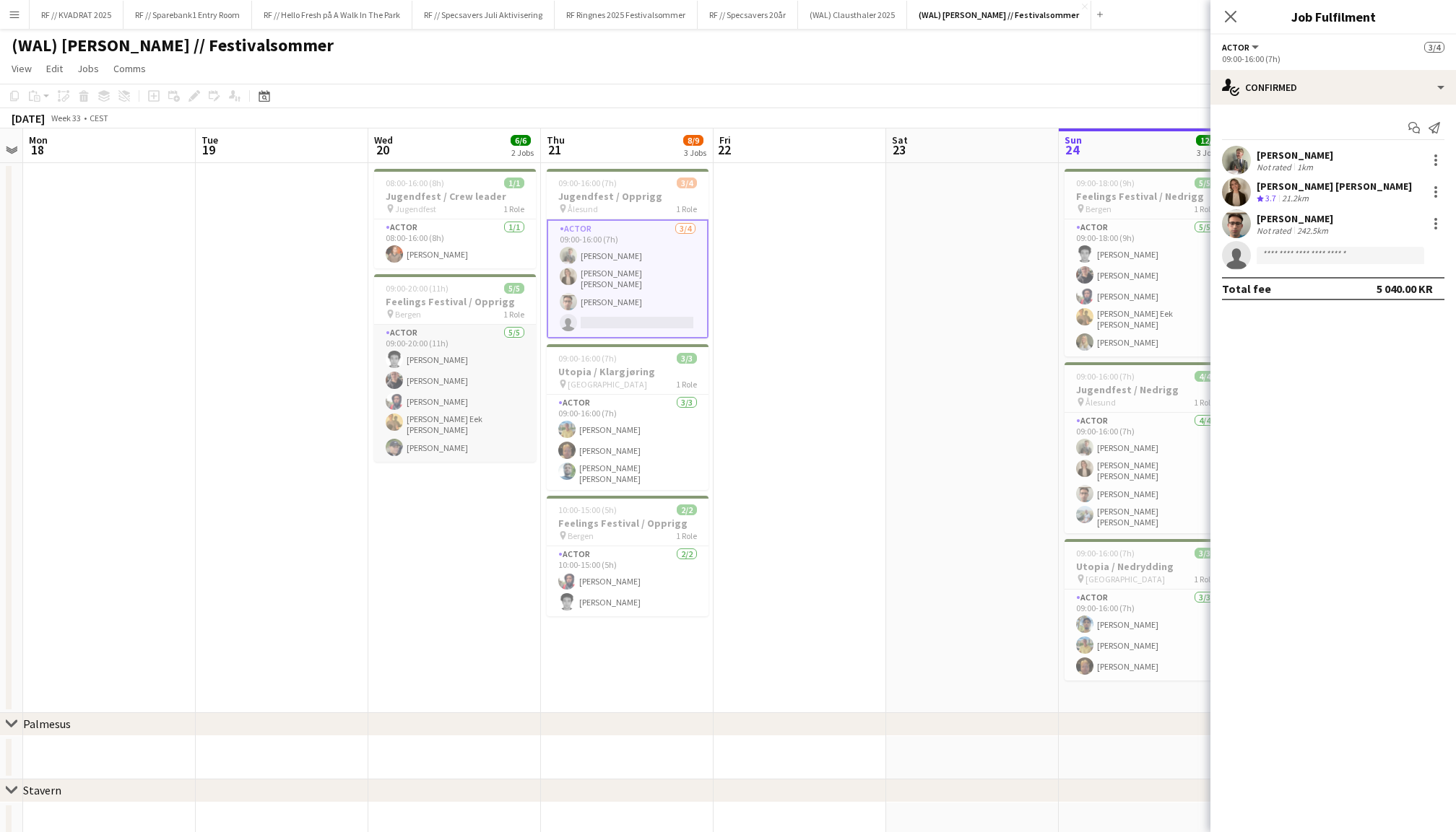
click at [427, 402] on app-card-role "Actor 5/5 09:00-20:00 (11h) Hakim Andersen Dag Eirik Nilsson Noah Andreassen Vi…" at bounding box center [455, 393] width 162 height 137
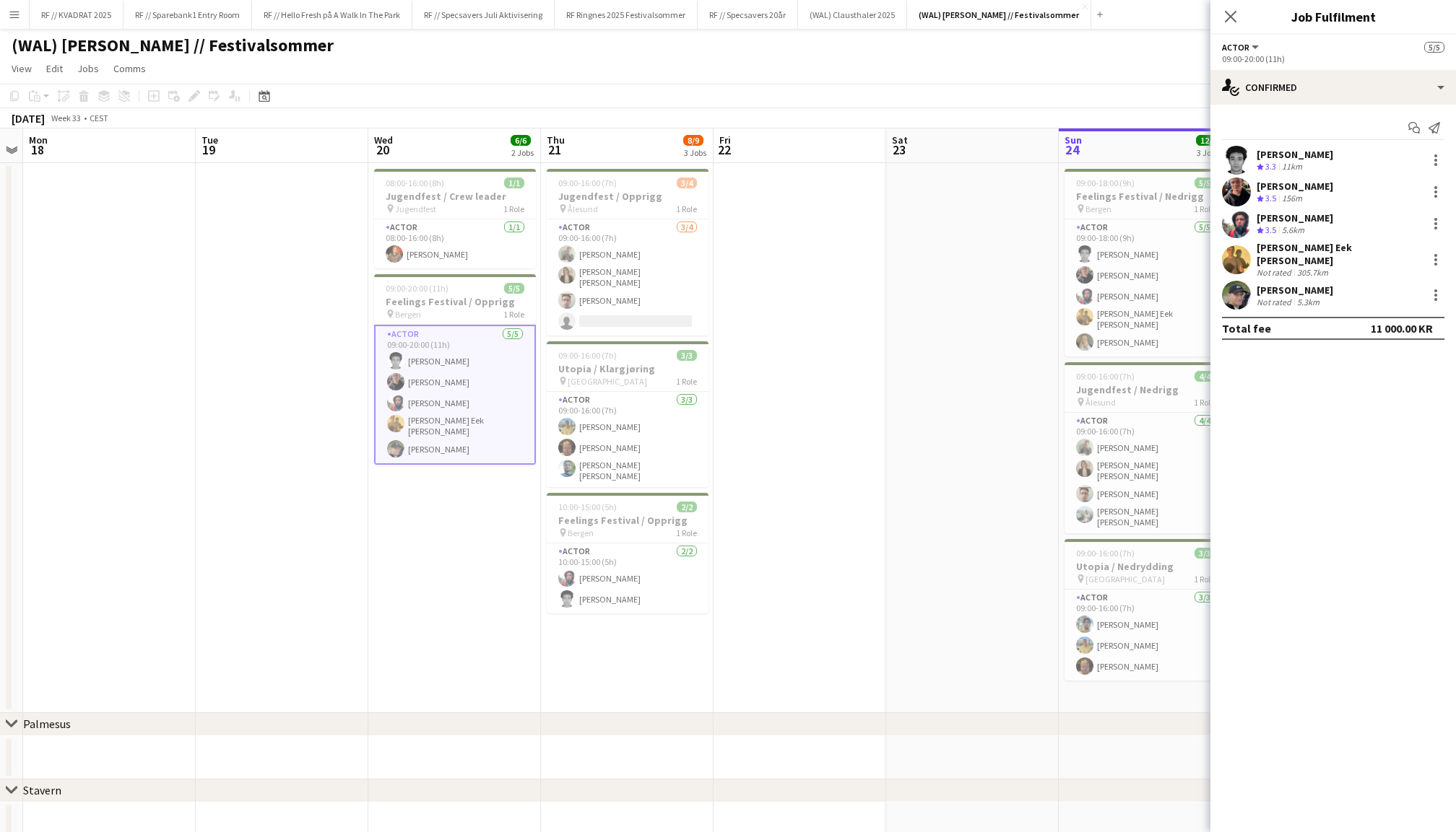
click at [1245, 189] on app-user-avatar at bounding box center [1236, 191] width 28 height 28
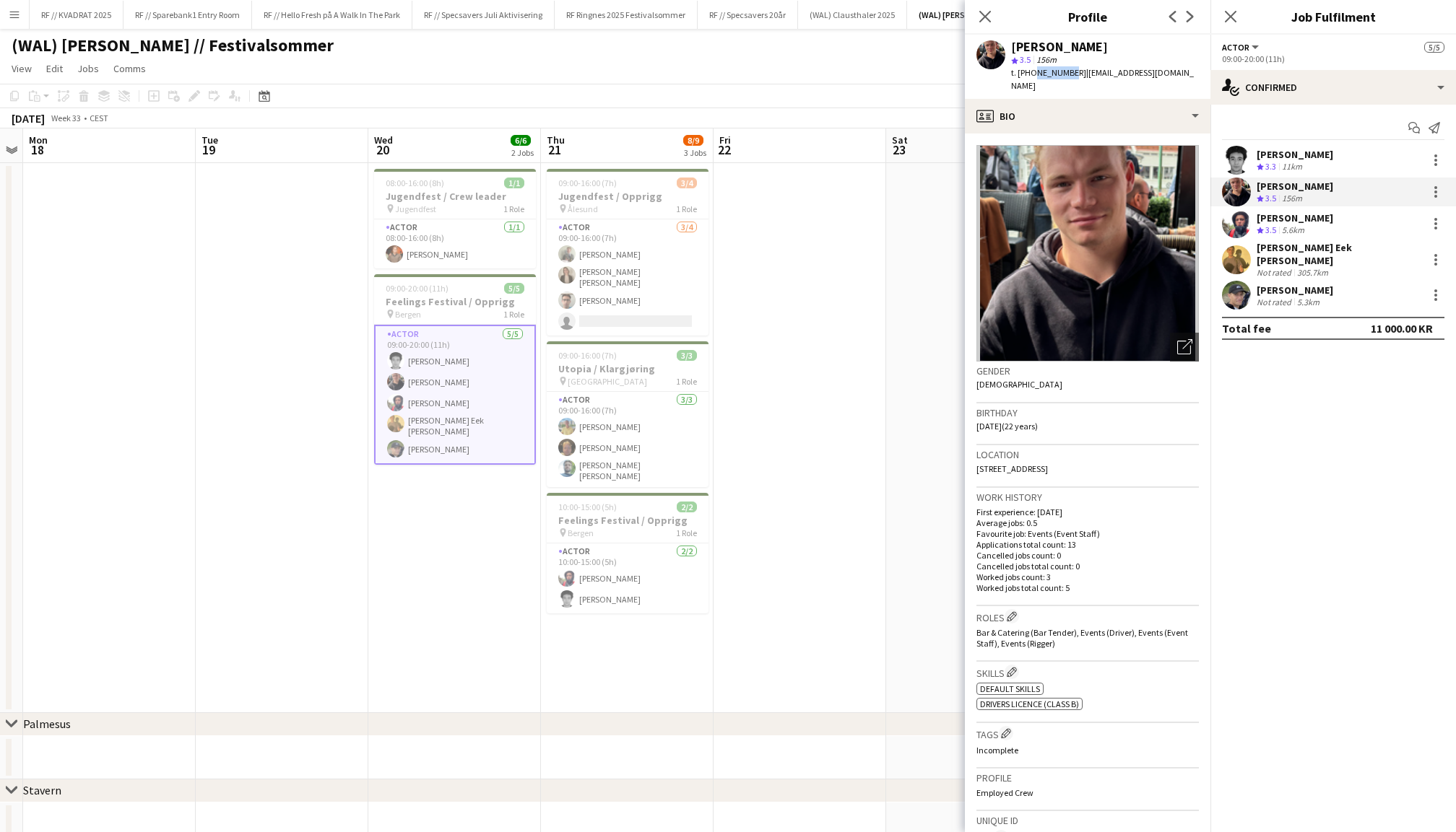
drag, startPoint x: 1066, startPoint y: 72, endPoint x: 1032, endPoint y: 73, distance: 34.0
click at [1032, 73] on span "t. +4748362626" at bounding box center [1048, 72] width 75 height 10
copy span "48362626"
click at [1236, 231] on app-user-avatar at bounding box center [1236, 224] width 28 height 28
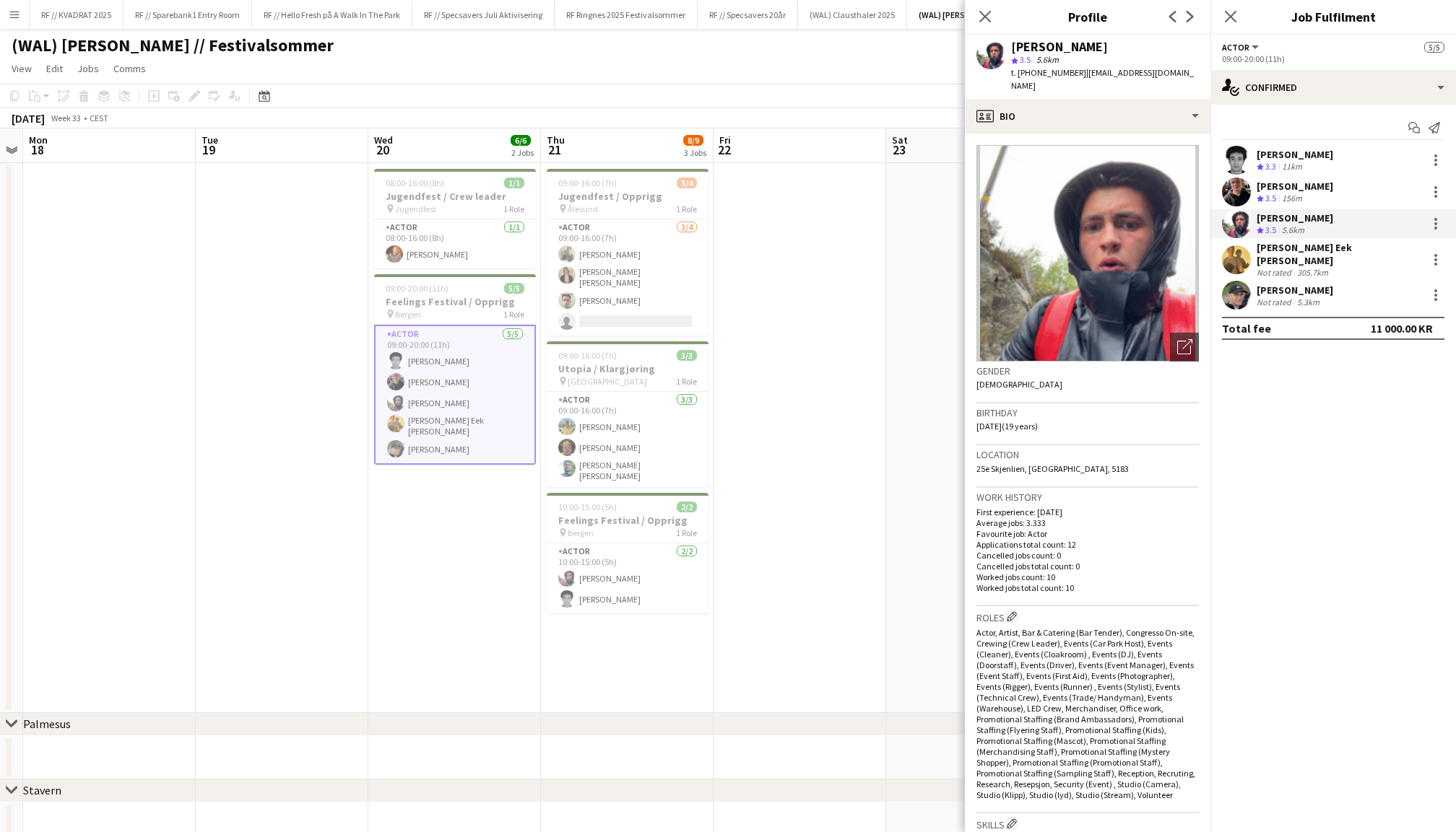
click at [1239, 257] on app-user-avatar at bounding box center [1236, 260] width 28 height 28
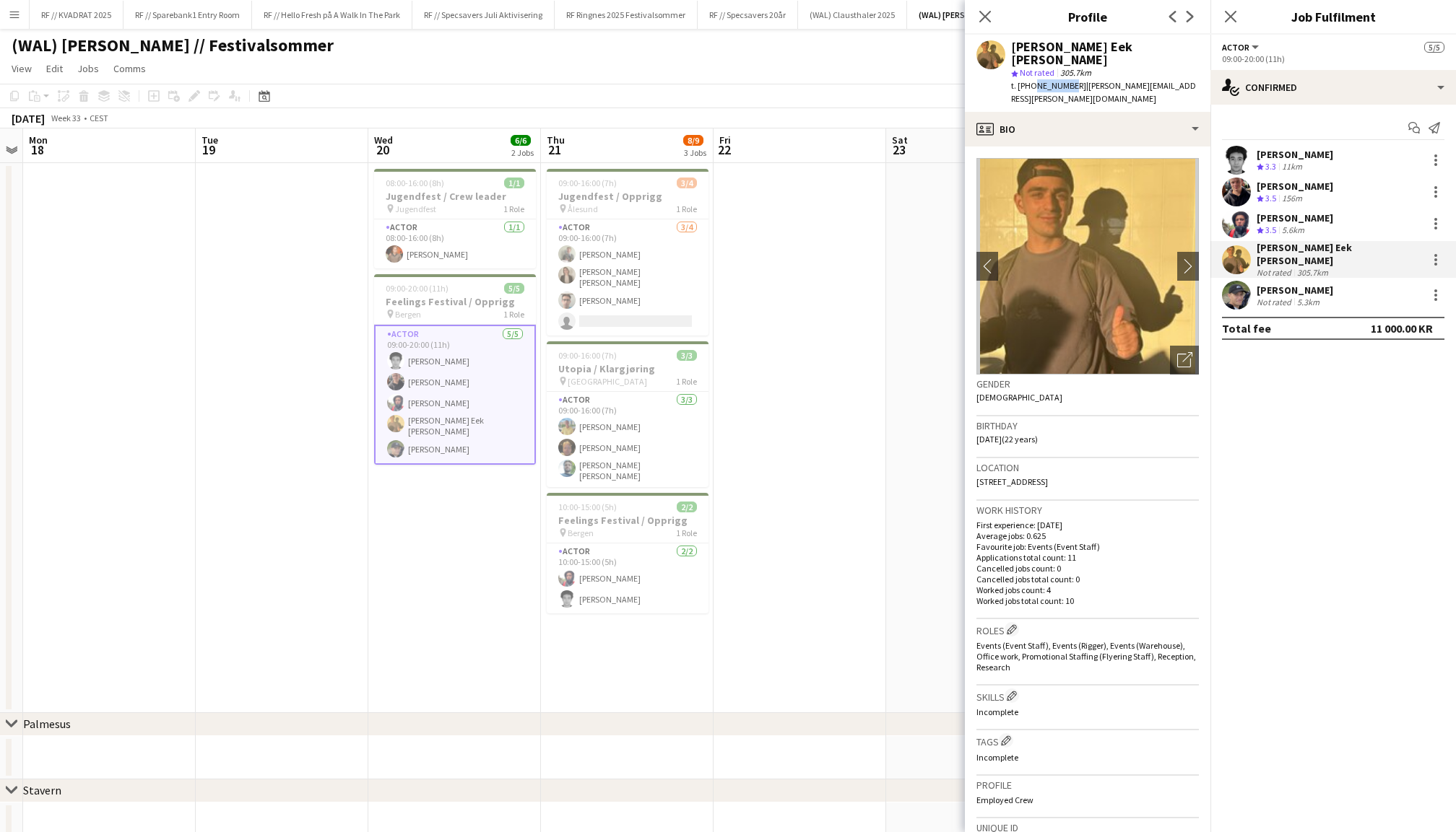
drag, startPoint x: 1064, startPoint y: 74, endPoint x: 1032, endPoint y: 72, distance: 32.1
click at [1032, 81] on span "t. +4795784812" at bounding box center [1048, 85] width 75 height 10
copy span "95784812"
